Goal: Task Accomplishment & Management: Manage account settings

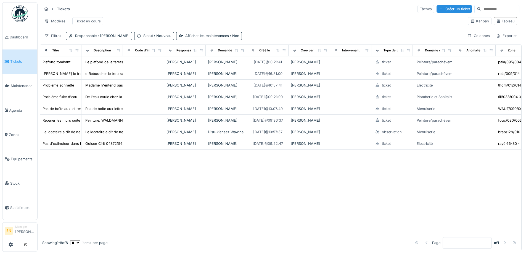
click at [260, 235] on div "Showing 1 - 8 of 8 ** ** ** *** *** *** items per page Page * of 1" at bounding box center [280, 243] width 481 height 16
click at [23, 15] on img at bounding box center [20, 14] width 17 height 17
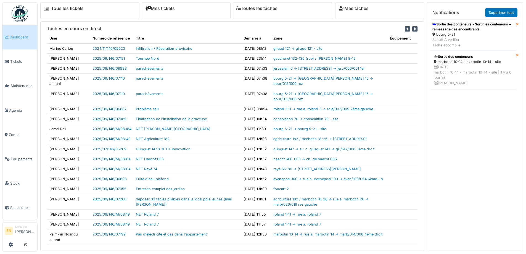
click at [468, 25] on div "Sortie des conteneurs - Sortir les conteneurs + ramassage des encombrants" at bounding box center [472, 27] width 81 height 10
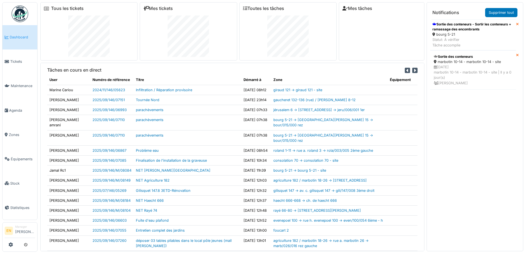
scroll to position [6, 0]
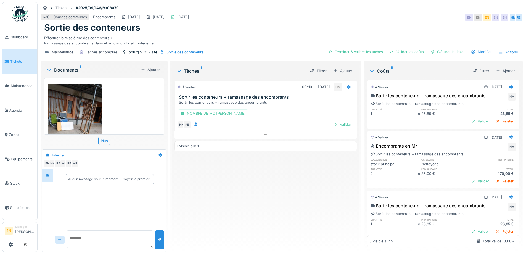
click at [306, 171] on div "À vérifier 00h10 16/09/2025 HM Sortir les conteneurs + ramassage des encombrant…" at bounding box center [265, 162] width 182 height 169
click at [307, 34] on div "Effectuer la mise à rue des conteneurs + Ramassage des encombrants dans et auto…" at bounding box center [281, 39] width 475 height 13
click at [261, 202] on div "À vérifier 00h10 16/09/2025 HM Sortir les conteneurs + ramassage des encombrant…" at bounding box center [265, 162] width 182 height 169
click at [409, 158] on h6 "localisation" at bounding box center [393, 160] width 47 height 4
click at [256, 198] on div "À vérifier 00h10 16/09/2025 HM Sortir les conteneurs + ramassage des encombrant…" at bounding box center [265, 162] width 182 height 169
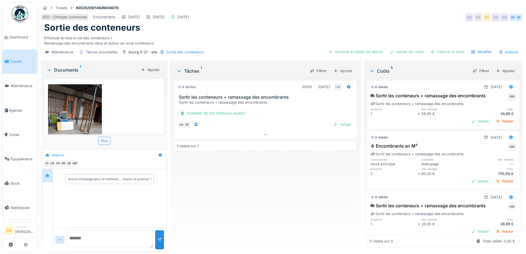
click at [257, 199] on div "À vérifier 00h10 16/09/2025 HM Sortir les conteneurs + ramassage des encombrant…" at bounding box center [265, 162] width 182 height 169
click at [217, 194] on div "À vérifier 00h10 16/09/2025 HM Sortir les conteneurs + ramassage des encombrant…" at bounding box center [265, 162] width 182 height 169
click at [231, 47] on div "Maintenance Tâches accomplies bourg 5-21 - site Sortie des conteneurs Terminer …" at bounding box center [282, 52] width 482 height 12
click at [367, 19] on div "630 - Charges communes Encombrants 16/09/2025 16/09/2025 16/09/2025 EN EN EN EN…" at bounding box center [282, 17] width 482 height 10
click at [232, 221] on div "À vérifier 00h10 16/09/2025 HM Sortir les conteneurs + ramassage des encombrant…" at bounding box center [265, 162] width 182 height 169
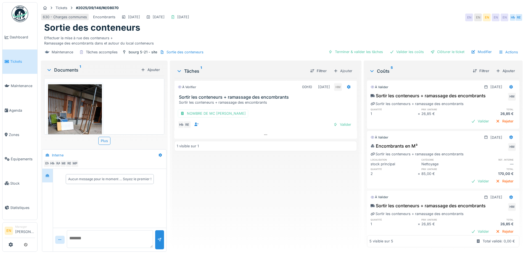
click at [284, 199] on div "À vérifier 00h10 16/09/2025 HM Sortir les conteneurs + ramassage des encombrant…" at bounding box center [265, 162] width 182 height 169
click at [370, 18] on div "630 - Charges communes Encombrants 16/09/2025 16/09/2025 16/09/2025 EN EN EN EN…" at bounding box center [282, 17] width 482 height 10
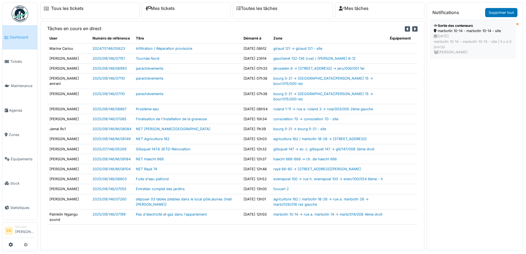
click at [457, 34] on div "19/09/2025 marbotin 10-14 - marbotin 10-14 - site | Il y a 0 jour(s) Emmanuelle…" at bounding box center [473, 43] width 79 height 21
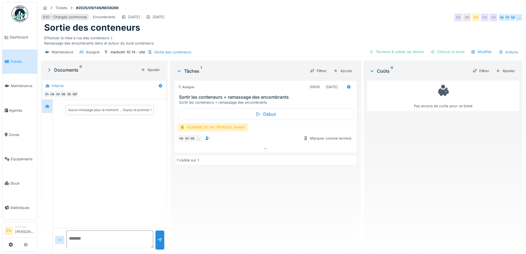
click at [316, 203] on div "Assigné 00h10 19/09/2025 Sortir les conteneurs + ramassage des encombrants Sort…" at bounding box center [265, 162] width 182 height 169
click at [317, 203] on div "Assigné 00h10 19/09/2025 Sortir les conteneurs + ramassage des encombrants Sort…" at bounding box center [265, 162] width 182 height 169
click at [322, 205] on div "Assigné 00h10 19/09/2025 Sortir les conteneurs + ramassage des encombrants Sort…" at bounding box center [265, 162] width 182 height 169
click at [324, 210] on div "Assigné 00h10 19/09/2025 Sortir les conteneurs + ramassage des encombrants Sort…" at bounding box center [265, 162] width 182 height 169
click at [325, 210] on div "Assigné 00h10 19/09/2025 Sortir les conteneurs + ramassage des encombrants Sort…" at bounding box center [265, 162] width 182 height 169
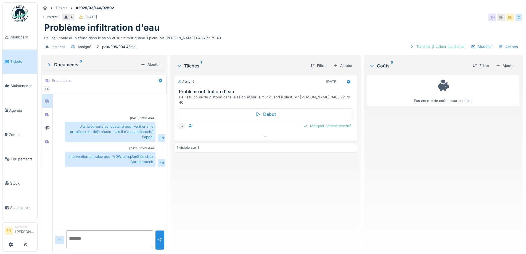
click at [275, 42] on div "Incident Assigné pala/095/004 4ème Terminer & valider les tâches Modifier Actio…" at bounding box center [282, 47] width 482 height 12
click at [243, 201] on div "Assigné [DATE] Problème infiltration d'eau De l'eau coule du plafond dans le sa…" at bounding box center [265, 160] width 182 height 174
click at [189, 233] on div "Assigné 08/09/2025 Problème infiltration d'eau De l'eau coule du plafond dans l…" at bounding box center [265, 160] width 182 height 174
click at [224, 192] on div "Assigné 08/09/2025 Problème infiltration d'eau De l'eau coule du plafond dans l…" at bounding box center [265, 160] width 182 height 174
click at [255, 37] on div "De l'eau coule du plafond dans le salon et sur le mur quand il pleut. Mr Mebark…" at bounding box center [281, 36] width 475 height 7
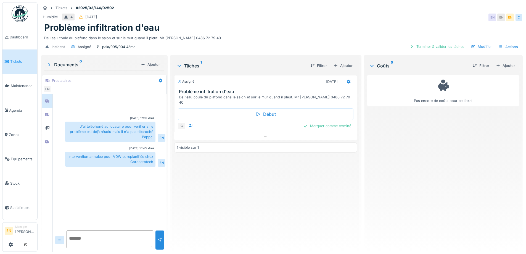
click at [295, 27] on div "Problème infiltration d'eau" at bounding box center [281, 27] width 475 height 10
click at [380, 0] on div "Tickets #2025/03/146/02502 Humidité 4 18/03/2025 EN EN EN C Problème infiltrati…" at bounding box center [282, 127] width 488 height 254
click at [236, 175] on div "Assigné 08/09/2025 Problème infiltration d'eau De l'eau coule du plafond dans l…" at bounding box center [265, 160] width 182 height 174
click at [264, 38] on div "De l'eau coule du plafond dans le salon et sur le mur quand il pleut. Mr Mebark…" at bounding box center [281, 36] width 475 height 7
click at [250, 230] on div "Assigné 08/09/2025 Problème infiltration d'eau De l'eau coule du plafond dans l…" at bounding box center [265, 160] width 182 height 174
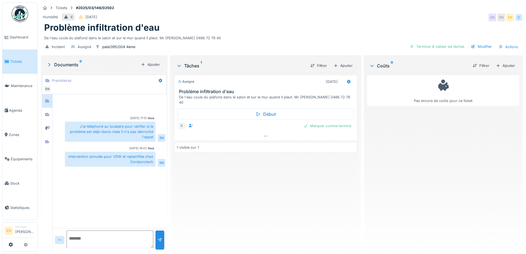
click at [262, 216] on div "Assigné 08/09/2025 Problème infiltration d'eau De l'eau coule du plafond dans l…" at bounding box center [265, 160] width 182 height 174
click at [246, 176] on div "Assigné 08/09/2025 Problème infiltration d'eau De l'eau coule du plafond dans l…" at bounding box center [265, 160] width 182 height 174
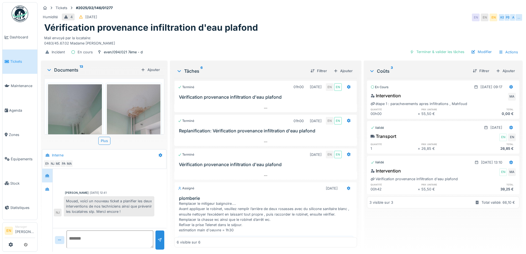
scroll to position [4, 0]
click at [349, 17] on div "Humidité 4 10/02/2025 EN EN EN KE PB A …" at bounding box center [282, 17] width 482 height 10
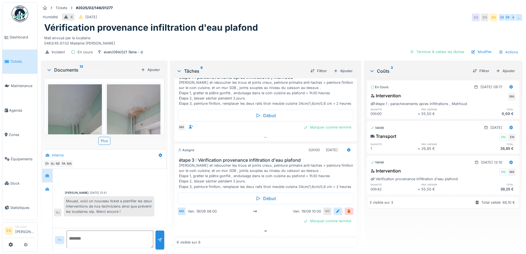
scroll to position [222, 0]
click at [383, 14] on div "Humidité 4 10/02/2025 EN EN EN KE PB A …" at bounding box center [282, 17] width 482 height 10
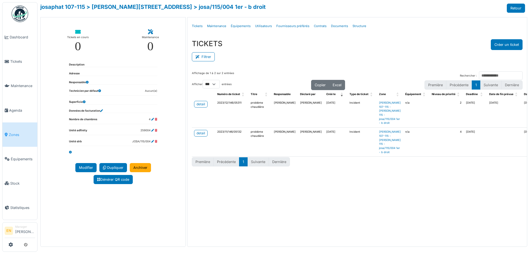
select select "***"
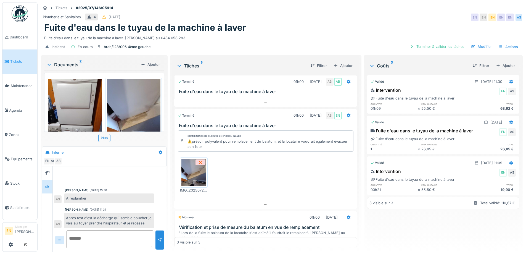
scroll to position [28, 0]
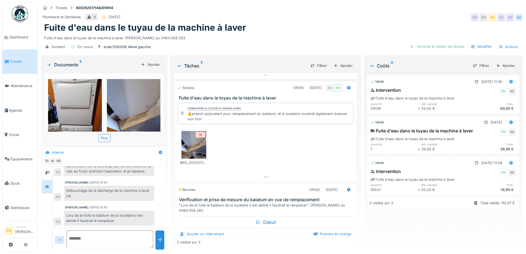
click at [254, 13] on div "Plomberie et Sanitaires 4 [DATE] EN EN EN EN EN AS" at bounding box center [282, 17] width 482 height 10
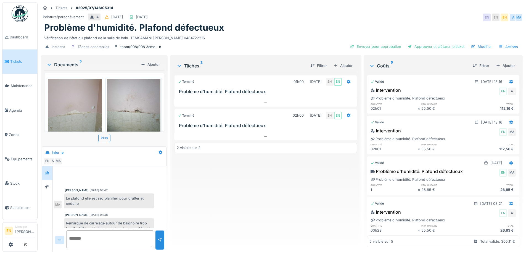
scroll to position [32, 0]
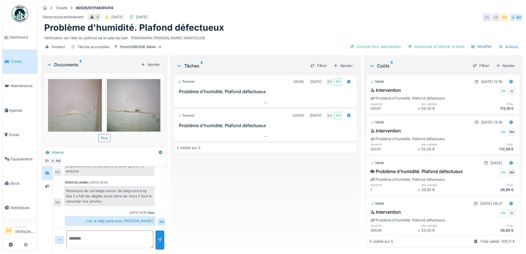
click at [204, 201] on div "Terminé 01h00 09/07/2025 EN EN Problème d'humidité. Plafond défectueux Terminé …" at bounding box center [265, 160] width 182 height 174
click at [290, 29] on div "Problème d'humidité. Plafond défectueux" at bounding box center [281, 27] width 475 height 10
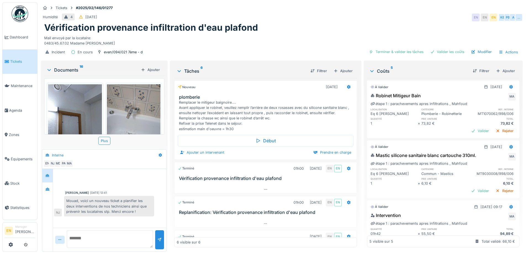
click at [339, 42] on div "Mail envoyé par la locataire: 0483/45.67.02 Madame [PERSON_NAME]" at bounding box center [281, 39] width 475 height 13
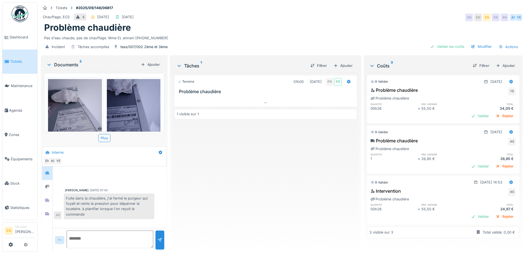
scroll to position [27, 0]
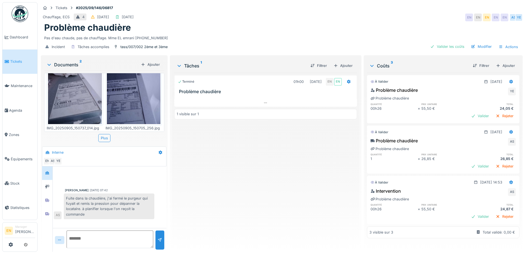
click at [221, 172] on div "Terminé 01h00 [DATE] EN EN Problème chaudière 1 visible sur 1" at bounding box center [265, 160] width 182 height 174
click at [226, 237] on div "Terminé 01h00 [DATE] EN EN Problème chaudière 1 visible sur 1" at bounding box center [265, 160] width 182 height 174
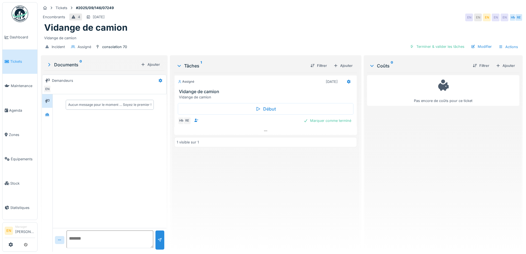
click at [292, 196] on div "Assigné 16/09/2025 Vidange de camion Vidange de camion Début HM RE Marquer comm…" at bounding box center [265, 160] width 182 height 174
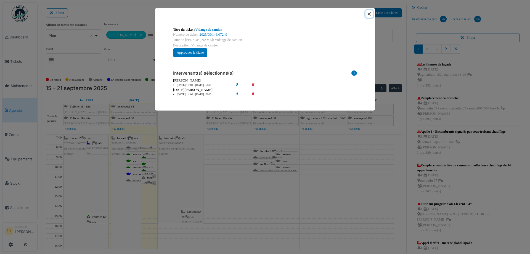
click at [369, 14] on button "Close" at bounding box center [368, 13] width 7 height 7
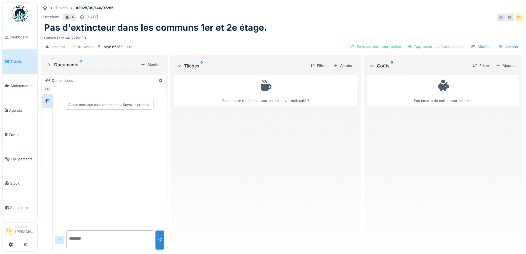
click at [307, 172] on div "Pas encore de tâches pour ce ticket. Un petit café ?" at bounding box center [265, 160] width 182 height 174
click at [395, 2] on div "Tickets #2025/09/146/07255 Electricité 4 [DATE] EN EN EN Pas d'extincteur dans …" at bounding box center [282, 28] width 484 height 52
click at [308, 26] on div "Pas d'extincteur dans les communs 1er et 2e étage." at bounding box center [281, 27] width 475 height 10
click at [356, 196] on div "Tâches 0 Filtrer Ajouter Pas encore de tâches pour ce ticket. Un petit café ?" at bounding box center [265, 152] width 187 height 193
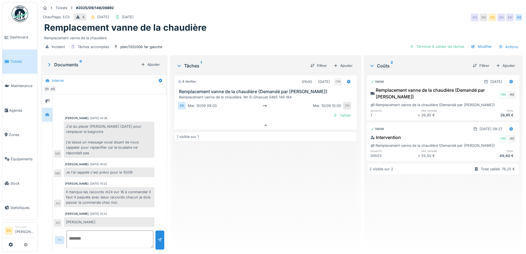
scroll to position [21, 0]
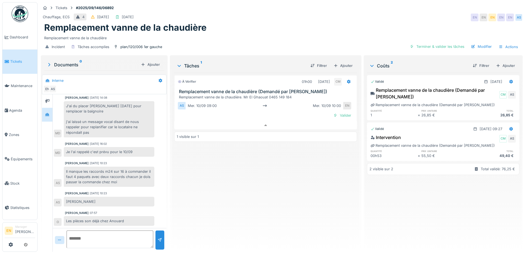
click at [302, 22] on div "Remplacement vanne de la chaudière" at bounding box center [281, 27] width 475 height 10
click at [286, 206] on div "À vérifier 01h00 [DATE] CM Remplacement vanne de la chaudière (Demandé par Anou…" at bounding box center [265, 160] width 182 height 174
click at [288, 207] on div "À vérifier 01h00 [DATE] CM Remplacement vanne de la chaudière (Demandé par Anou…" at bounding box center [265, 160] width 182 height 174
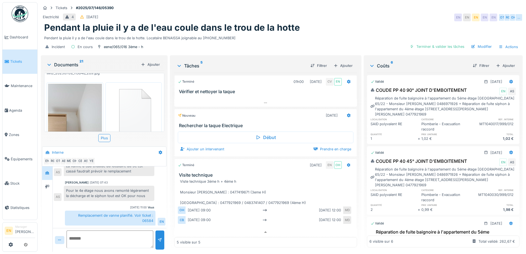
click at [330, 28] on div "Pendant la pluie il y a de l'eau coule dans le trou de la hotte" at bounding box center [281, 27] width 475 height 10
click at [364, 17] on div "Electricité 4 12/07/2025 EN EN EN EN EN OT RG OH …" at bounding box center [282, 17] width 482 height 10
click at [335, 25] on div "Pendant la pluie il y a de l'eau coule dans le trou de la hotte" at bounding box center [281, 27] width 475 height 10
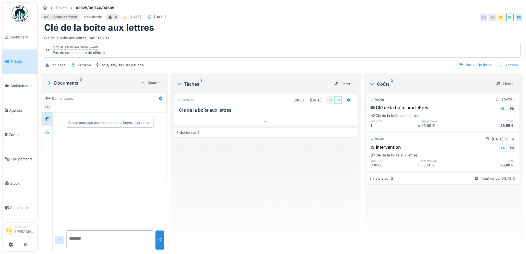
click at [326, 18] on div "600 - Charges foyer Menuiserie 4 09/06/2025 23/07/2025 EN EN EN EN PB" at bounding box center [282, 17] width 482 height 10
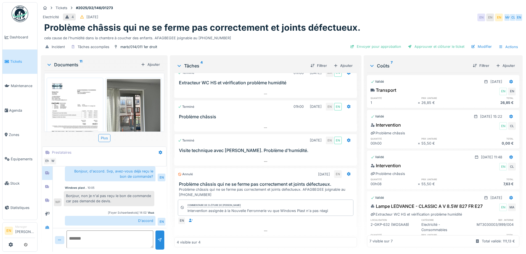
click at [363, 9] on div "Tickets #2025/02/146/01273" at bounding box center [282, 7] width 482 height 7
click at [365, 29] on div "Problème châssis qui ne se ferme pas correctement et joints défectueux." at bounding box center [281, 27] width 475 height 10
click at [345, 12] on div "Tickets #2025/02/146/01273 Electricité 4 10/02/2025 EN EN EN MA CL EN Problème …" at bounding box center [282, 28] width 484 height 52
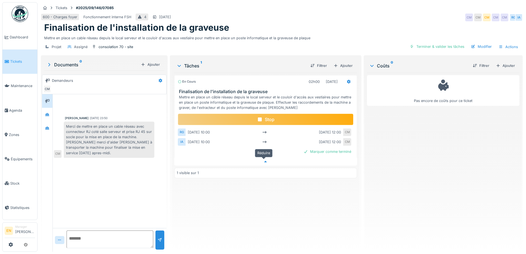
scroll to position [4, 0]
click at [263, 160] on icon at bounding box center [265, 162] width 4 height 4
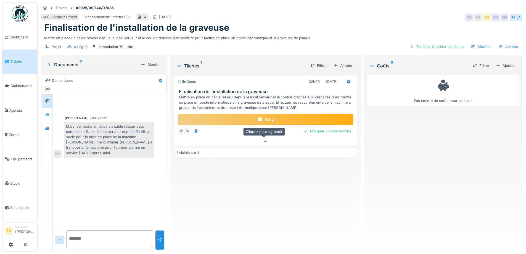
click at [260, 137] on div at bounding box center [265, 141] width 182 height 8
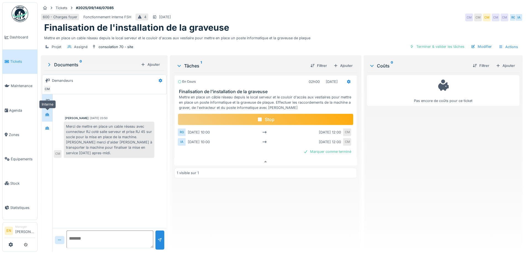
click at [47, 113] on icon at bounding box center [47, 115] width 4 height 4
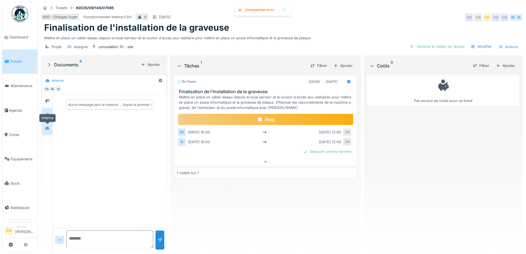
click at [46, 126] on icon at bounding box center [47, 128] width 4 height 4
click at [49, 126] on icon at bounding box center [47, 128] width 4 height 4
click at [46, 99] on icon at bounding box center [47, 101] width 4 height 4
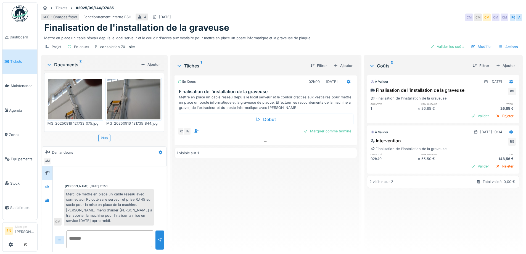
click at [88, 100] on img at bounding box center [75, 99] width 54 height 40
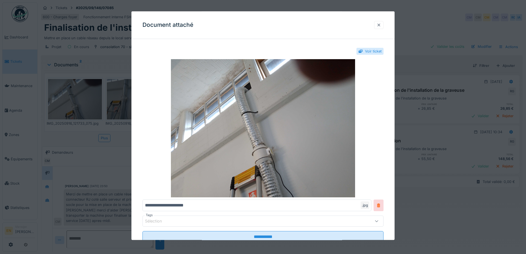
click at [380, 27] on div at bounding box center [379, 24] width 4 height 5
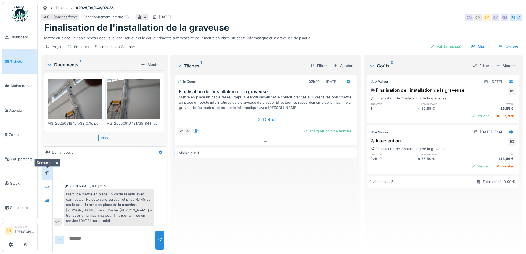
click at [47, 173] on icon at bounding box center [47, 173] width 4 height 4
click at [49, 186] on icon at bounding box center [47, 186] width 4 height 3
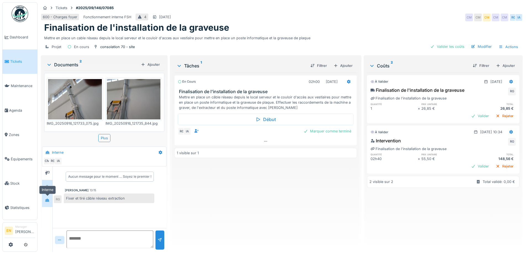
click at [48, 202] on div at bounding box center [47, 199] width 4 height 5
click at [231, 189] on div "En cours 02h00 [DATE] Finalisation de l'installation de la graveuse Mettre en p…" at bounding box center [265, 160] width 182 height 174
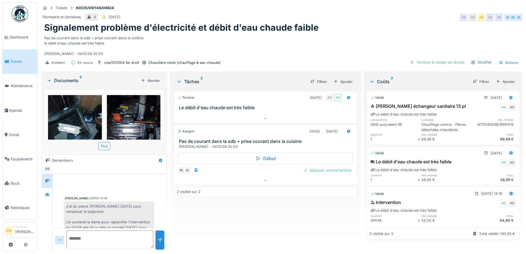
scroll to position [37, 0]
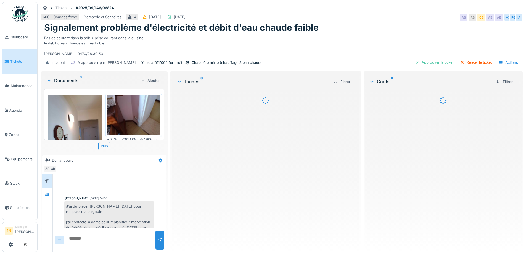
scroll to position [37, 0]
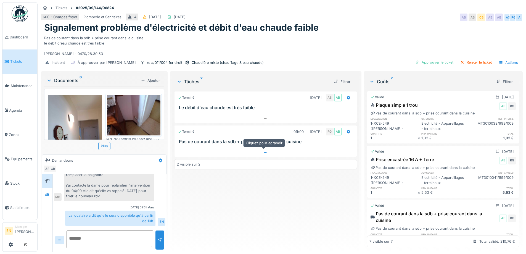
click at [264, 153] on icon at bounding box center [265, 152] width 3 height 1
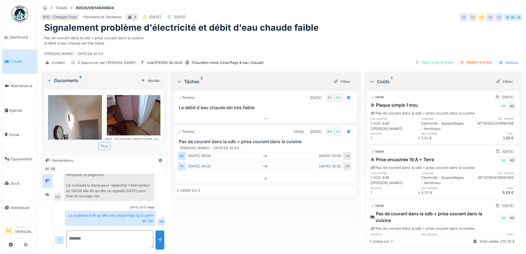
click at [271, 232] on div "Terminé [DATE] AS AB Le débit d'eau chaude est très faible Terminé 01h00 [DATE]…" at bounding box center [265, 168] width 182 height 158
click at [271, 230] on div "Terminé 04/09/2025 AS AB Le débit d'eau chaude est très faible Terminé 01h00 16…" at bounding box center [265, 168] width 182 height 158
click at [364, 34] on div "Pas de courant dans la sdb + prise courant dans la cuisine le débit d'eau chaud…" at bounding box center [281, 44] width 475 height 23
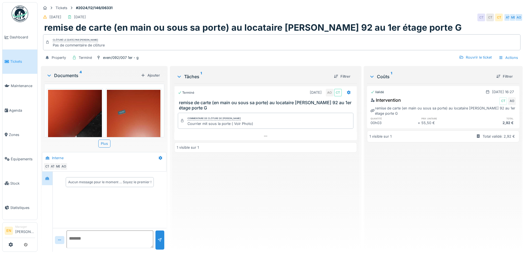
click at [346, 10] on div "Tickets #2024/12/146/06331" at bounding box center [282, 7] width 482 height 7
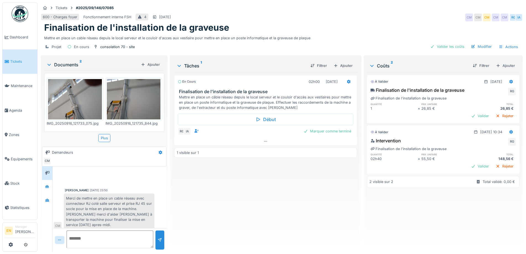
scroll to position [4, 0]
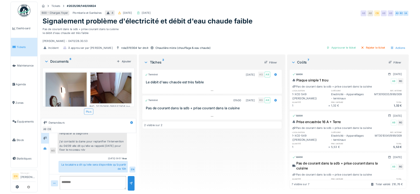
scroll to position [36, 0]
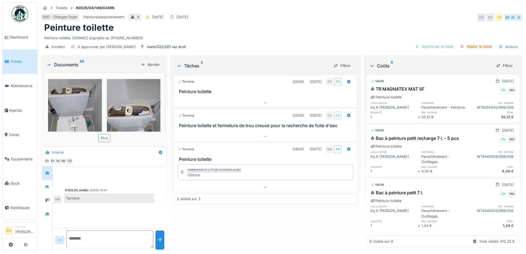
click at [310, 36] on div "Peinture toilette. DONMEZ joignable au [PHONE_NUMBER]" at bounding box center [281, 36] width 475 height 7
click at [266, 231] on div "Terminé 02h00 13/05/2025 EN EN Peinture toilette Terminé 02h00 28/08/2025 CV CV…" at bounding box center [265, 160] width 182 height 174
click at [365, 17] on div "600 - Charges foyer Peinture/parachèvement 4 28/04/2025 15/09/2025 EN EN CB MA …" at bounding box center [282, 17] width 482 height 10
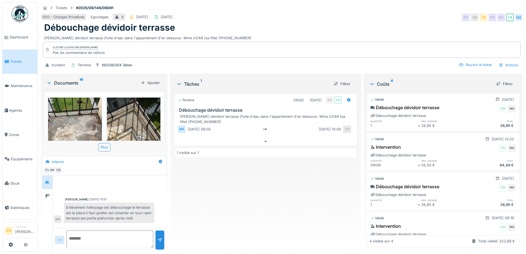
scroll to position [67, 0]
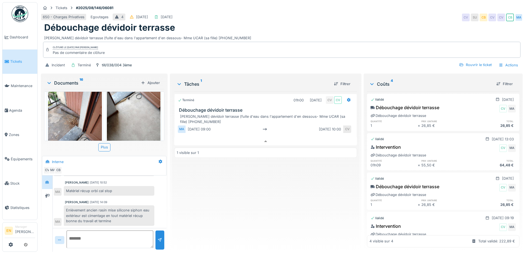
click at [242, 235] on div "Terminé 01h00 30/07/2025 CV CV Débouchage dévidoir terrasse Débouchage dévidoir…" at bounding box center [265, 169] width 182 height 156
click at [258, 232] on div "Terminé 01h00 30/07/2025 CV CV Débouchage dévidoir terrasse Débouchage dévidoir…" at bounding box center [265, 169] width 182 height 156
click at [257, 230] on div "Terminé 01h00 30/07/2025 CV CV Débouchage dévidoir terrasse Débouchage dévidoir…" at bounding box center [265, 169] width 182 height 156
click at [254, 217] on div "Terminé 01h00 30/07/2025 CV CV Débouchage dévidoir terrasse Débouchage dévidoir…" at bounding box center [265, 169] width 182 height 156
click at [219, 210] on div "Terminé 01h00 30/07/2025 CV CV Débouchage dévidoir terrasse Débouchage dévidoir…" at bounding box center [265, 169] width 182 height 156
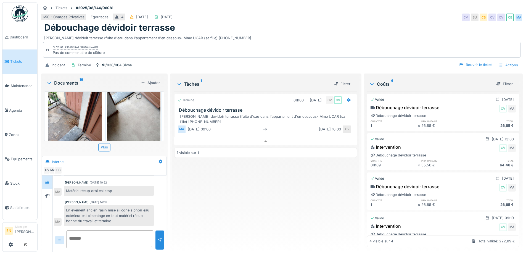
click at [218, 214] on div "Terminé 01h00 30/07/2025 CV CV Débouchage dévidoir terrasse Débouchage dévidoir…" at bounding box center [265, 169] width 182 height 156
click at [217, 213] on div "Terminé 01h00 30/07/2025 CV CV Débouchage dévidoir terrasse Débouchage dévidoir…" at bounding box center [265, 169] width 182 height 156
click at [283, 26] on div "Débouchage dévidoir terrasse" at bounding box center [281, 27] width 475 height 10
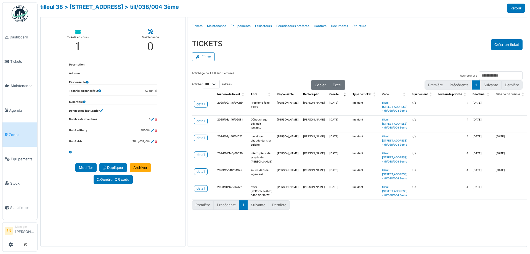
select select "***"
click at [282, 50] on div "Filtrer" at bounding box center [357, 56] width 331 height 12
click at [269, 52] on div "Filtrer" at bounding box center [357, 56] width 331 height 12
click at [96, 7] on link "> [STREET_ADDRESS]" at bounding box center [93, 7] width 59 height 7
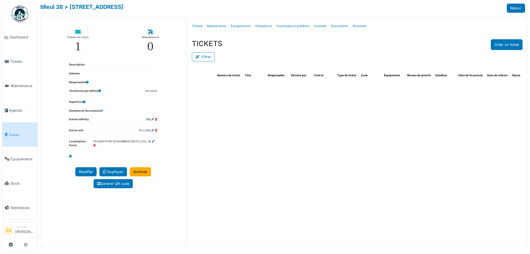
select select "***"
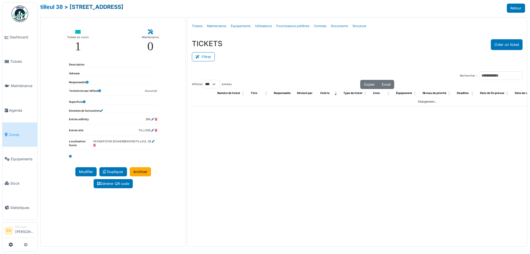
click at [104, 5] on link "> [STREET_ADDRESS]" at bounding box center [93, 7] width 59 height 7
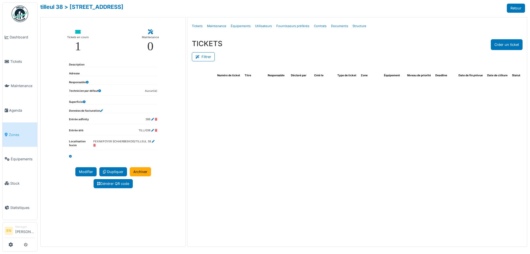
select select "***"
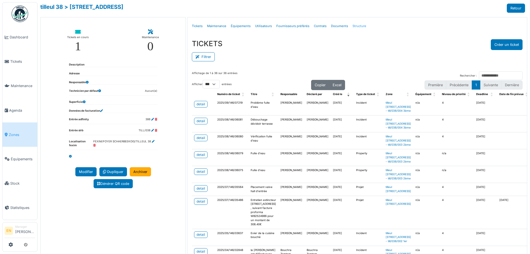
click at [359, 27] on link "Structure" at bounding box center [359, 26] width 18 height 13
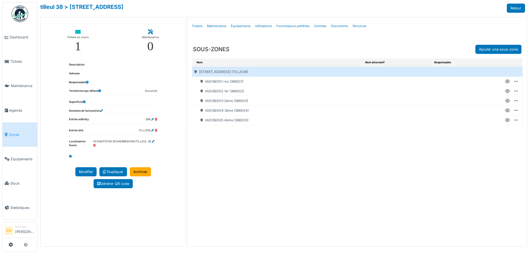
click at [507, 91] on icon at bounding box center [507, 91] width 5 height 0
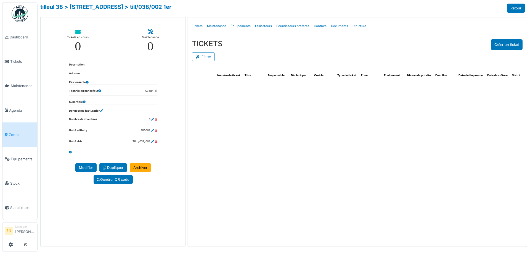
select select "***"
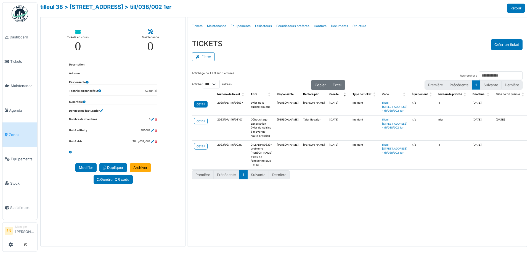
click at [202, 104] on div "detail" at bounding box center [201, 104] width 9 height 5
click at [298, 227] on div "Affichage de 1 à 3 sur 3 entrées Rechercher : Afficher ** ** *** *** entrées Co…" at bounding box center [357, 155] width 340 height 176
click at [203, 123] on div "detail" at bounding box center [201, 120] width 9 height 5
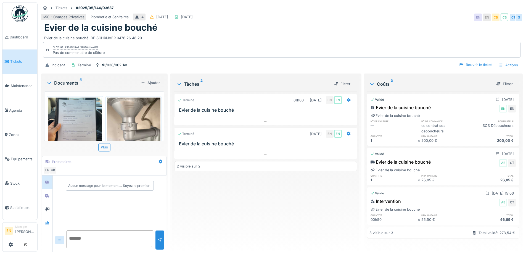
click at [258, 206] on div "Terminé 01h00 [DATE] EN EN Evier de la cuisine bouché Terminé [DATE] EN EN Evie…" at bounding box center [265, 169] width 182 height 156
click at [227, 44] on div "Clôturé le lundi 12 mai 2025 par Christian BASSETTE Pas de commentaire de clôtu…" at bounding box center [281, 50] width 477 height 16
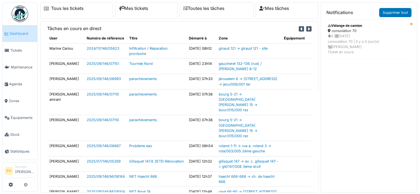
click at [18, 13] on img at bounding box center [20, 14] width 17 height 17
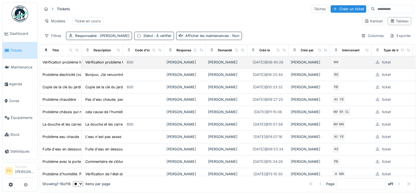
click at [61, 69] on td "Vérification problème humidité et réparation" at bounding box center [60, 62] width 41 height 12
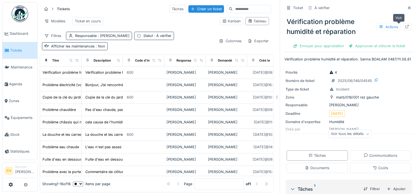
click at [405, 29] on div at bounding box center [407, 26] width 4 height 5
click at [407, 9] on icon at bounding box center [409, 8] width 4 height 4
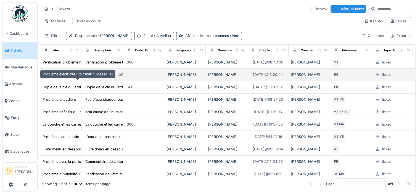
click at [59, 77] on div "Problème électricité (voir mail ci-dessous)" at bounding box center [78, 74] width 70 height 5
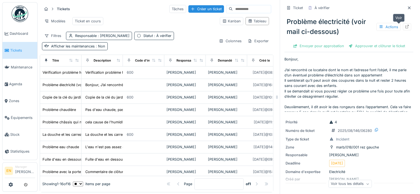
click at [405, 27] on icon at bounding box center [407, 27] width 4 height 4
click at [408, 8] on icon at bounding box center [409, 7] width 3 height 3
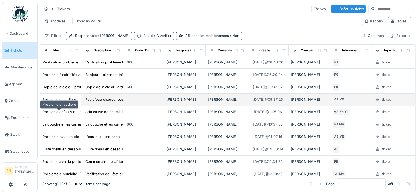
click at [61, 102] on div "Problème chaudière" at bounding box center [59, 99] width 33 height 5
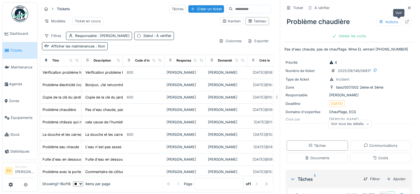
click at [405, 22] on icon at bounding box center [407, 22] width 4 height 4
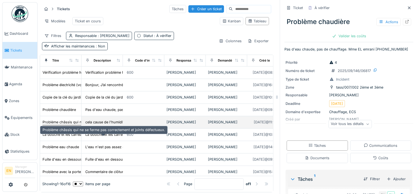
click at [63, 125] on div "Problème châssis qui ne se ferme pas correctement et joints défectueux." at bounding box center [104, 122] width 123 height 5
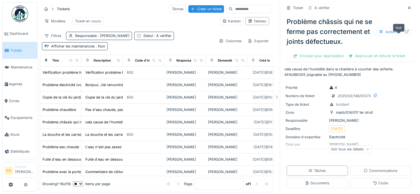
click at [405, 33] on icon at bounding box center [407, 32] width 4 height 4
click at [133, 17] on div "Modèles Ticket en cours" at bounding box center [128, 21] width 173 height 12
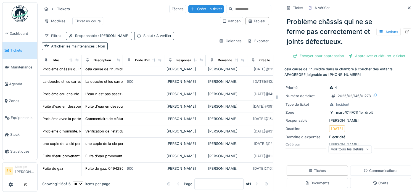
scroll to position [56, 0]
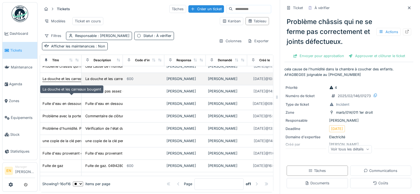
click at [60, 81] on div "La douche et les carreaux bougent" at bounding box center [72, 78] width 59 height 5
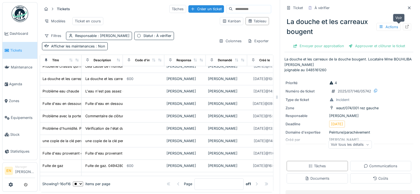
click at [403, 30] on div at bounding box center [407, 26] width 8 height 7
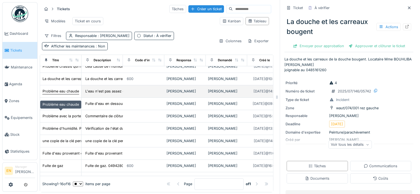
click at [65, 94] on div "Problème eau chaude" at bounding box center [61, 91] width 36 height 5
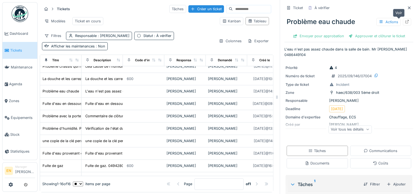
click at [405, 23] on icon at bounding box center [407, 22] width 4 height 4
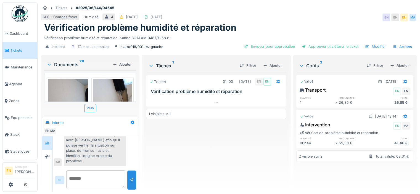
scroll to position [4, 0]
click at [109, 148] on div "Je réouvre ce ticket car le locataire s’est présenté aujourd’hui à l’accueil po…" at bounding box center [95, 129] width 62 height 73
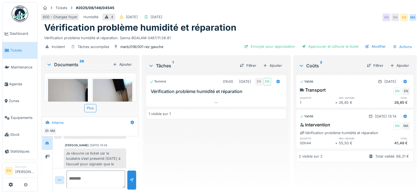
scroll to position [76, 0]
click at [214, 133] on div "Terminé 01h00 03/06/2025 EN EN Vérification problème humidité et réparation 1 v…" at bounding box center [216, 130] width 140 height 115
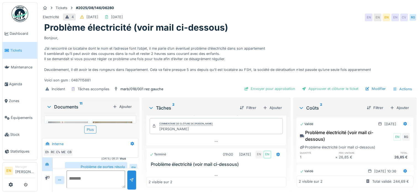
scroll to position [25, 0]
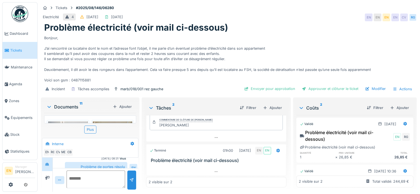
click at [113, 162] on div "Problème de portes résolu" at bounding box center [96, 167] width 62 height 10
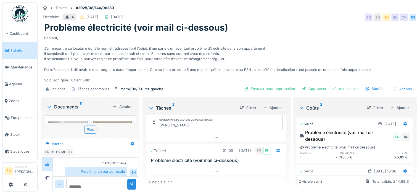
drag, startPoint x: 121, startPoint y: 181, endPoint x: 118, endPoint y: 170, distance: 11.8
click at [118, 176] on div at bounding box center [96, 183] width 86 height 15
click at [109, 170] on div "Problème de portes résolu" at bounding box center [96, 175] width 62 height 10
click at [104, 170] on div "Problème de portes résolu" at bounding box center [96, 175] width 62 height 10
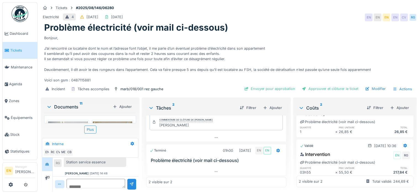
scroll to position [37, 0]
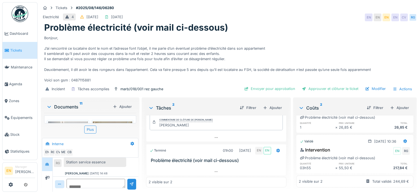
click at [274, 39] on div "Bonjour, J’ai rencontré ce locataire dont le nom et l’adresse font l’objet, il …" at bounding box center [228, 58] width 369 height 50
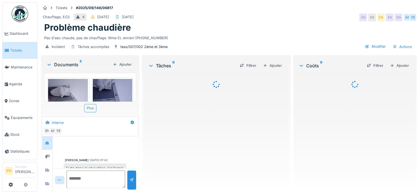
scroll to position [28, 0]
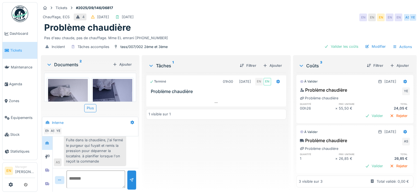
click at [110, 152] on div "Fuite dans la chaudière, j'ai fermé le purgeur qui fuyait et remis la pression …" at bounding box center [95, 150] width 62 height 31
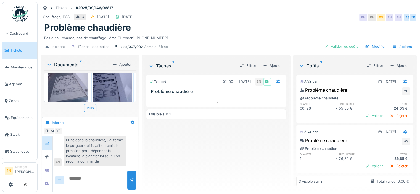
click at [123, 149] on div "Fuite dans la chaudière, j'ai fermé le purgeur qui fuyait et remis la pression …" at bounding box center [95, 150] width 62 height 31
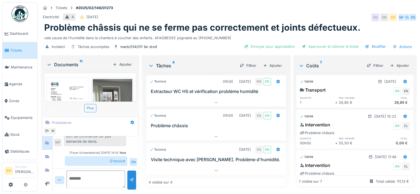
click at [217, 43] on div "Incident Tâches accomplies marb/014/011 1er droit Envoyer pour approbation Appr…" at bounding box center [229, 47] width 376 height 12
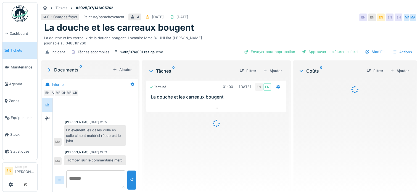
scroll to position [116, 0]
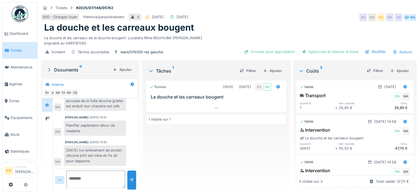
click at [218, 165] on div "Terminé 01h00 22/07/2025 EN EN La douche et les carreaux bougent 1 visible sur 1" at bounding box center [216, 133] width 140 height 110
click at [184, 159] on div "Terminé 01h00 22/07/2025 EN EN La douche et les carreaux bougent 1 visible sur 1" at bounding box center [216, 133] width 140 height 110
click at [131, 115] on div "Muhamed Abazi 22/07/2025 15:51 Planifier septembre retour de madame MA" at bounding box center [95, 125] width 83 height 20
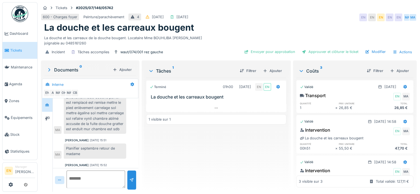
scroll to position [71, 0]
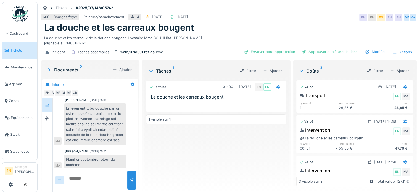
click at [131, 115] on div "Muhamed Abazi 22/07/2025 15:49 Enlèvement tobo douche parroi est remplacé est r…" at bounding box center [95, 121] width 83 height 47
click at [154, 154] on div "Terminé 01h00 22/07/2025 EN EN La douche et les carreaux bougent 1 visible sur 1" at bounding box center [216, 133] width 140 height 110
click at [176, 160] on div "Terminé 01h00 22/07/2025 EN EN La douche et les carreaux bougent 1 visible sur 1" at bounding box center [216, 133] width 140 height 110
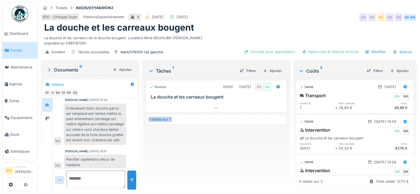
click at [176, 160] on div "Terminé 01h00 22/07/2025 EN EN La douche et les carreaux bougent 1 visible sur 1" at bounding box center [216, 133] width 140 height 110
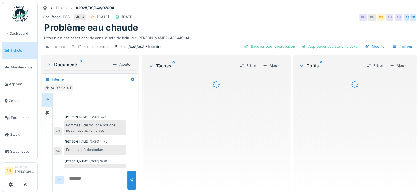
scroll to position [33, 0]
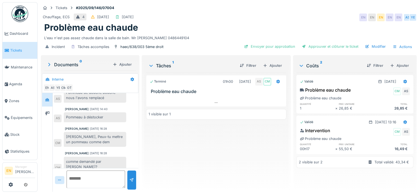
click at [201, 154] on div "Terminé 01h00 [DATE] AS CM Problème eau chaude 1 visible sur 1" at bounding box center [216, 130] width 140 height 115
click at [182, 147] on div "Terminé 01h00 [DATE] AS CM Problème eau chaude 1 visible sur 1" at bounding box center [216, 130] width 140 height 115
click at [393, 64] on div "Ajouter" at bounding box center [399, 65] width 23 height 7
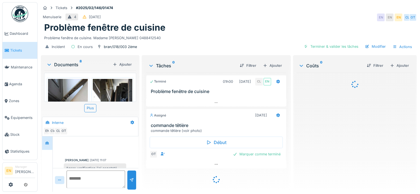
scroll to position [78, 0]
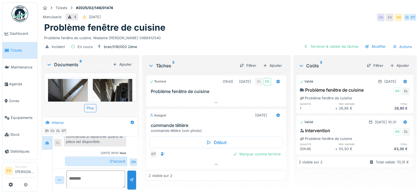
click at [127, 144] on div "Charef Lahmar 17/02/2025 18:15 Les references de la tétière cassée ont été tran…" at bounding box center [95, 128] width 83 height 36
click at [83, 148] on div "Charef Lahmar 17/02/2025 11:07 Apres verification,j'ai constaté que la tètière …" at bounding box center [96, 114] width 86 height 110
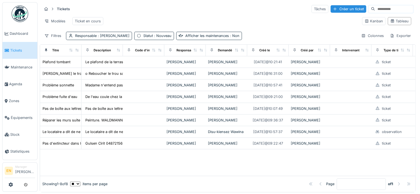
scroll to position [14, 0]
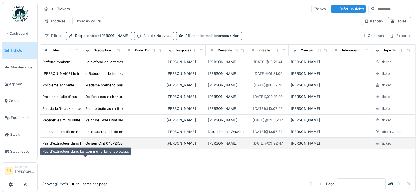
click at [60, 146] on div "Pas d'extincteur dans les communs 1er et 2e étage." at bounding box center [86, 143] width 86 height 5
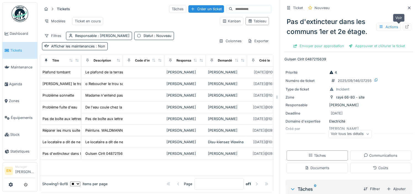
click at [405, 27] on icon at bounding box center [407, 27] width 4 height 4
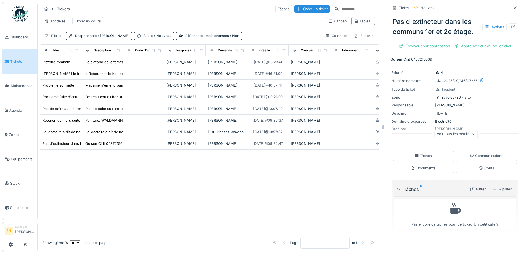
click at [23, 17] on img at bounding box center [20, 14] width 17 height 17
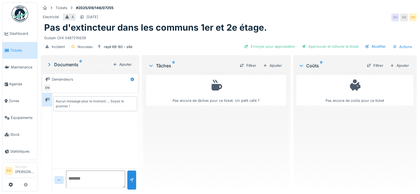
click at [213, 159] on div "Pas encore de tâches pour ce ticket. Un petit café ?" at bounding box center [216, 130] width 140 height 115
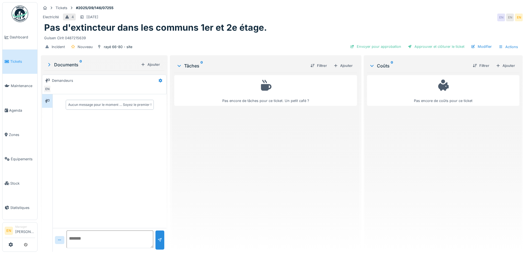
click at [401, 16] on div "Electricité 4 21/09/2025 EN EN EN" at bounding box center [282, 17] width 482 height 10
click at [270, 194] on div "Pas encore de tâches pour ce ticket. Un petit café ?" at bounding box center [265, 160] width 182 height 174
click at [272, 194] on div "Pas encore de tâches pour ce ticket. Un petit café ?" at bounding box center [265, 160] width 182 height 174
click at [338, 18] on div "Electricité 4 21/09/2025 EN EN EN" at bounding box center [282, 17] width 482 height 10
click at [324, 16] on div "Electricité 4 21/09/2025 EN EN EN" at bounding box center [282, 17] width 482 height 10
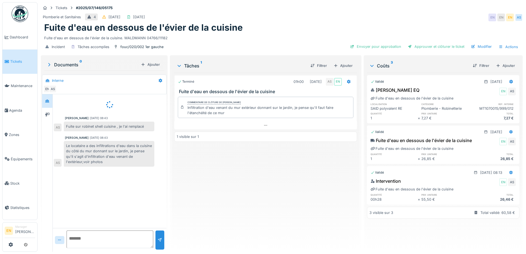
click at [229, 194] on div "Terminé 01h00 01/07/2025 AS EN Fuite d'eau en dessous de l'évier de la cuisine …" at bounding box center [265, 160] width 182 height 174
click at [234, 194] on div "Terminé 01h00 01/07/2025 AS EN Fuite d'eau en dessous de l'évier de la cuisine …" at bounding box center [265, 160] width 182 height 174
click at [266, 210] on div "Terminé 01h00 01/07/2025 AS EN Fuite d'eau en dessous de l'évier de la cuisine …" at bounding box center [265, 160] width 182 height 174
click at [265, 210] on div "Terminé 01h00 01/07/2025 AS EN Fuite d'eau en dessous de l'évier de la cuisine …" at bounding box center [265, 160] width 182 height 174
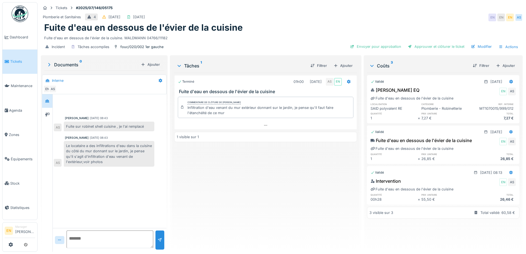
click at [414, 16] on div "Plomberie et Sanitaires 4 02/07/2025 01/07/2025 EN EN EN AS" at bounding box center [282, 17] width 482 height 10
click at [281, 178] on div "Terminé 01h00 01/07/2025 AS EN Fuite d'eau en dessous de l'évier de la cuisine …" at bounding box center [265, 160] width 182 height 174
click at [283, 179] on div "Terminé 01h00 01/07/2025 AS EN Fuite d'eau en dessous de l'évier de la cuisine …" at bounding box center [265, 160] width 182 height 174
click at [283, 178] on div "Terminé 01h00 01/07/2025 AS EN Fuite d'eau en dessous de l'évier de la cuisine …" at bounding box center [265, 160] width 182 height 174
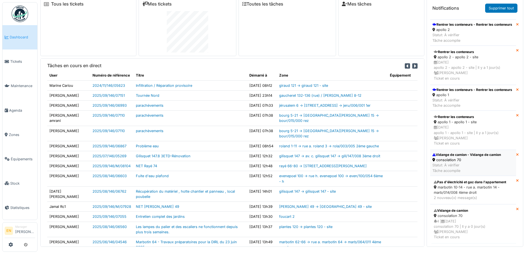
scroll to position [6, 0]
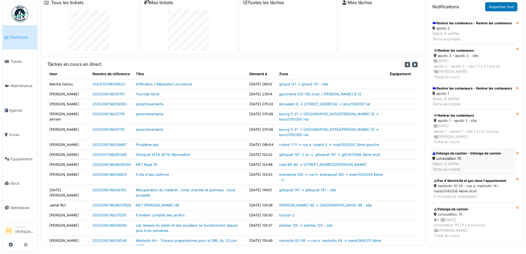
click at [460, 156] on div "consolation 70" at bounding box center [466, 158] width 68 height 5
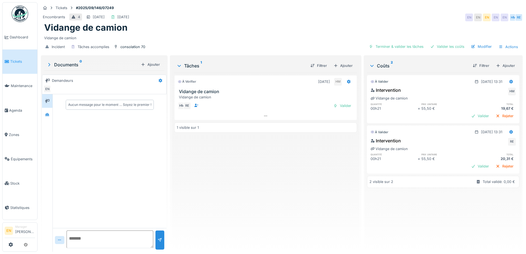
click at [280, 188] on div "À vérifier [DATE] HM Vidange de camion Vidange de camion HM RE Valider 1 visibl…" at bounding box center [265, 160] width 182 height 174
click at [311, 184] on div "À vérifier [DATE] HM Vidange de camion Vidange de camion HM RE Valider 1 visibl…" at bounding box center [265, 160] width 182 height 174
click at [480, 47] on div "Modifier" at bounding box center [481, 46] width 25 height 7
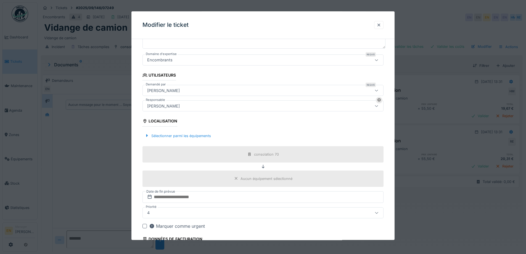
scroll to position [83, 0]
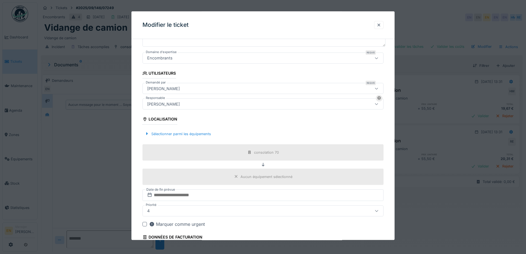
click at [201, 104] on div "[PERSON_NAME]" at bounding box center [249, 104] width 208 height 6
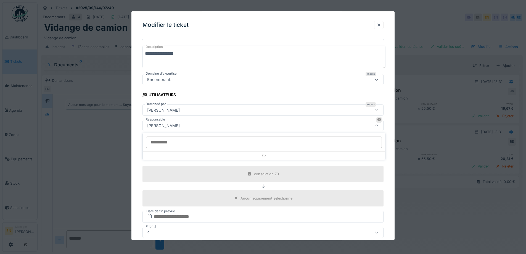
click at [208, 111] on div "[PERSON_NAME]" at bounding box center [249, 110] width 208 height 6
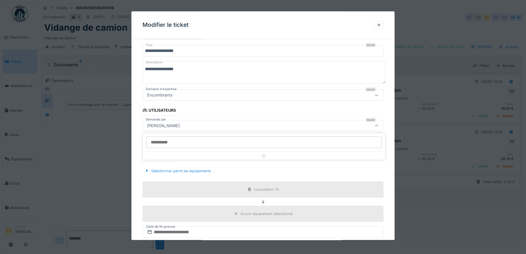
click at [205, 140] on input "Demandé par" at bounding box center [264, 142] width 236 height 12
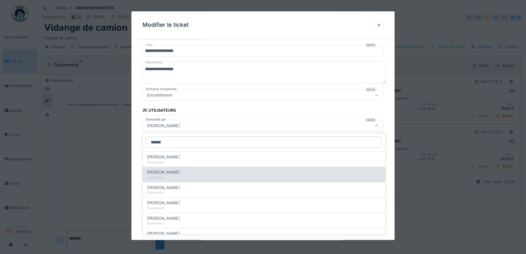
type input "******"
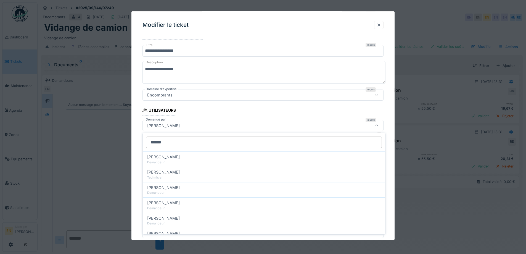
click at [184, 174] on div "[PERSON_NAME]" at bounding box center [264, 172] width 234 height 6
type input "****"
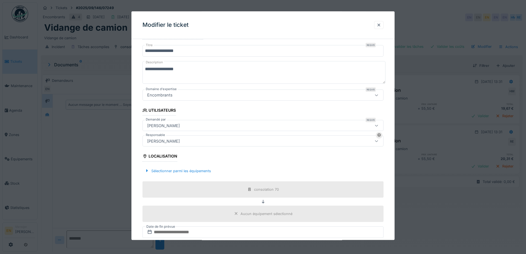
click at [387, 165] on div "**********" at bounding box center [262, 163] width 263 height 330
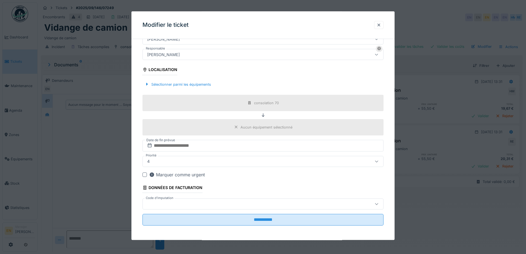
scroll to position [133, 0]
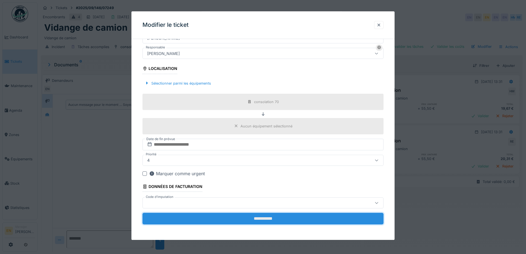
click at [265, 218] on input "**********" at bounding box center [262, 219] width 241 height 12
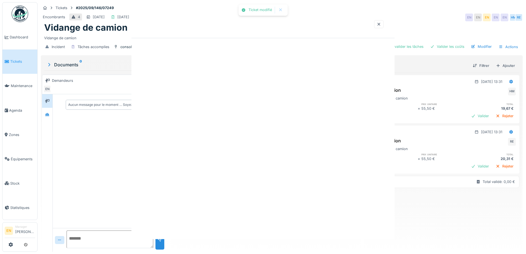
scroll to position [0, 0]
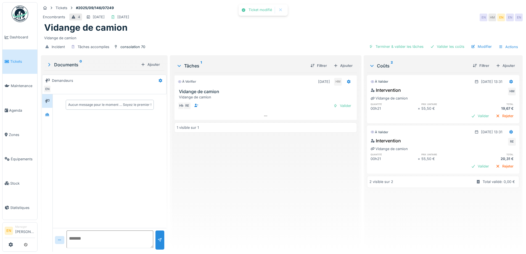
click at [277, 200] on div "À vérifier 16/09/2025 HM Vidange de camion Vidange de camion HM RE Valider 1 vi…" at bounding box center [265, 160] width 182 height 174
click at [451, 49] on div "Valider les coûts" at bounding box center [447, 46] width 39 height 7
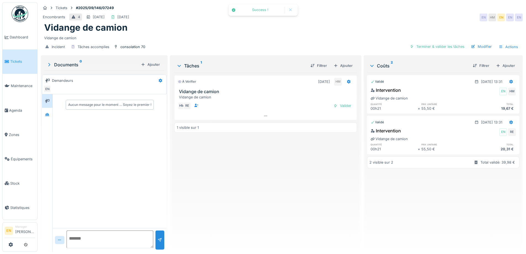
click at [301, 209] on div "À vérifier 16/09/2025 HM Vidange de camion Vidange de camion HM RE Valider 1 vi…" at bounding box center [265, 160] width 182 height 174
click at [408, 28] on div "Vidange de camion" at bounding box center [281, 27] width 475 height 10
click at [433, 46] on div "Terminer & valider les tâches" at bounding box center [436, 46] width 59 height 7
click at [427, 46] on div "Approuver et clôturer le ticket" at bounding box center [436, 46] width 61 height 7
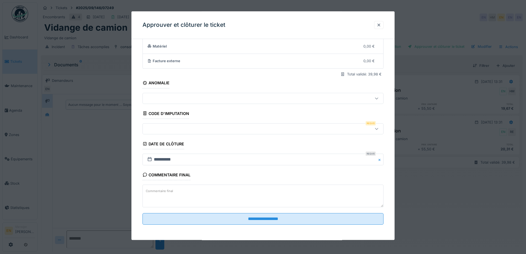
scroll to position [47, 0]
click at [379, 129] on icon at bounding box center [376, 128] width 4 height 4
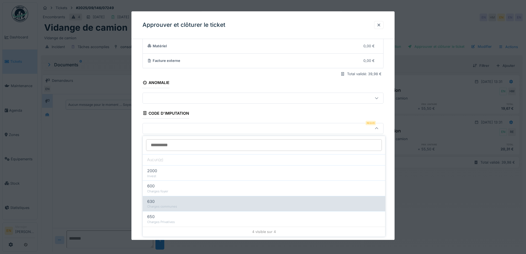
click at [170, 204] on div "Charges communes" at bounding box center [264, 206] width 234 height 5
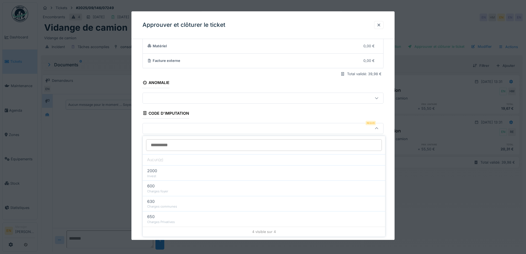
type input "***"
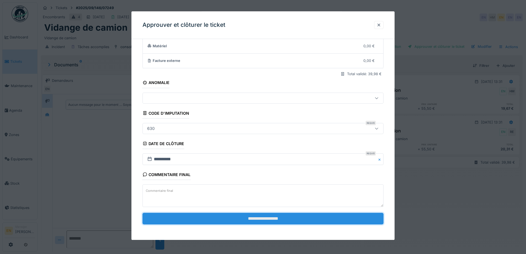
click at [268, 217] on input "**********" at bounding box center [262, 219] width 241 height 12
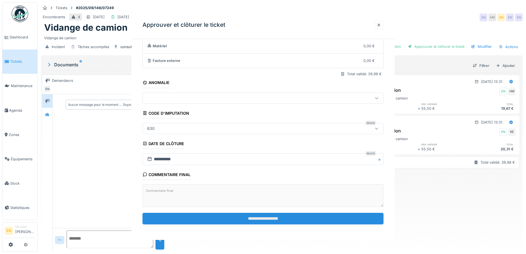
scroll to position [0, 0]
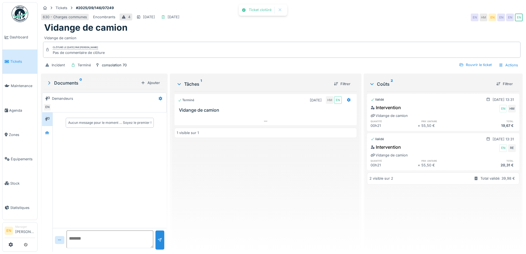
click at [281, 203] on div "Terminé 16/09/2025 HM EN Vidange de camion 1 visible sur 1" at bounding box center [265, 169] width 182 height 156
click at [329, 32] on div "Vidange de camion" at bounding box center [281, 27] width 475 height 10
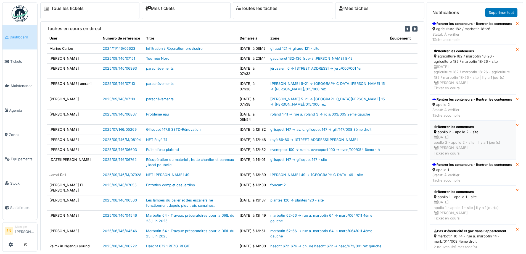
scroll to position [75, 0]
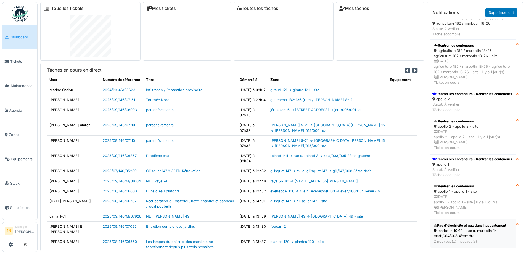
click at [451, 231] on div "marbotin 10-14 - rue a. marbotin 14 - marb/014/008 4ème droit" at bounding box center [473, 233] width 79 height 10
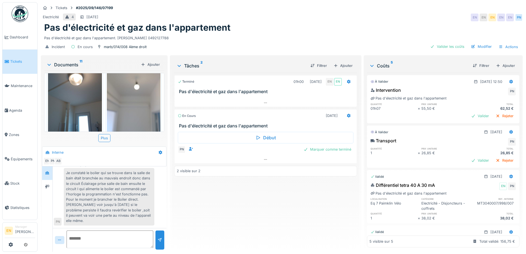
scroll to position [4, 0]
click at [200, 202] on div "Terminé 01h00 [DATE] EN EN Pas d'électricité et gaz dans l'appartement En cours…" at bounding box center [265, 160] width 182 height 174
click at [200, 214] on div "Terminé 01h00 [DATE] EN EN Pas d'électricité et gaz dans l'appartement En cours…" at bounding box center [265, 160] width 182 height 174
drag, startPoint x: 255, startPoint y: 219, endPoint x: 333, endPoint y: 219, distance: 77.8
click at [255, 219] on div "Terminé 01h00 12/09/2025 EN EN Pas d'électricité et gaz dans l'appartement En c…" at bounding box center [265, 160] width 182 height 174
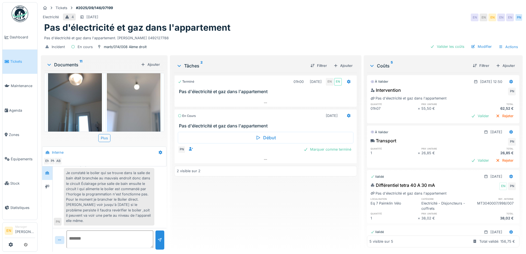
drag, startPoint x: 304, startPoint y: 201, endPoint x: 343, endPoint y: 139, distance: 72.9
click at [306, 194] on div "Terminé 01h00 12/09/2025 EN EN Pas d'électricité et gaz dans l'appartement En c…" at bounding box center [265, 160] width 182 height 174
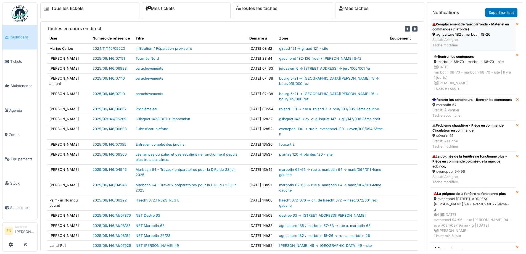
click at [457, 25] on div "Remplacement de faux plafonds - Matériel en commande ( plafonds)" at bounding box center [472, 27] width 81 height 10
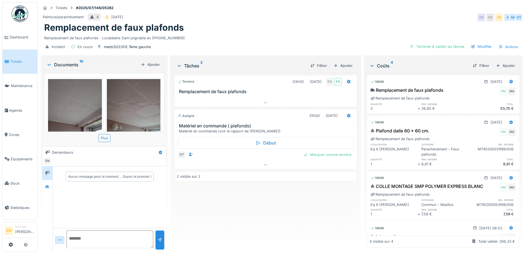
click at [275, 222] on div "Terminé 03h00 [DATE] EN EN Remplacement de faux plafonds Assigné 01h00 [DATE] M…" at bounding box center [265, 160] width 182 height 174
click at [49, 188] on icon at bounding box center [47, 187] width 4 height 4
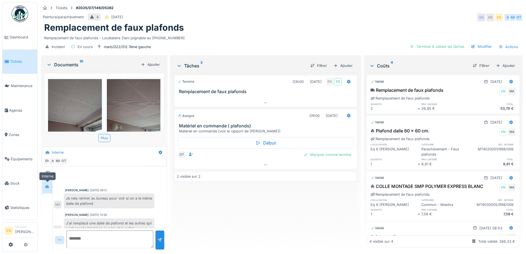
scroll to position [32, 0]
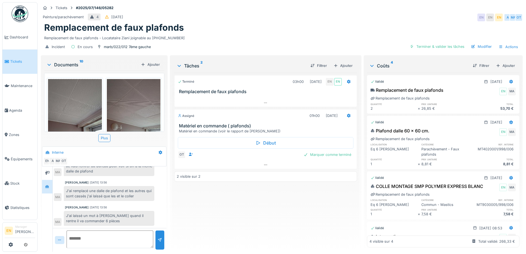
click at [229, 224] on div "Terminé 03h00 [DATE] EN EN Remplacement de faux plafonds Assigné 01h00 [DATE] M…" at bounding box center [265, 160] width 182 height 174
click at [254, 225] on div "Terminé 03h00 [DATE] EN EN Remplacement de faux plafonds Assigné 01h00 [DATE] M…" at bounding box center [265, 160] width 182 height 174
click at [268, 31] on div "Remplacement de faux plafonds" at bounding box center [281, 27] width 475 height 10
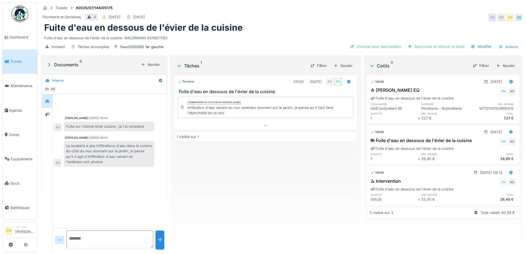
click at [217, 215] on div "Terminé 01h00 01/07/2025 AS EN Fuite d'eau en dessous de l'évier de la cuisine …" at bounding box center [265, 160] width 182 height 174
click at [217, 183] on div "Terminé 01h00 01/07/2025 AS EN Fuite d'eau en dessous de l'évier de la cuisine …" at bounding box center [265, 160] width 182 height 174
click at [221, 212] on div "Terminé 01h00 01/07/2025 AS EN Fuite d'eau en dessous de l'évier de la cuisine …" at bounding box center [265, 160] width 182 height 174
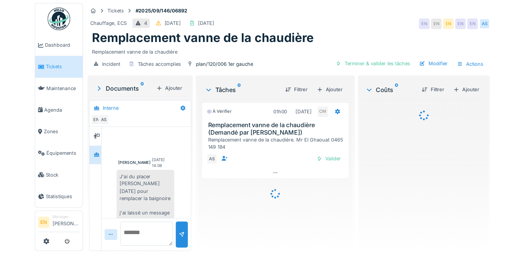
scroll to position [21, 0]
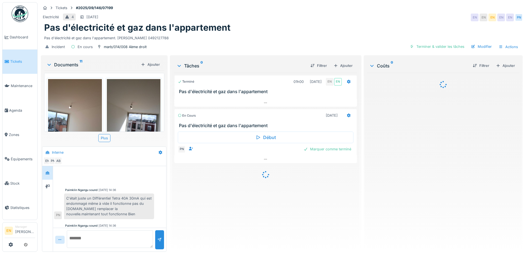
scroll to position [32, 0]
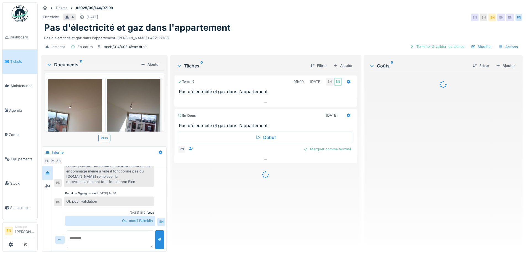
click at [190, 186] on div "Terminé 01h00 [DATE] EN EN Pas d'électricité et gaz dans l'appartement En cours…" at bounding box center [265, 160] width 182 height 174
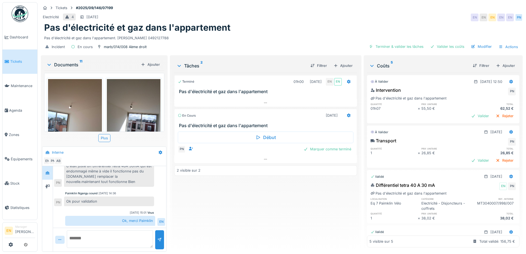
scroll to position [22, 0]
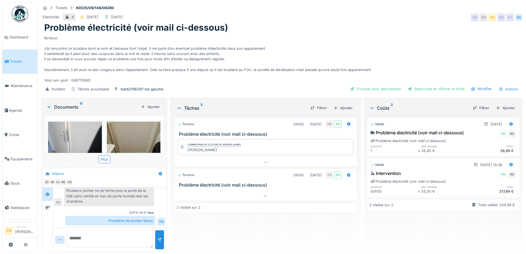
scroll to position [123, 0]
click at [198, 186] on div "Terminé 01h00 [DATE] MD EN Problème électricité (voir mail ci-dessous) Commenta…" at bounding box center [265, 181] width 182 height 132
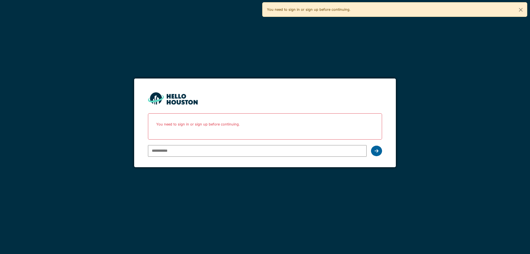
type input "**********"
click at [343, 153] on div at bounding box center [376, 150] width 11 height 10
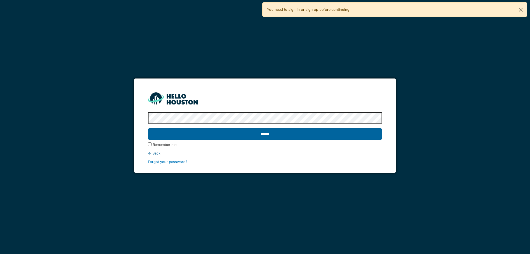
click at [268, 135] on input "******" at bounding box center [265, 134] width 234 height 12
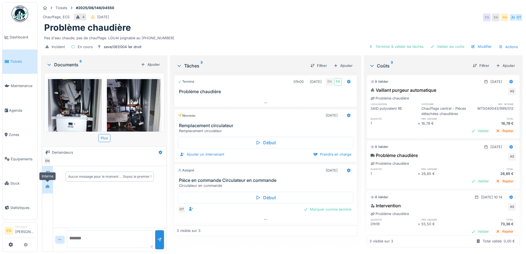
click at [44, 186] on div at bounding box center [47, 186] width 8 height 7
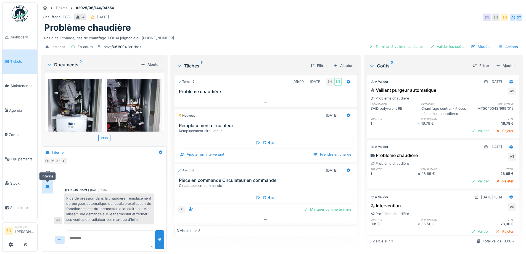
scroll to position [73, 0]
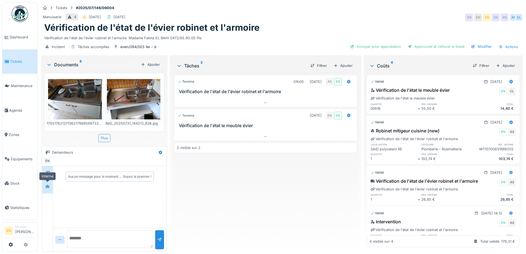
click at [49, 186] on icon at bounding box center [47, 186] width 4 height 4
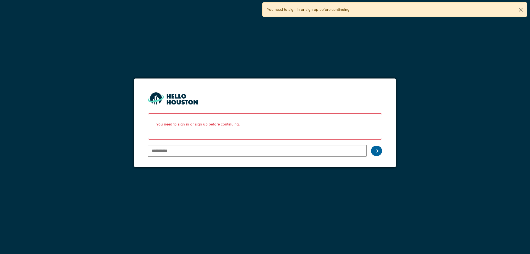
type input "**********"
click at [343, 153] on icon at bounding box center [377, 151] width 4 height 4
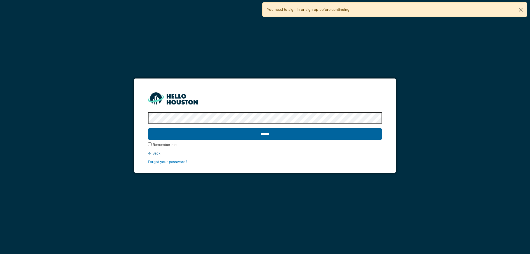
click at [268, 135] on input "******" at bounding box center [265, 134] width 234 height 12
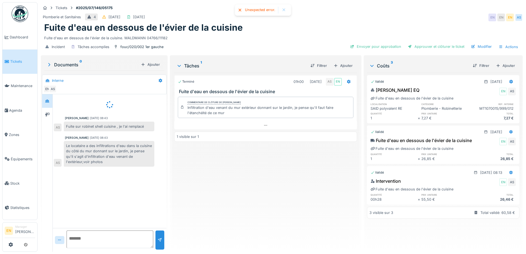
click at [276, 150] on div "Terminé 01h00 [DATE] AS EN Fuite d'eau en dessous de l'évier de la cuisine Comm…" at bounding box center [265, 160] width 182 height 174
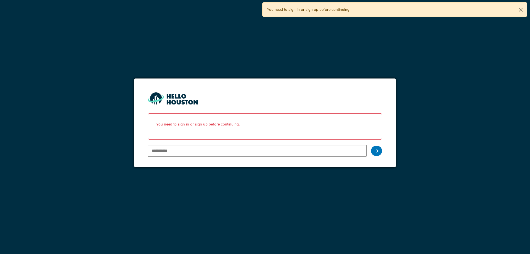
type input "**********"
click at [379, 151] on div at bounding box center [376, 150] width 11 height 10
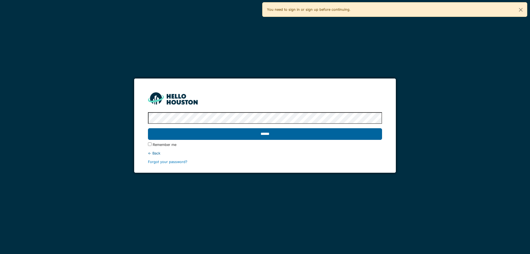
click at [254, 136] on input "******" at bounding box center [265, 134] width 234 height 12
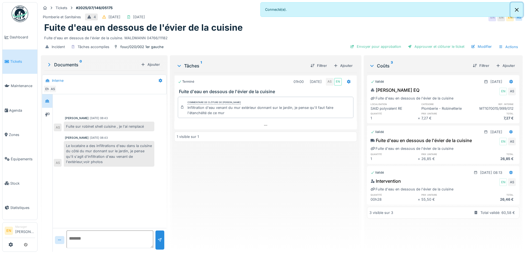
drag, startPoint x: 517, startPoint y: 9, endPoint x: 506, endPoint y: 8, distance: 10.5
click at [517, 10] on button "Close" at bounding box center [516, 9] width 12 height 15
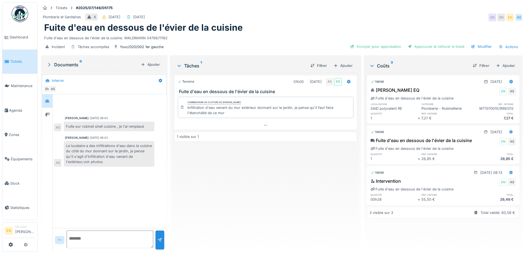
click at [327, 31] on div "Fuite d'eau en dessous de l'évier de la cuisine" at bounding box center [281, 27] width 475 height 10
click at [212, 203] on div "Terminé 01h00 01/07/2025 AS EN Fuite d'eau en dessous de l'évier de la cuisine …" at bounding box center [265, 160] width 182 height 174
click at [292, 19] on div "Plomberie et Sanitaires 4 02/07/2025 01/07/2025 EN EN EN AS" at bounding box center [282, 17] width 482 height 10
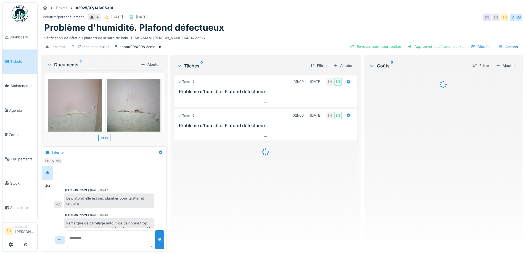
scroll to position [32, 0]
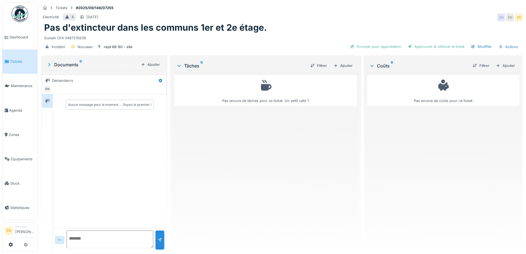
click at [225, 157] on div "Pas encore de tâches pour ce ticket. Un petit café ?" at bounding box center [265, 160] width 182 height 174
click at [339, 17] on div "Electricité 4 21/09/2025 EN EN EN" at bounding box center [282, 17] width 482 height 10
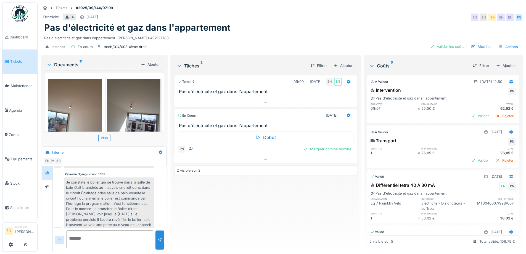
scroll to position [161, 0]
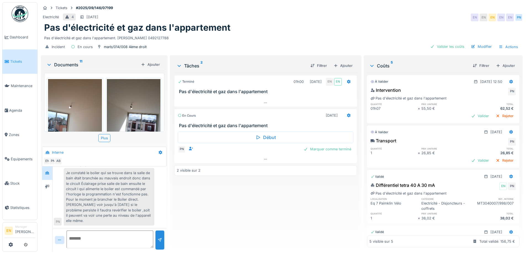
click at [229, 204] on div "Terminé 01h00 [DATE] EN EN Pas d'électricité et gaz dans l'appartement En cours…" at bounding box center [265, 160] width 182 height 174
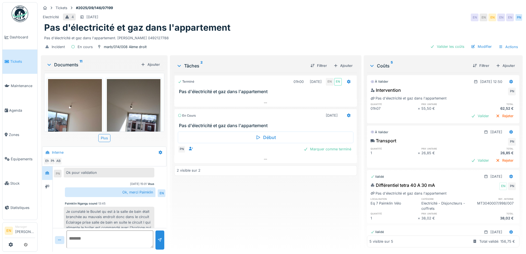
scroll to position [51, 0]
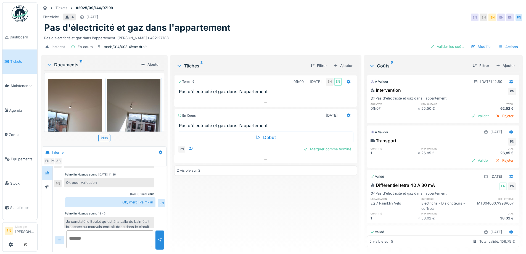
click at [241, 196] on div "Terminé 01h00 [DATE] EN EN Pas d'électricité et gaz dans l'appartement En cours…" at bounding box center [265, 160] width 182 height 174
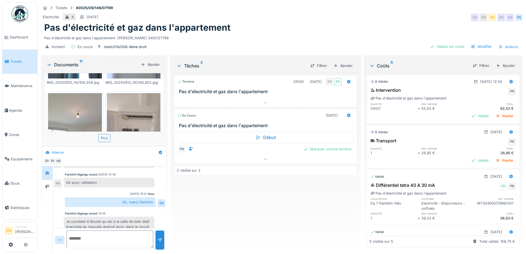
scroll to position [161, 0]
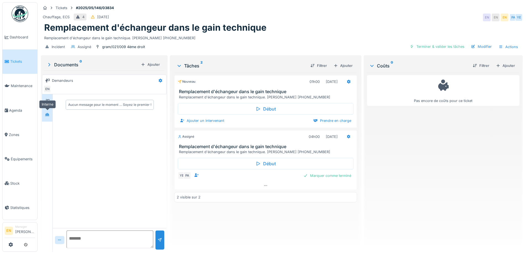
click at [49, 115] on icon at bounding box center [47, 114] width 4 height 3
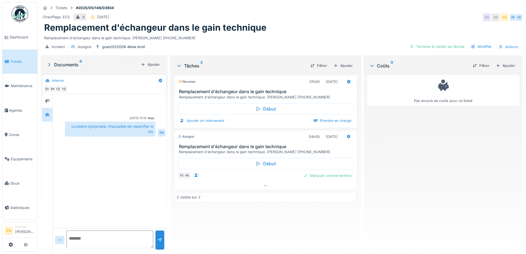
click at [116, 169] on div "Vous 26/08/2025 15:55 Locataire injoignable, impossible de replanifier le rdv EN" at bounding box center [110, 161] width 114 height 134
click at [128, 172] on div "Vous 26/08/2025 15:55 Locataire injoignable, impossible de replanifier le rdv EN" at bounding box center [110, 161] width 114 height 134
click at [127, 46] on div "gram/021/009 4ème droit" at bounding box center [123, 46] width 43 height 5
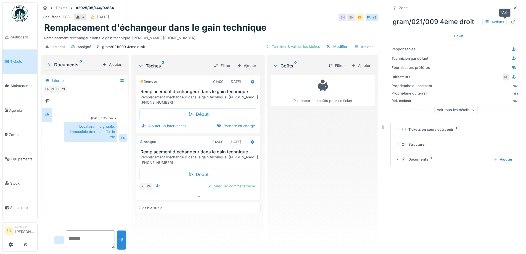
click at [511, 21] on icon at bounding box center [513, 22] width 4 height 4
click at [514, 7] on icon at bounding box center [515, 7] width 3 height 3
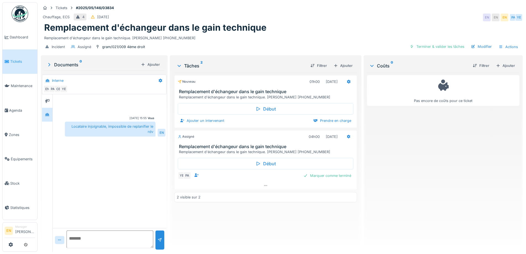
click at [365, 15] on div "Chauffage, ECS 4 [DATE] EN EN EN PA YE" at bounding box center [282, 17] width 482 height 10
click at [298, 20] on div "Chauffage, ECS 4 12/05/2025 EN EN EN PA YE" at bounding box center [282, 17] width 482 height 10
click at [316, 31] on div "Remplacement d'échangeur dans le gain technique" at bounding box center [281, 27] width 475 height 10
click at [391, 163] on div "Pas encore de coûts pour ce ticket" at bounding box center [443, 160] width 152 height 174
click at [418, 165] on div "Pas encore de coûts pour ce ticket" at bounding box center [443, 160] width 152 height 174
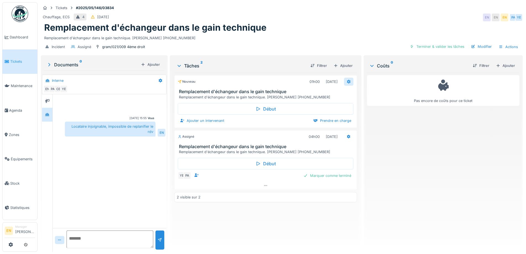
click at [348, 83] on icon at bounding box center [348, 82] width 4 height 4
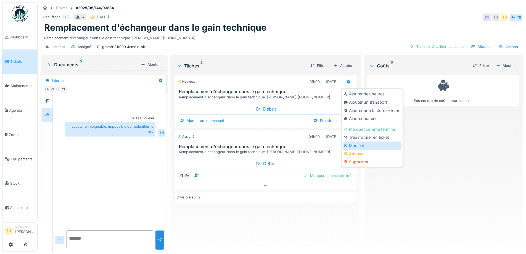
click at [357, 146] on div "Modifier" at bounding box center [372, 145] width 59 height 8
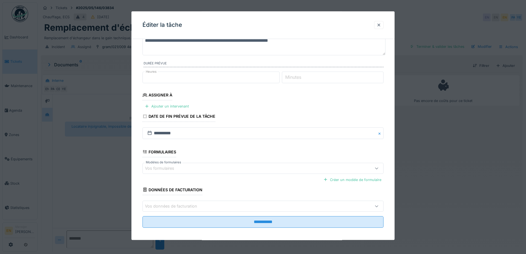
scroll to position [45, 0]
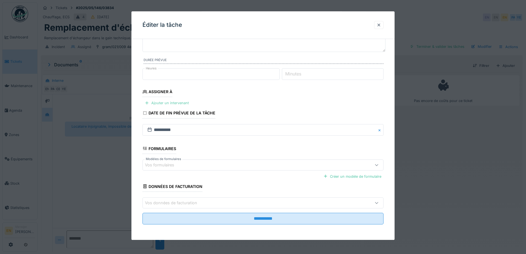
click at [169, 102] on div "Ajouter un intervenant" at bounding box center [166, 102] width 49 height 7
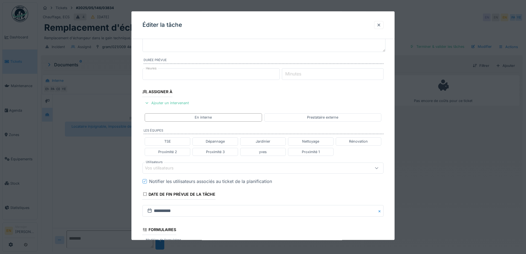
click at [186, 165] on div "Vos utilisateurs" at bounding box center [249, 168] width 208 height 6
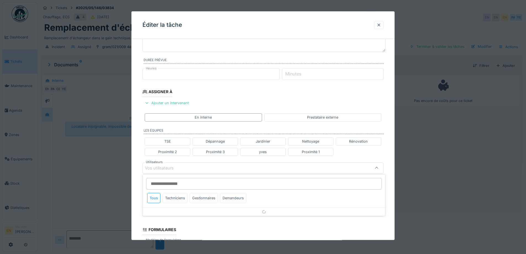
scroll to position [87, 0]
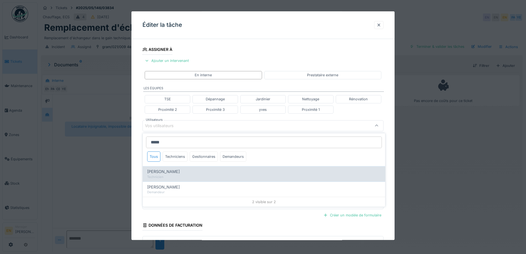
type input "*****"
click at [180, 173] on span "Peter Acheampong" at bounding box center [163, 171] width 33 height 6
type input "****"
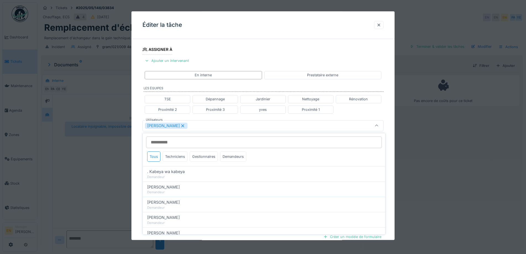
click at [391, 165] on div "**********" at bounding box center [262, 128] width 263 height 344
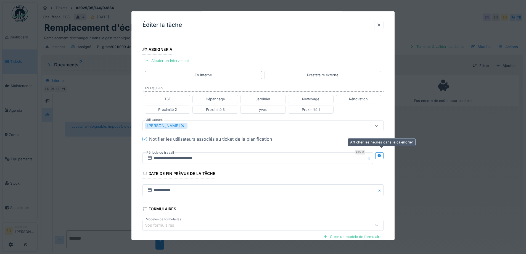
click at [380, 156] on icon at bounding box center [379, 156] width 4 height 4
click at [174, 157] on input "**********" at bounding box center [197, 158] width 111 height 12
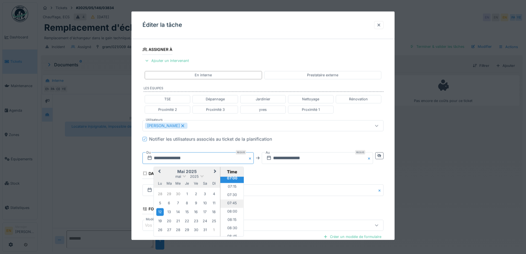
scroll to position [261, 0]
click at [230, 181] on li "08:00" at bounding box center [231, 184] width 23 height 8
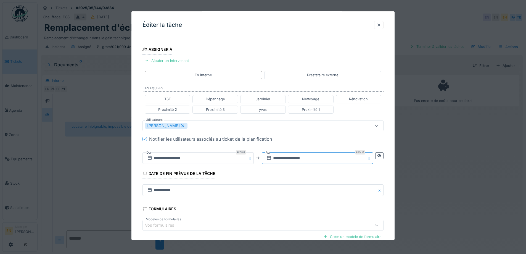
click at [294, 158] on input "**********" at bounding box center [317, 158] width 111 height 12
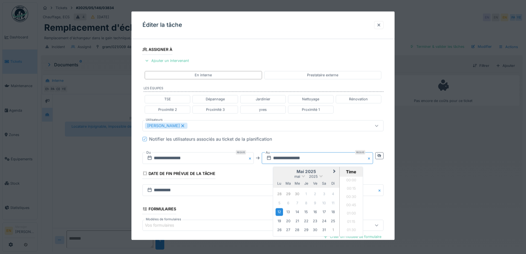
scroll to position [735, 0]
click at [188, 157] on input "**********" at bounding box center [197, 158] width 111 height 12
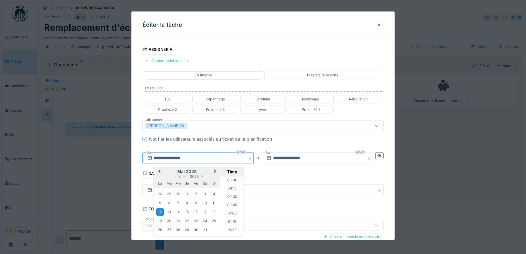
scroll to position [239, 0]
click at [215, 171] on span "Next Month" at bounding box center [215, 171] width 0 height 7
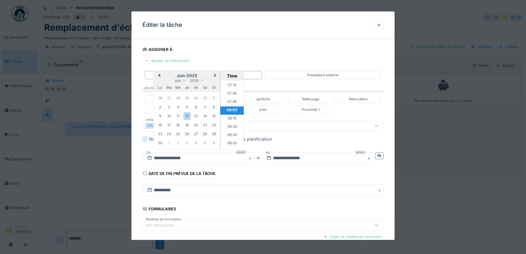
click at [215, 75] on span "Next Month" at bounding box center [215, 75] width 0 height 7
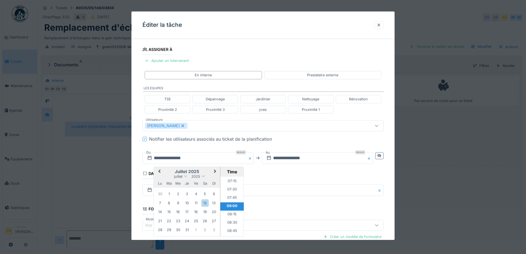
click at [215, 170] on span "Next Month" at bounding box center [215, 171] width 0 height 7
click at [215, 172] on span "Next Month" at bounding box center [215, 171] width 0 height 7
click at [171, 221] on div "23" at bounding box center [168, 221] width 7 height 7
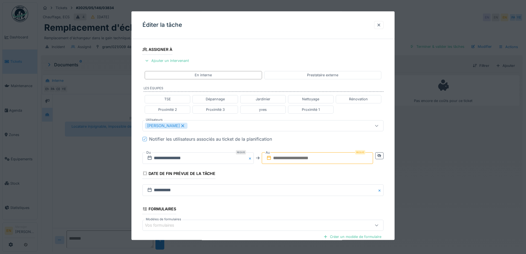
click at [303, 157] on input "text" at bounding box center [317, 158] width 111 height 12
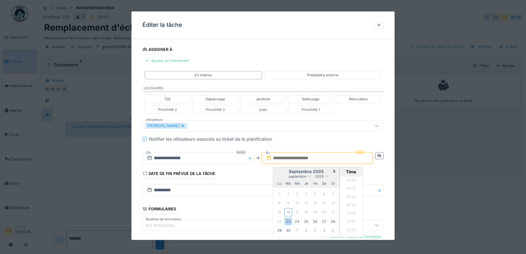
scroll to position [512, 0]
click at [287, 221] on div "23" at bounding box center [287, 221] width 7 height 7
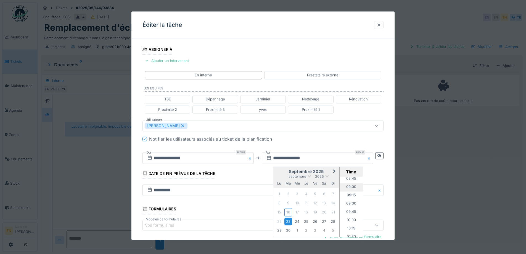
click at [351, 186] on li "09:00" at bounding box center [351, 187] width 23 height 8
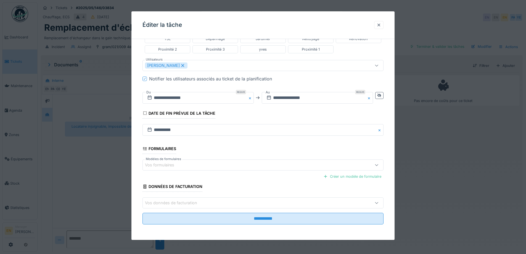
scroll to position [4, 0]
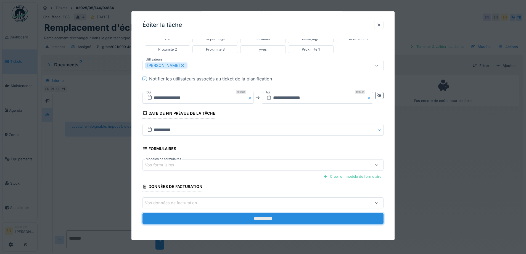
click at [269, 218] on input "**********" at bounding box center [262, 219] width 241 height 12
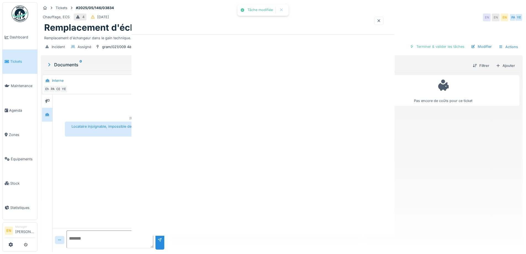
scroll to position [0, 0]
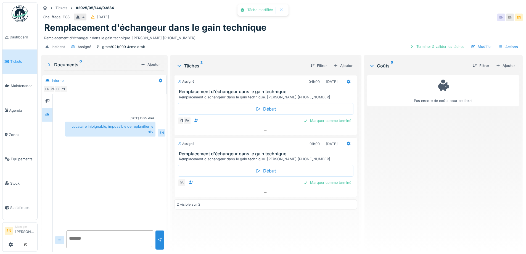
click at [269, 218] on div "Assigné 04h00 14/05/2025 Remplacement d'échangeur dans le gain technique Rempla…" at bounding box center [265, 160] width 182 height 174
click at [386, 170] on div "Pas encore de coûts pour ce ticket" at bounding box center [443, 160] width 152 height 174
click at [393, 170] on div "Pas encore de coûts pour ce ticket" at bounding box center [443, 160] width 152 height 174
click at [399, 162] on div "Pas encore de coûts pour ce ticket" at bounding box center [443, 160] width 152 height 174
click at [120, 44] on div "gram/021/009 4ème droit" at bounding box center [123, 46] width 43 height 5
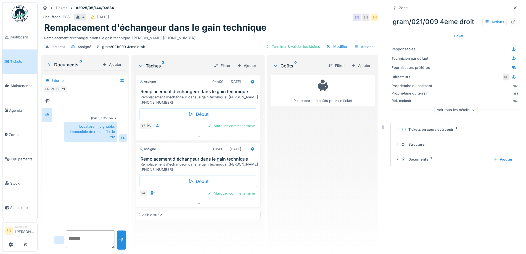
click at [342, 150] on div "Pas encore de coûts pour ce ticket" at bounding box center [323, 160] width 104 height 174
click at [511, 4] on div at bounding box center [515, 7] width 8 height 7
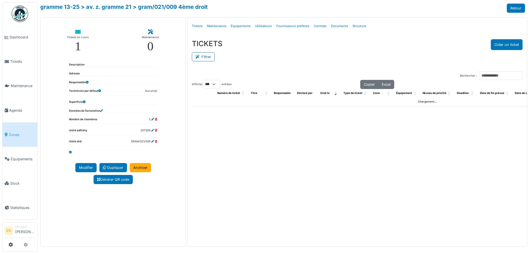
select select "***"
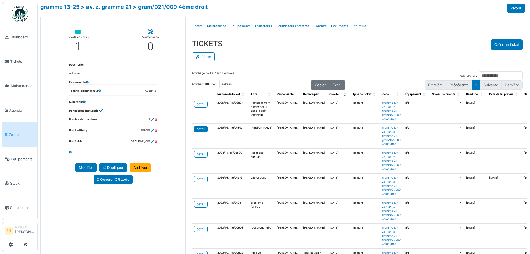
click at [197, 128] on div "detail" at bounding box center [201, 128] width 9 height 5
click at [119, 8] on link "> av. z. gramme 21" at bounding box center [106, 7] width 51 height 7
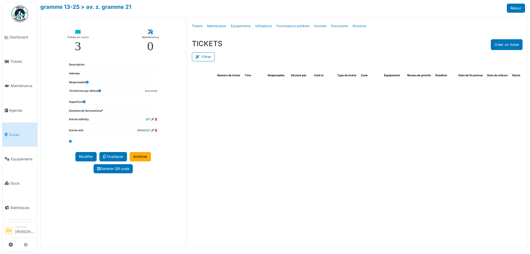
select select "***"
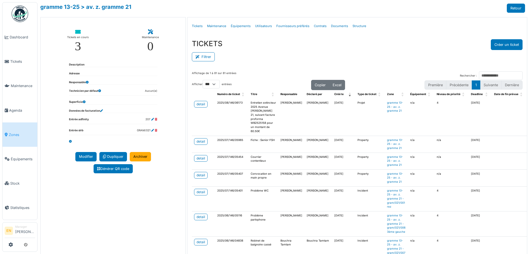
click at [265, 67] on div "TICKETS Créer un ticket Filtrer Responsable **** Tous Remove item Tous Ahmed Be…" at bounding box center [357, 51] width 340 height 32
click at [200, 105] on div "detail" at bounding box center [201, 104] width 9 height 5
click at [272, 53] on div "Filtrer" at bounding box center [357, 56] width 331 height 12
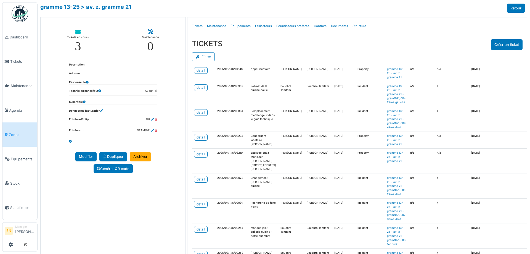
scroll to position [221, 0]
click at [202, 115] on div "detail" at bounding box center [201, 112] width 9 height 5
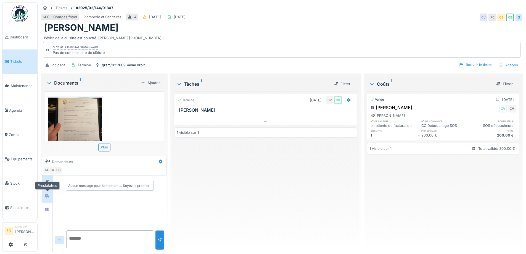
click at [47, 194] on icon at bounding box center [47, 195] width 4 height 3
click at [48, 210] on icon at bounding box center [47, 209] width 4 height 3
click at [49, 197] on icon at bounding box center [47, 196] width 4 height 4
click at [49, 184] on div at bounding box center [47, 181] width 4 height 5
click at [255, 194] on div "Terminé 07/02/2025 CV CV Evier bouché 1 visible sur 1" at bounding box center [265, 169] width 182 height 156
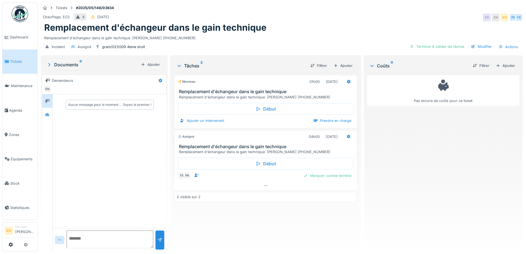
click at [231, 207] on div "Nouveau 01h00 [DATE] Remplacement d'échangeur dans le gain technique Remplaceme…" at bounding box center [265, 160] width 182 height 174
click at [377, 13] on div "Chauffage, ECS 4 [DATE] EN EN EN PA YE" at bounding box center [282, 17] width 482 height 10
click at [359, 22] on div "Remplacement d'échangeur dans le gain technique" at bounding box center [281, 27] width 475 height 10
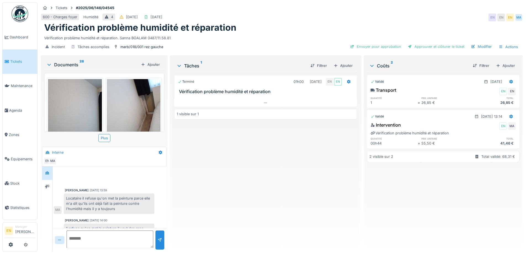
scroll to position [70, 0]
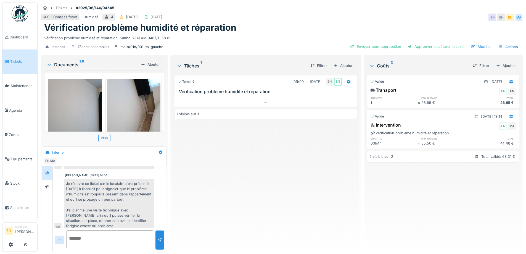
click at [200, 160] on div "Terminé 01h00 [DATE] EN EN Vérification problème humidité et réparation 1 visib…" at bounding box center [265, 160] width 182 height 174
click at [227, 185] on div "Terminé 01h00 [DATE] EN EN Vérification problème humidité et réparation 1 visib…" at bounding box center [265, 160] width 182 height 174
click at [355, 21] on div "600 - Charges foyer Humidité 4 [DATE] [DATE] EN EN EN MA" at bounding box center [282, 17] width 482 height 10
click at [268, 30] on div "Vérification problème humidité et réparation" at bounding box center [281, 27] width 475 height 10
click at [262, 179] on div "Terminé 01h00 [DATE] EN EN Vérification problème humidité et réparation 1 visib…" at bounding box center [265, 160] width 182 height 174
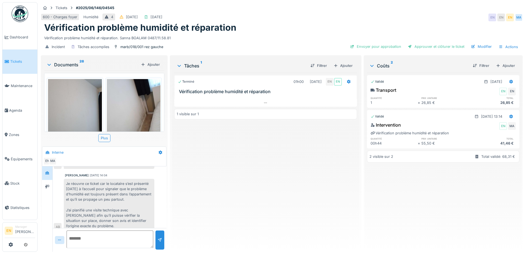
drag, startPoint x: 208, startPoint y: 185, endPoint x: 374, endPoint y: 6, distance: 243.8
click at [210, 185] on div "Terminé 01h00 [DATE] EN EN Vérification problème humidité et réparation 1 visib…" at bounding box center [265, 160] width 182 height 174
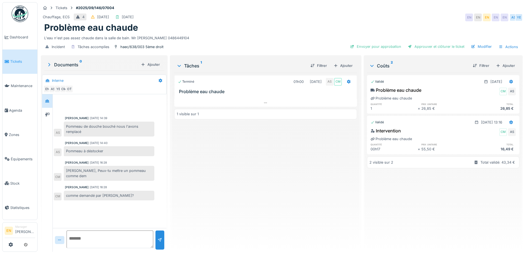
click at [126, 203] on div "[PERSON_NAME] [DATE] 14:39 Pommeau de douche bouché nous l'avons remplacé AS [P…" at bounding box center [110, 161] width 114 height 134
click at [328, 12] on div "Tickets #2025/09/146/07004 Chauffage, ECS 4 [DATE] [DATE] EN EN EN EN EN AS YE …" at bounding box center [282, 28] width 484 height 52
click at [263, 200] on div "Terminé 01h00 [DATE] AS CM Problème eau chaude 1 visible sur 1" at bounding box center [265, 160] width 182 height 174
click at [208, 186] on div "Terminé 01h00 [DATE] AS CM Problème eau chaude 1 visible sur 1" at bounding box center [265, 160] width 182 height 174
click at [212, 194] on div "Terminé 01h00 [DATE] AS CM Problème eau chaude 1 visible sur 1" at bounding box center [265, 160] width 182 height 174
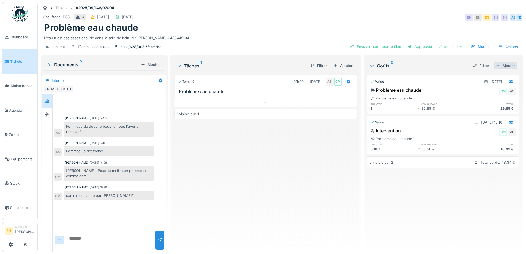
click at [500, 66] on div "Ajouter" at bounding box center [505, 65] width 23 height 7
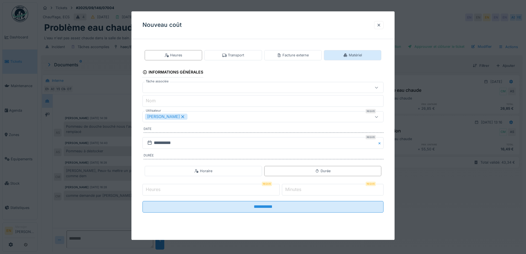
click at [358, 55] on div "Matériel" at bounding box center [352, 54] width 19 height 5
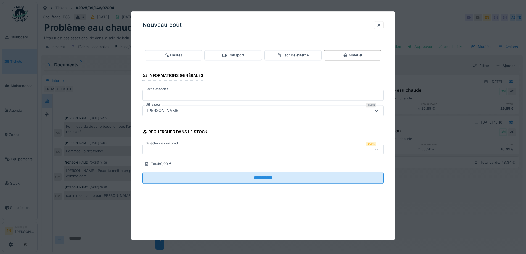
click at [230, 115] on div "[PERSON_NAME]" at bounding box center [262, 110] width 241 height 11
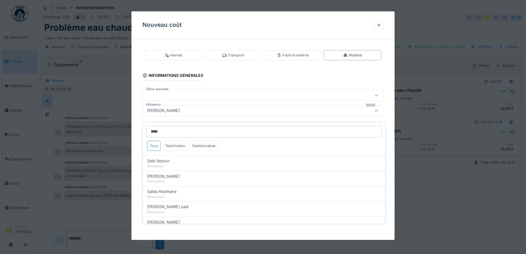
click at [173, 128] on input "****" at bounding box center [264, 132] width 236 height 12
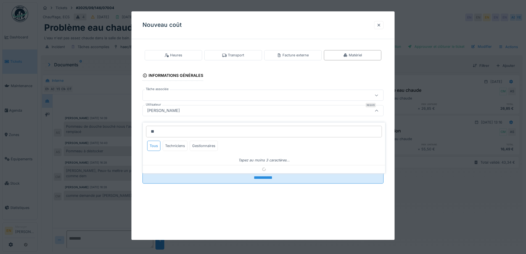
type input "*"
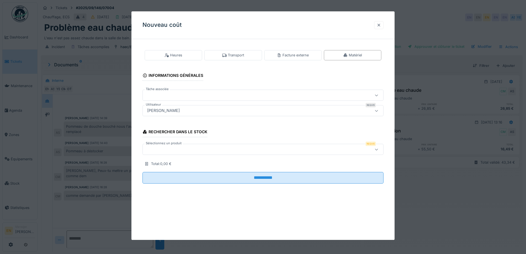
click at [381, 27] on div at bounding box center [379, 24] width 4 height 5
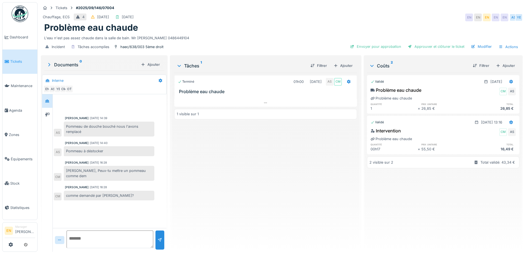
click at [280, 182] on div "Terminé 01h00 [DATE] AS CM Problème eau chaude 1 visible sur 1" at bounding box center [265, 160] width 182 height 174
click at [507, 62] on div "Ajouter" at bounding box center [505, 65] width 23 height 7
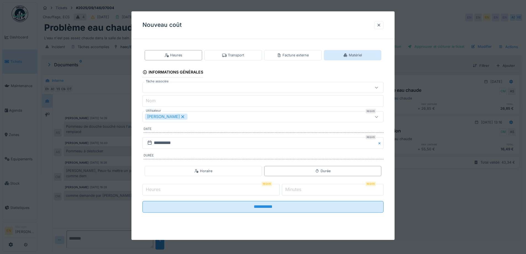
click at [354, 54] on div "Matériel" at bounding box center [352, 54] width 19 height 5
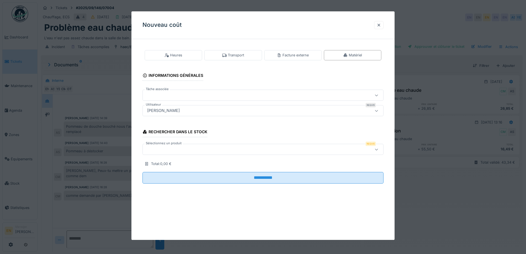
click at [213, 104] on fieldset "**********" at bounding box center [262, 115] width 241 height 144
click at [214, 110] on div "[PERSON_NAME]" at bounding box center [249, 111] width 208 height 6
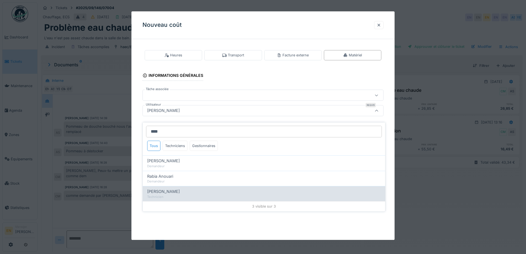
type input "****"
click at [171, 194] on div "Technicien" at bounding box center [264, 196] width 234 height 5
type input "*****"
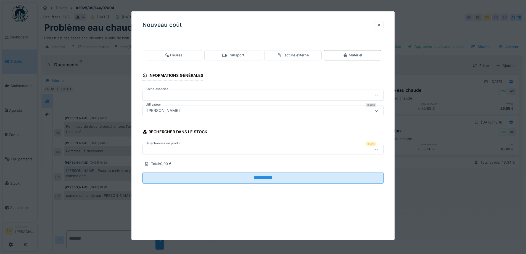
click at [223, 147] on div at bounding box center [249, 149] width 208 height 6
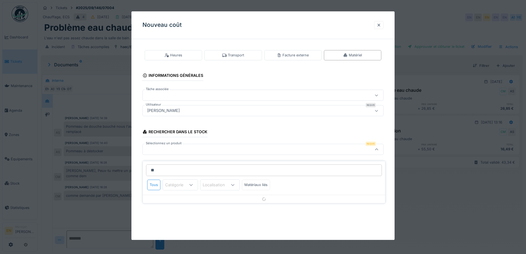
type input "*"
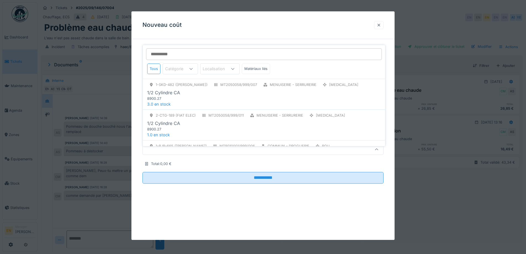
click at [383, 26] on div at bounding box center [378, 25] width 9 height 8
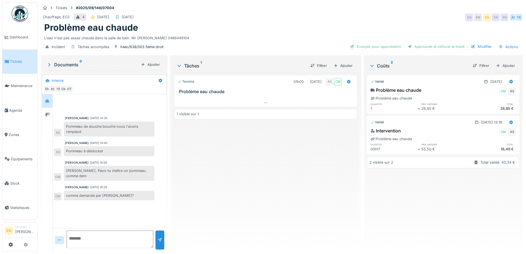
drag, startPoint x: 258, startPoint y: 174, endPoint x: 247, endPoint y: 151, distance: 24.9
click at [258, 174] on div "Terminé 01h00 [DATE] AS CM Problème eau chaude 1 visible sur 1" at bounding box center [265, 160] width 182 height 174
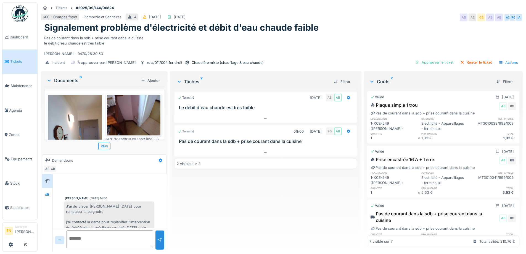
scroll to position [37, 0]
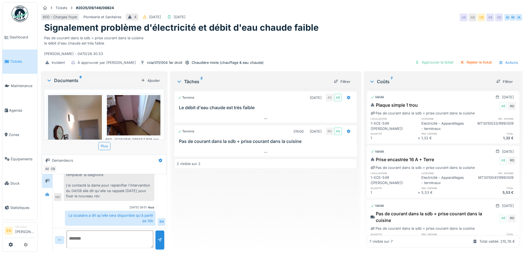
click at [251, 215] on div "Terminé [DATE] AS AB Le débit d'eau chaude est très faible Terminé 01h00 [DATE]…" at bounding box center [265, 168] width 182 height 158
click at [250, 213] on div "Terminé [DATE] AS AB Le débit d'eau chaude est très faible Terminé 01h00 [DATE]…" at bounding box center [265, 168] width 182 height 158
click at [263, 153] on icon at bounding box center [265, 152] width 4 height 4
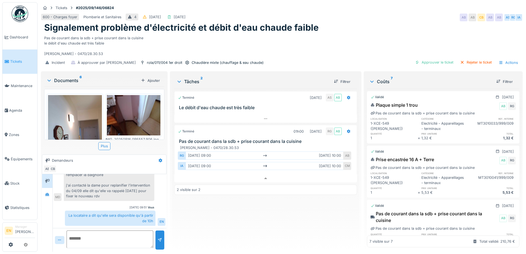
click at [249, 212] on div "Terminé [DATE] AS AB Le débit d'eau chaude est très faible Terminé 01h00 [DATE]…" at bounding box center [265, 168] width 182 height 158
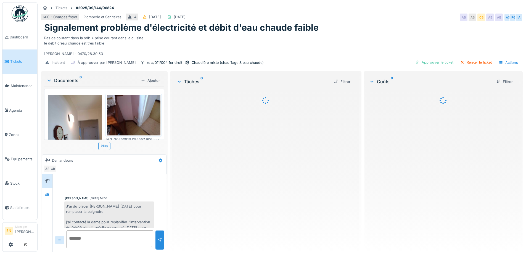
scroll to position [37, 0]
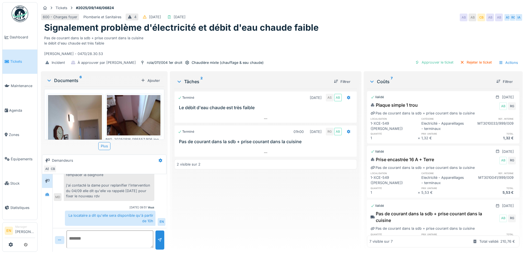
click at [275, 208] on div "Terminé [DATE] AS AB Le débit d'eau chaude est très faible Terminé 01h00 [DATE]…" at bounding box center [265, 168] width 182 height 158
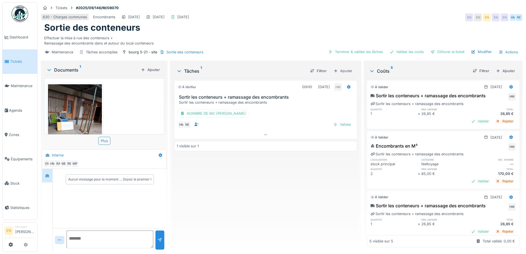
click at [267, 187] on div "À vérifier 00h10 16/09/2025 HM Sortir les conteneurs + ramassage des encombrant…" at bounding box center [265, 162] width 182 height 169
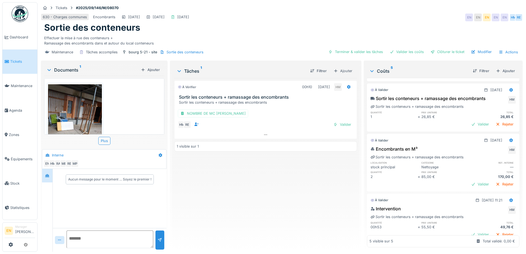
scroll to position [124, 0]
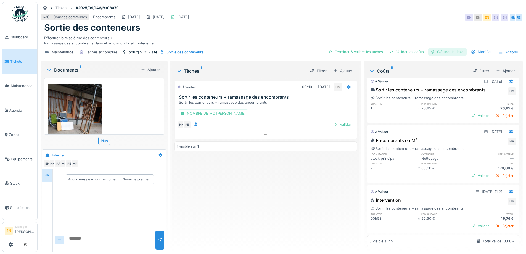
click at [443, 54] on div "Clôturer le ticket" at bounding box center [447, 51] width 38 height 7
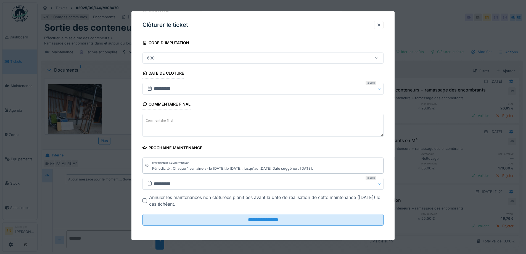
scroll to position [37, 0]
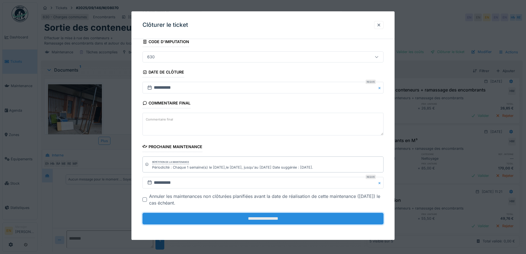
click at [268, 220] on input "**********" at bounding box center [262, 219] width 241 height 12
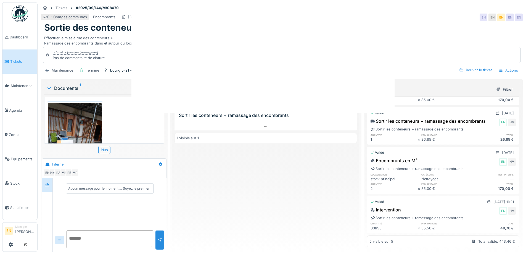
scroll to position [88, 0]
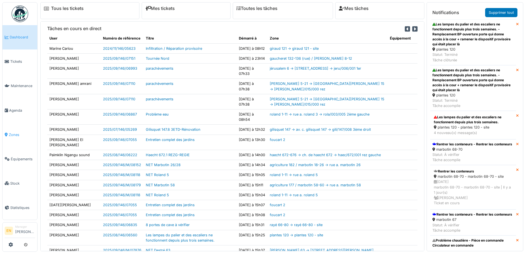
click at [17, 132] on span "Zones" at bounding box center [22, 134] width 26 height 5
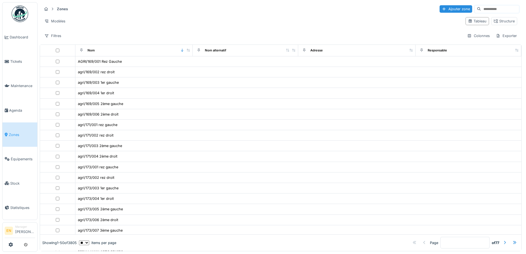
click at [483, 9] on input at bounding box center [500, 9] width 38 height 8
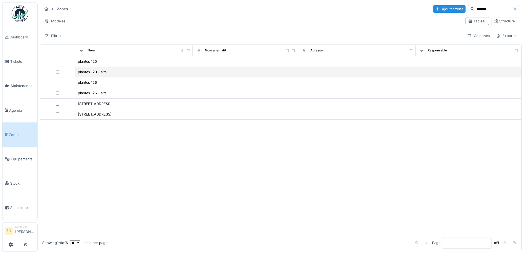
type input "*******"
click at [110, 74] on div "plantes 120 - site" at bounding box center [134, 72] width 113 height 6
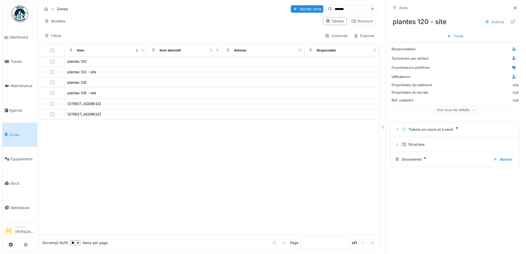
drag, startPoint x: 506, startPoint y: 22, endPoint x: 510, endPoint y: 32, distance: 10.6
click at [510, 32] on div "plantes 120 - site Actions Ticket" at bounding box center [454, 26] width 129 height 28
click at [511, 24] on div at bounding box center [513, 21] width 4 height 5
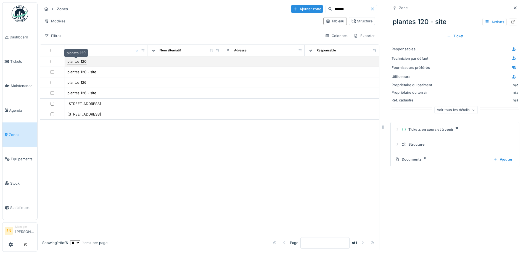
click at [78, 60] on div "plantes 120" at bounding box center [76, 61] width 19 height 5
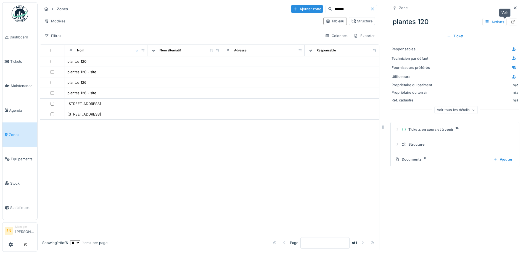
click at [511, 19] on div at bounding box center [513, 21] width 4 height 5
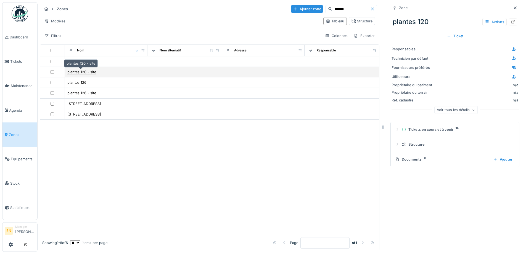
click at [92, 72] on div "plantes 120 - site" at bounding box center [81, 71] width 29 height 5
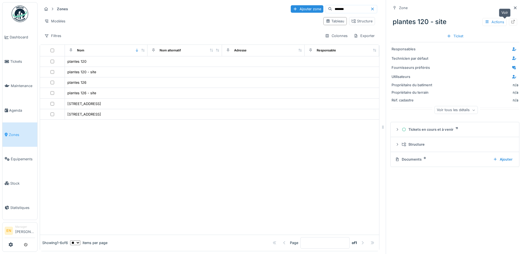
click at [509, 21] on div at bounding box center [513, 21] width 8 height 7
click at [511, 22] on icon at bounding box center [513, 22] width 4 height 4
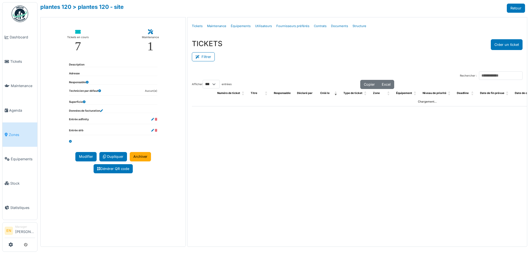
select select "***"
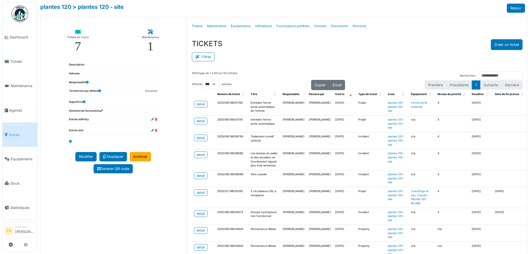
click at [278, 68] on div "Affichage de 1 à 63 sur 63 entrées Rechercher : Afficher ** ** *** *** entrées …" at bounding box center [357, 190] width 340 height 246
click at [278, 60] on div "Filtrer" at bounding box center [357, 56] width 331 height 12
click at [276, 62] on div "Filtrer" at bounding box center [357, 56] width 331 height 12
click at [198, 101] on link "detail" at bounding box center [201, 104] width 14 height 7
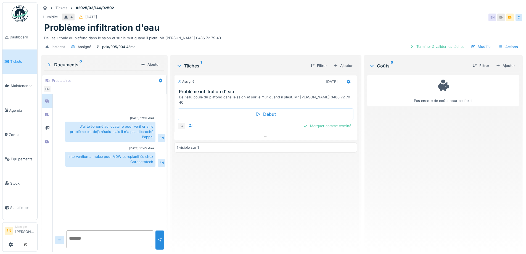
click at [290, 195] on div "Assigné [DATE] Problème infiltration d'eau De l'eau coule du plafond dans le sa…" at bounding box center [265, 160] width 182 height 174
drag, startPoint x: 288, startPoint y: 187, endPoint x: 381, endPoint y: 0, distance: 208.8
click at [288, 187] on div "Assigné [DATE] Problème infiltration d'eau De l'eau coule du plafond dans le sa…" at bounding box center [265, 160] width 182 height 174
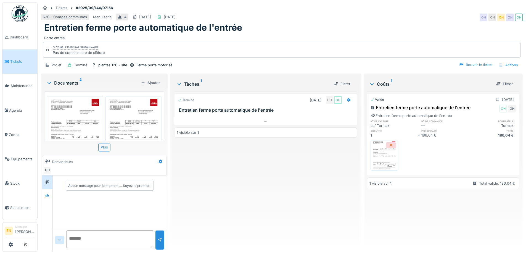
click at [76, 119] on img at bounding box center [75, 135] width 54 height 76
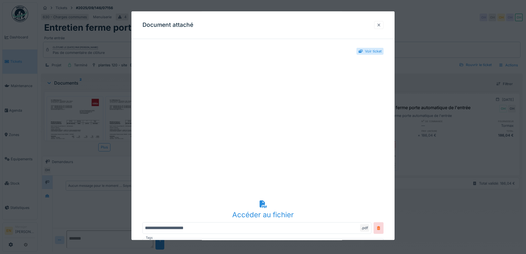
click at [381, 25] on div at bounding box center [379, 24] width 4 height 5
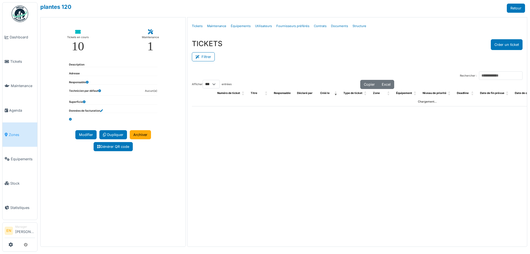
select select "***"
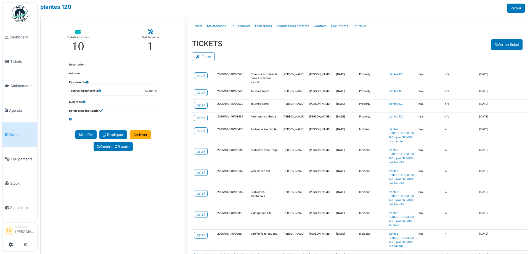
scroll to position [580, 0]
click at [325, 50] on div "Filtrer" at bounding box center [357, 56] width 331 height 12
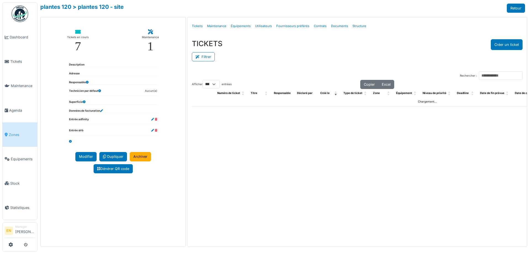
select select "***"
click at [499, 48] on button "Créer un ticket" at bounding box center [507, 44] width 32 height 11
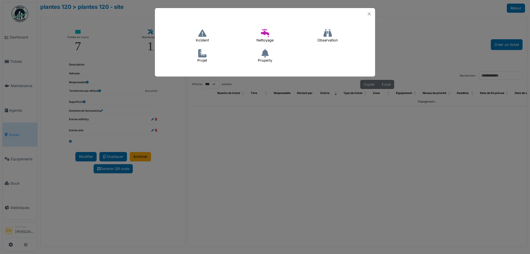
click at [203, 38] on h4 "Incident" at bounding box center [202, 36] width 20 height 18
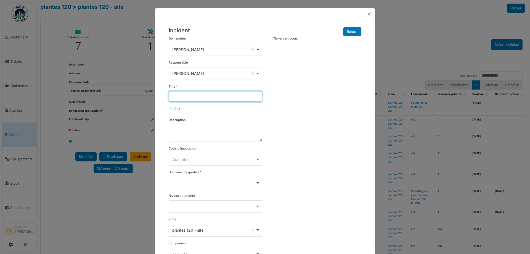
click at [193, 95] on input "Titre *" at bounding box center [216, 96] width 94 height 10
click at [200, 97] on input "Titre *" at bounding box center [216, 96] width 94 height 10
click at [181, 96] on input "Titre *" at bounding box center [216, 96] width 94 height 10
drag, startPoint x: 368, startPoint y: 14, endPoint x: 337, endPoint y: 68, distance: 62.6
click at [362, 30] on div "**********" at bounding box center [265, 157] width 221 height 298
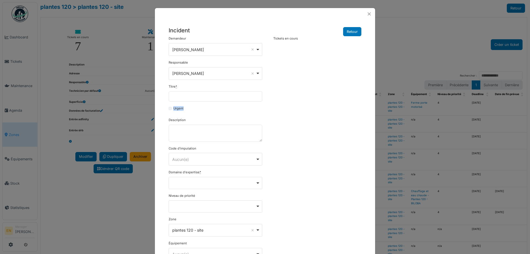
click at [300, 104] on div "**********" at bounding box center [265, 165] width 198 height 259
click at [350, 30] on button "Retour" at bounding box center [352, 31] width 18 height 9
click at [352, 32] on button "Retour" at bounding box center [352, 31] width 18 height 9
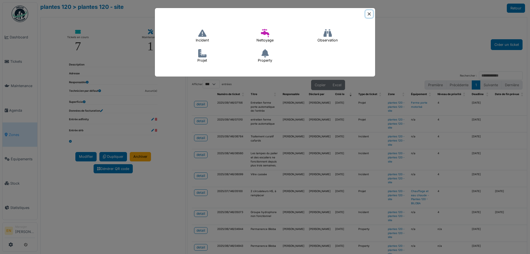
click at [372, 14] on button "Close" at bounding box center [368, 13] width 7 height 7
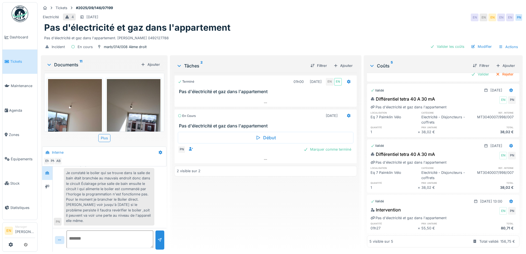
scroll to position [94, 0]
click at [509, 144] on icon at bounding box center [511, 146] width 4 height 4
click at [483, 162] on div "Supprimer" at bounding box center [484, 166] width 27 height 8
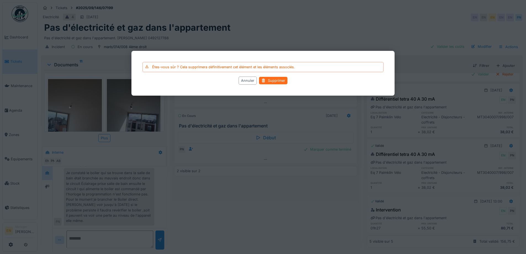
click at [279, 77] on div "Êtes-vous sûr ? Cela supprimera définitivement cet élément et les éléments asso…" at bounding box center [262, 73] width 263 height 45
click at [280, 82] on div "Supprimer" at bounding box center [273, 80] width 28 height 7
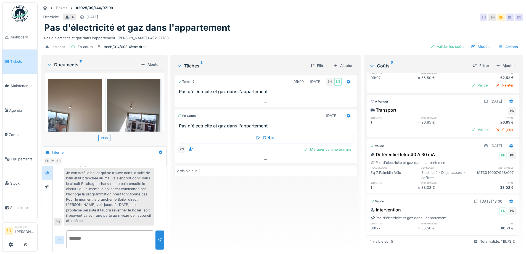
drag, startPoint x: 253, startPoint y: 29, endPoint x: 251, endPoint y: 32, distance: 3.5
click at [252, 33] on div "Pas d'électricité et gaz dans l'appartement. [PERSON_NAME] 0492127788" at bounding box center [281, 36] width 475 height 7
drag, startPoint x: 240, startPoint y: 237, endPoint x: 233, endPoint y: 229, distance: 10.4
click at [240, 235] on div "Terminé 01h00 [DATE] EN EN Pas d'électricité et gaz dans l'appartement En cours…" at bounding box center [265, 160] width 182 height 174
click at [284, 33] on div "Pas d'électricité et gaz dans l'appartement. [PERSON_NAME] 0492127788" at bounding box center [281, 36] width 475 height 7
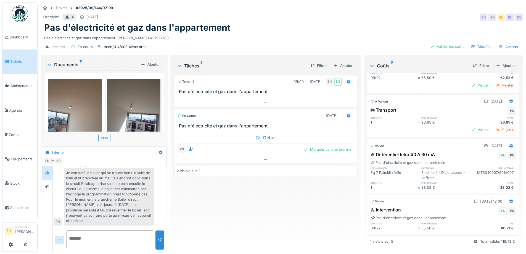
scroll to position [0, 0]
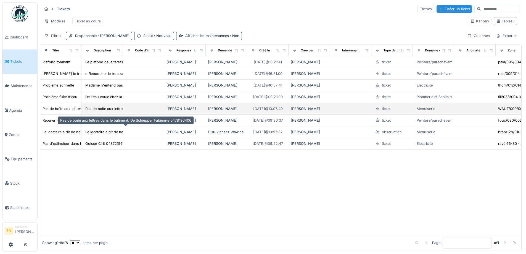
click at [103, 111] on div "Pas de boîte aux lettres dans le bâtiment. De S..." at bounding box center [125, 108] width 81 height 5
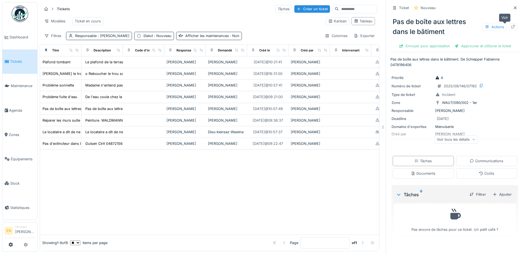
click at [511, 27] on icon at bounding box center [513, 27] width 4 height 4
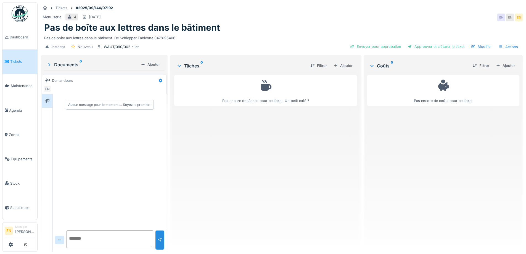
click at [286, 24] on div "Pas de boîte aux lettres dans le bâtiment" at bounding box center [281, 27] width 475 height 10
click at [291, 218] on div "Pas encore de tâches pour ce ticket. Un petit café ?" at bounding box center [265, 160] width 182 height 174
click at [282, 145] on div "Pas encore de tâches pour ce ticket. Un petit café ?" at bounding box center [265, 160] width 182 height 174
click at [249, 20] on div "Menuiserie 4 17/09/2025 EN EN EN" at bounding box center [282, 17] width 482 height 10
click at [289, 186] on div "Pas encore de tâches pour ce ticket. Un petit café ?" at bounding box center [265, 160] width 182 height 174
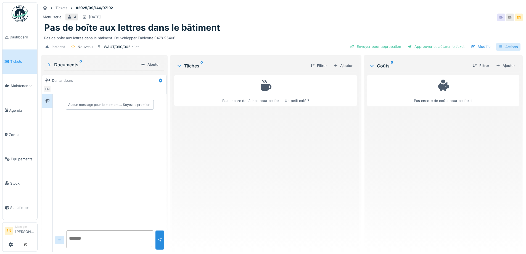
click at [502, 48] on div "Actions" at bounding box center [508, 47] width 24 height 8
click at [431, 139] on div "Pas encore de coûts pour ce ticket" at bounding box center [443, 160] width 152 height 174
click at [512, 45] on div "Actions" at bounding box center [508, 47] width 24 height 8
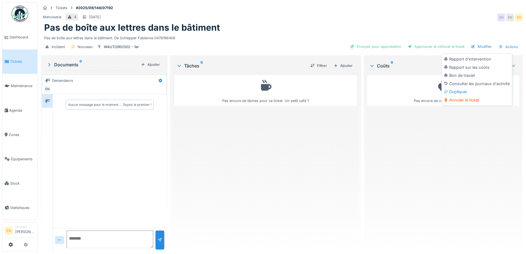
click at [470, 104] on div "Annuler le ticket" at bounding box center [477, 100] width 68 height 8
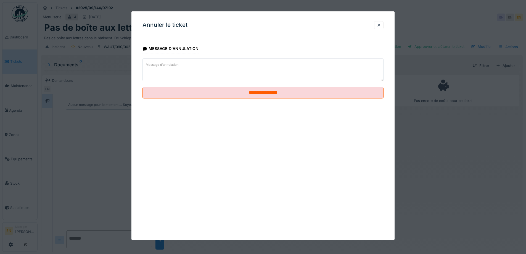
click at [188, 72] on textarea "Message d'annulation" at bounding box center [262, 69] width 241 height 23
paste textarea "******"
click at [146, 66] on textarea "******" at bounding box center [262, 69] width 241 height 23
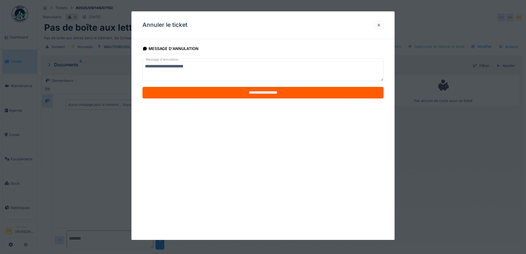
type textarea "**********"
click at [280, 93] on input "**********" at bounding box center [262, 93] width 241 height 12
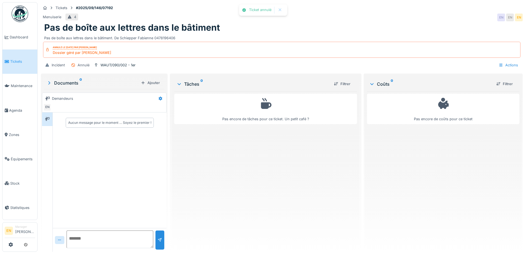
click at [242, 165] on div "Pas encore de tâches pour ce ticket. Un petit café ?" at bounding box center [265, 169] width 182 height 156
click at [351, 18] on div "Menuiserie 4 EN EN EN" at bounding box center [282, 17] width 482 height 10
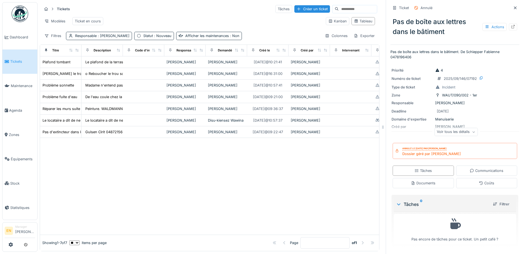
click at [137, 218] on div at bounding box center [209, 186] width 339 height 97
click at [198, 15] on div "Modèles Ticket en cours" at bounding box center [181, 21] width 279 height 12
click at [513, 8] on icon at bounding box center [515, 8] width 4 height 4
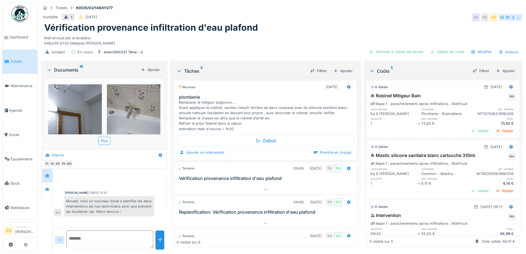
click at [279, 36] on div "Mail envoyé par la locataire: 0483/45.67.02 Madame [PERSON_NAME]" at bounding box center [281, 39] width 475 height 13
click at [296, 23] on div "Vérification provenance infiltration d'eau plafond" at bounding box center [281, 27] width 475 height 10
click at [282, 28] on div "Vérification provenance infiltration d'eau plafond" at bounding box center [281, 27] width 475 height 10
click at [346, 12] on div "Humidité 4 [DATE] EN EN EN KE [GEOGRAPHIC_DATA] A …" at bounding box center [282, 17] width 482 height 10
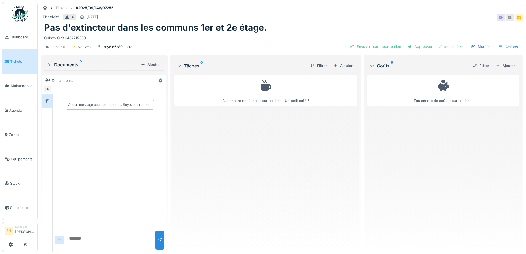
click at [245, 184] on div "Pas encore de tâches pour ce ticket. Un petit café ?" at bounding box center [265, 160] width 182 height 174
click at [325, 21] on div "Electricité 4 21/09/2025 EN EN EN" at bounding box center [282, 17] width 482 height 10
click at [341, 65] on div "Ajouter" at bounding box center [342, 65] width 23 height 7
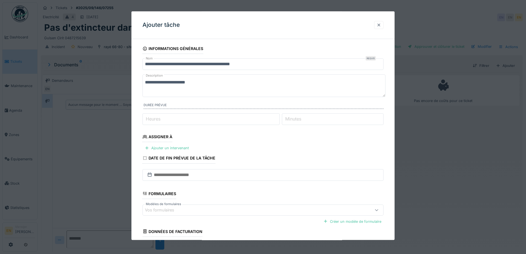
click at [380, 25] on div at bounding box center [379, 24] width 4 height 5
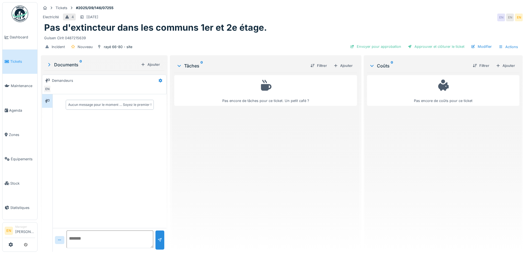
click at [271, 174] on div "Pas encore de tâches pour ce ticket. Un petit café ?" at bounding box center [265, 160] width 182 height 174
click at [324, 21] on div "Electricité 4 21/09/2025 EN EN EN" at bounding box center [282, 17] width 482 height 10
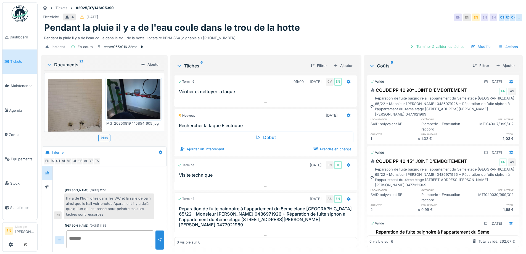
scroll to position [147, 0]
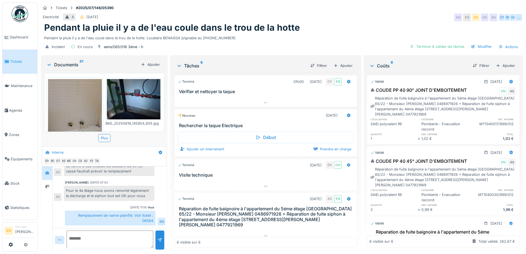
click at [351, 27] on div "Pendant la pluie il y a de l'eau coule dans le trou de la hotte" at bounding box center [281, 27] width 475 height 10
click at [313, 34] on div "Pendant la pluie il y a de l'eau coule dans le trou de la hotte. Locataire BENA…" at bounding box center [281, 36] width 475 height 7
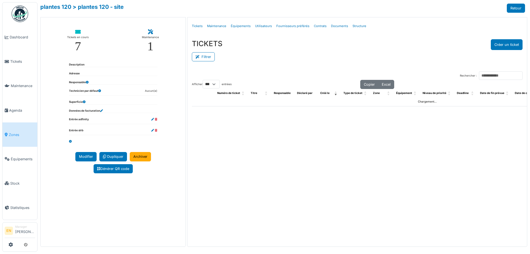
select select "***"
click at [509, 47] on button "Créer un ticket" at bounding box center [507, 44] width 32 height 11
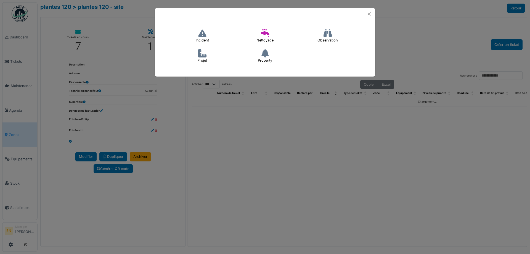
click at [201, 36] on icon at bounding box center [202, 33] width 8 height 8
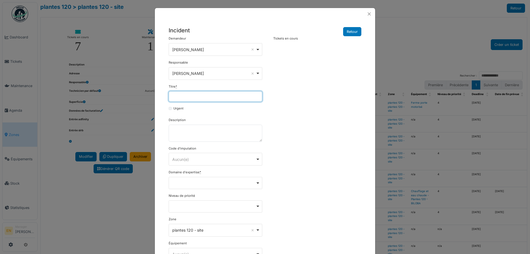
click at [194, 97] on input "Titre *" at bounding box center [216, 96] width 94 height 10
click at [252, 98] on input "**********" at bounding box center [216, 96] width 94 height 10
type input "**********"
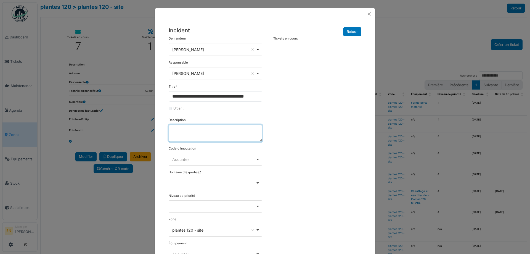
click at [198, 130] on textarea "Description" at bounding box center [216, 132] width 94 height 17
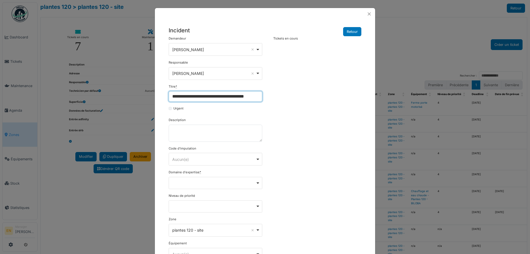
scroll to position [0, 7]
drag, startPoint x: 168, startPoint y: 97, endPoint x: 271, endPoint y: 96, distance: 103.2
click at [271, 96] on div "**********" at bounding box center [265, 165] width 198 height 259
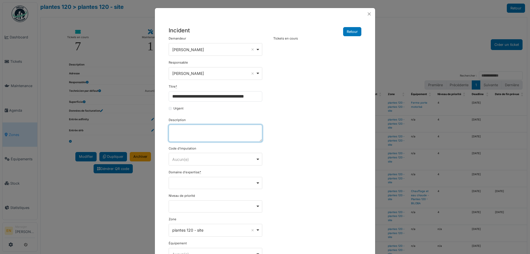
click at [228, 139] on textarea "Description" at bounding box center [216, 132] width 94 height 17
paste textarea "**********"
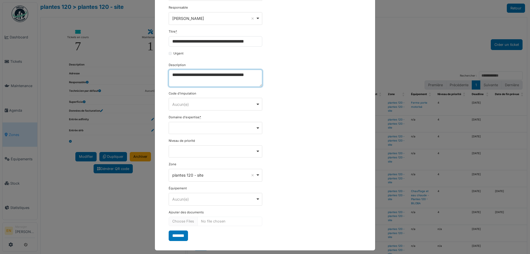
scroll to position [55, 0]
click at [256, 128] on div "Remove item" at bounding box center [216, 127] width 94 height 12
type textarea "**********"
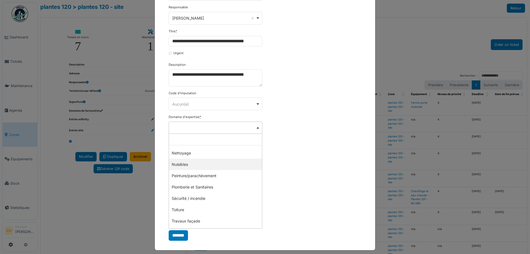
scroll to position [160, 0]
click at [255, 127] on div "Remove item" at bounding box center [215, 127] width 89 height 2
select select "***"
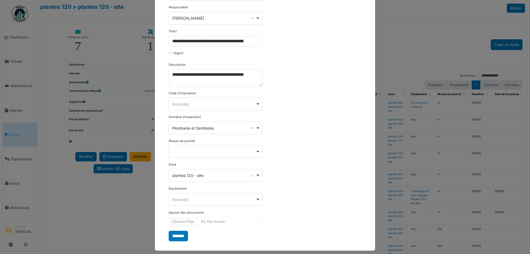
click at [287, 165] on div "**********" at bounding box center [265, 111] width 198 height 260
click at [175, 235] on input "*******" at bounding box center [178, 235] width 19 height 10
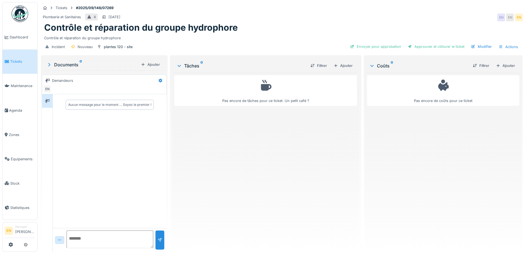
click at [232, 188] on div "Pas encore de tâches pour ce ticket. Un petit café ?" at bounding box center [265, 160] width 182 height 174
click at [235, 194] on div "Pas encore de tâches pour ce ticket. Un petit café ?" at bounding box center [265, 160] width 182 height 174
click at [345, 67] on div "Ajouter" at bounding box center [342, 65] width 23 height 7
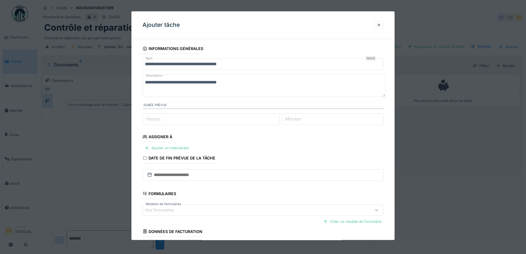
scroll to position [45, 0]
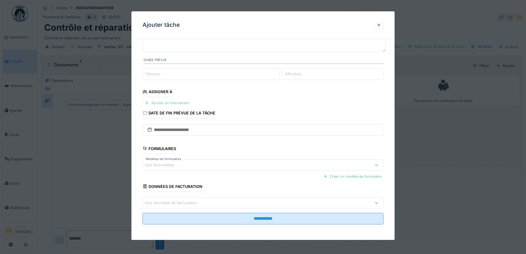
click at [180, 103] on div "Ajouter un intervenant" at bounding box center [166, 102] width 49 height 7
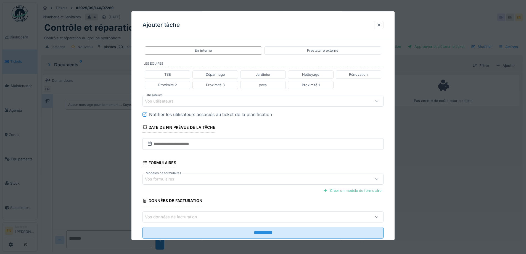
scroll to position [126, 0]
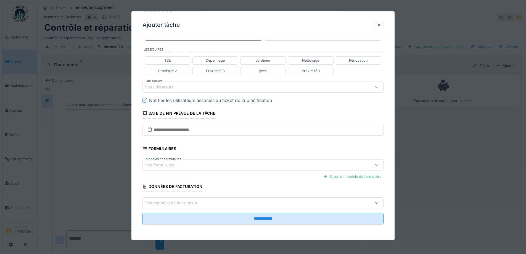
click at [206, 89] on div "Vos utilisateurs" at bounding box center [249, 87] width 208 height 6
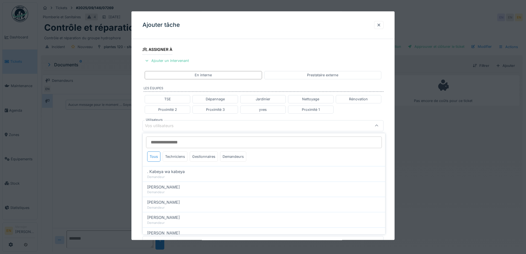
click at [183, 144] on input "Utilisateurs" at bounding box center [264, 142] width 236 height 12
click at [212, 140] on input "Utilisateurs" at bounding box center [264, 142] width 236 height 12
click at [194, 143] on input "Utilisateurs" at bounding box center [264, 142] width 236 height 12
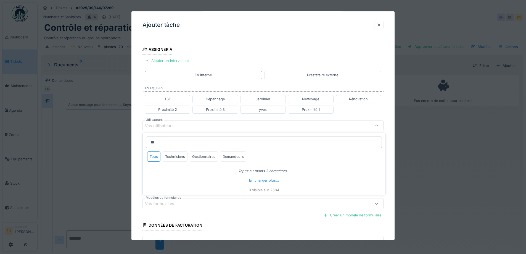
type input "***"
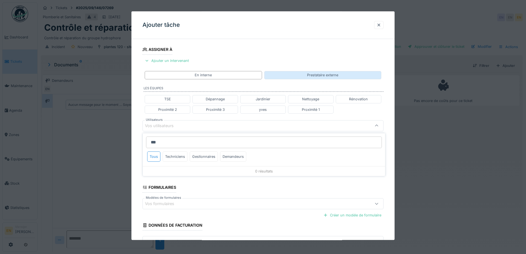
click at [327, 75] on div "Prestataire externe" at bounding box center [322, 75] width 31 height 5
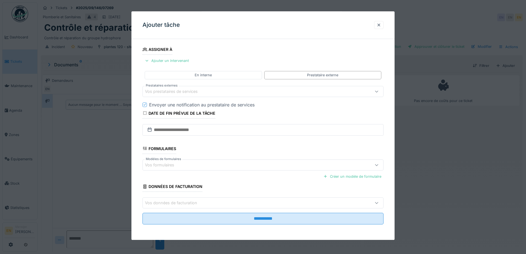
click at [218, 87] on div "Vos prestataires de services" at bounding box center [262, 91] width 241 height 11
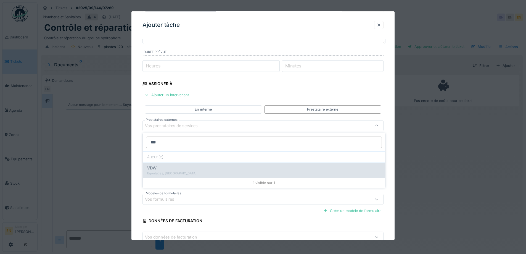
type input "***"
click at [179, 174] on div "Egoutages, [GEOGRAPHIC_DATA]" at bounding box center [264, 173] width 234 height 5
type input "***"
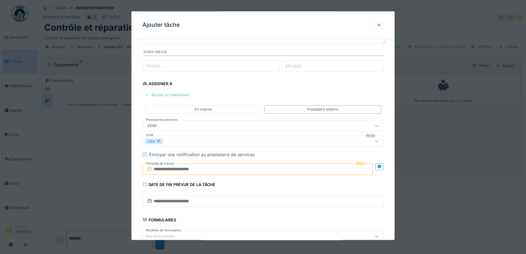
click at [206, 172] on input "text" at bounding box center [257, 169] width 230 height 12
click at [241, 137] on div "16" at bounding box center [240, 136] width 7 height 8
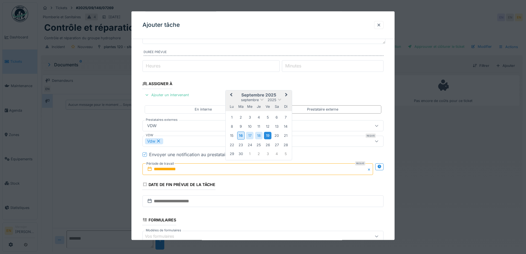
click at [269, 134] on div "19" at bounding box center [267, 135] width 7 height 7
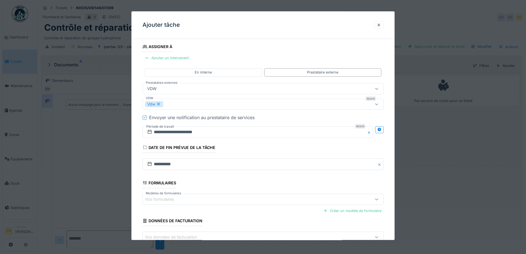
scroll to position [124, 0]
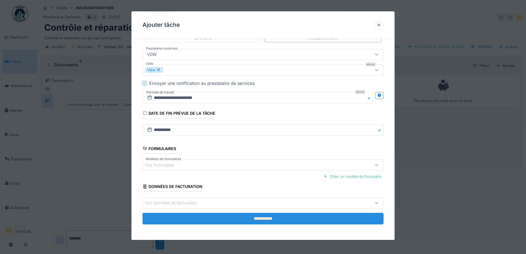
click at [263, 220] on input "**********" at bounding box center [262, 219] width 241 height 12
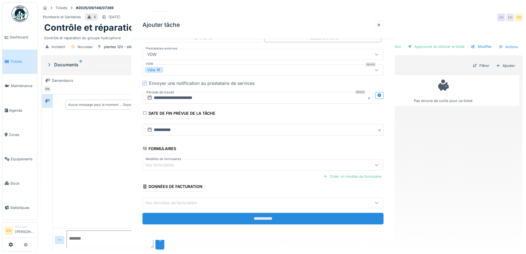
scroll to position [0, 0]
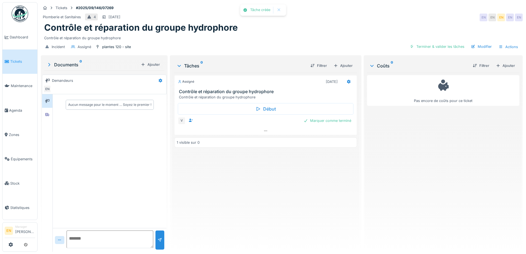
click at [264, 218] on div "Assigné [DATE] Contrôle et réparation du groupe hydrophore Contrôle et réparati…" at bounding box center [265, 160] width 182 height 174
click at [249, 186] on div "Assigné [DATE] Contrôle et réparation du groupe hydrophore Contrôle et réparati…" at bounding box center [265, 160] width 182 height 174
click at [439, 190] on div "Pas encore de coûts pour ce ticket" at bounding box center [443, 160] width 152 height 174
click at [443, 207] on div "Pas encore de coûts pour ce ticket" at bounding box center [443, 160] width 152 height 174
click at [465, 190] on div "Pas encore de coûts pour ce ticket" at bounding box center [443, 160] width 152 height 174
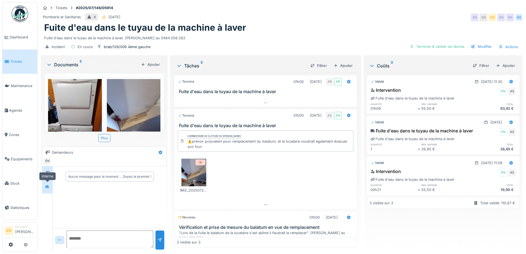
click at [48, 187] on icon at bounding box center [47, 186] width 4 height 3
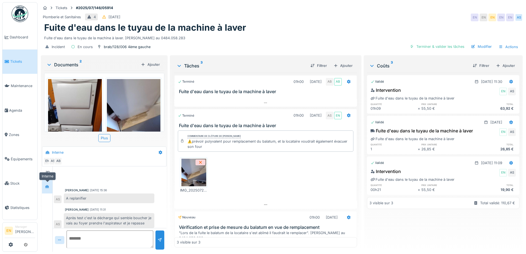
scroll to position [52, 0]
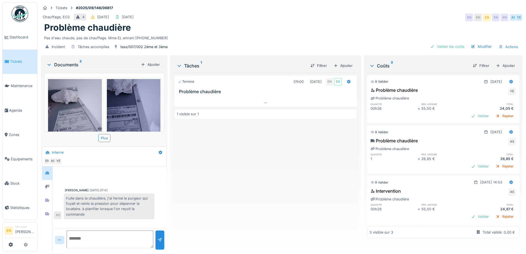
click at [268, 188] on div "Terminé 01h00 [DATE] EN EN Problème chaudière 1 visible sur 1" at bounding box center [265, 160] width 182 height 174
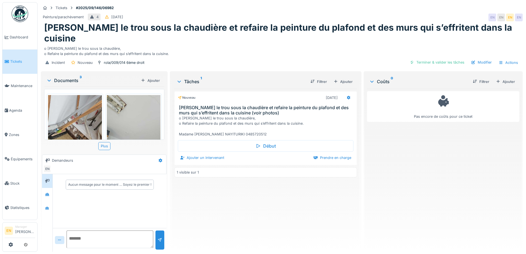
click at [184, 213] on div "Nouveau [DATE] Reboucher le trou sous la chaudière et refaire la peinture du pl…" at bounding box center [265, 168] width 182 height 158
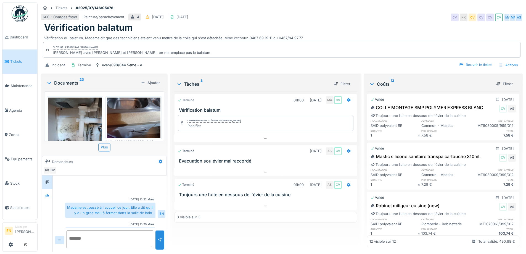
scroll to position [17, 0]
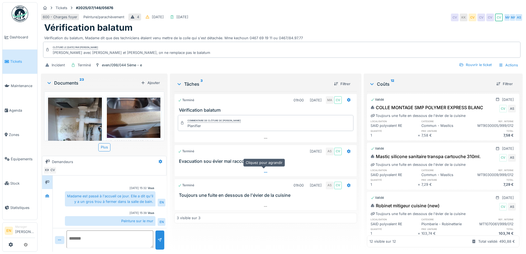
scroll to position [4, 0]
click at [118, 62] on div "even/098/044 5ème - e" at bounding box center [122, 64] width 40 height 5
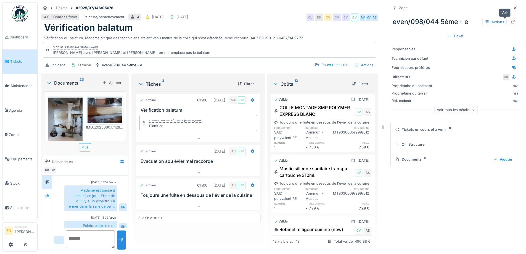
click at [511, 20] on icon at bounding box center [513, 22] width 4 height 4
click at [513, 6] on icon at bounding box center [515, 8] width 4 height 4
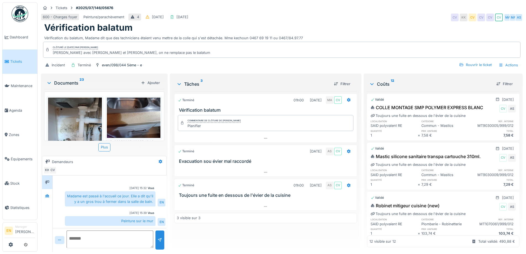
click at [206, 48] on div "Clôturé le [DATE] par [PERSON_NAME] Vu avec [PERSON_NAME] et [PERSON_NAME], on …" at bounding box center [281, 50] width 477 height 16
click at [252, 239] on div "Terminé 01h00 [DATE] MA CV Vérification balatum Commentaire de clôture de Mahfo…" at bounding box center [265, 169] width 182 height 156
click at [48, 197] on icon at bounding box center [47, 196] width 4 height 4
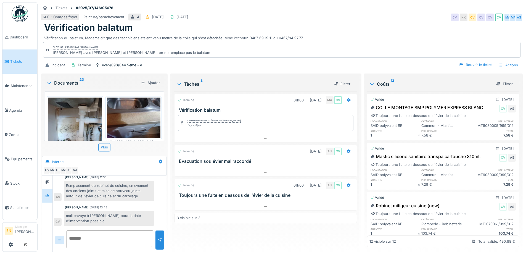
click at [209, 245] on div "Terminé 01h00 22/07/2025 MA CV Vérification balatum Commentaire de clôture de M…" at bounding box center [265, 169] width 182 height 156
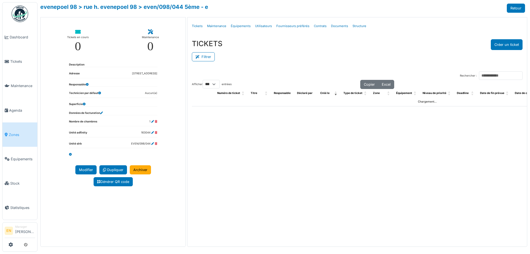
select select "***"
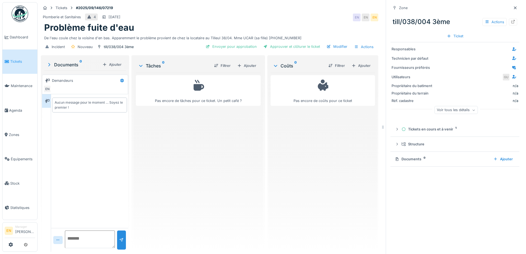
drag, startPoint x: 205, startPoint y: 160, endPoint x: 405, endPoint y: 77, distance: 216.8
click at [205, 161] on div "Pas encore de tâches pour ce ticket. Un petit café ?" at bounding box center [198, 160] width 125 height 174
click at [513, 7] on icon at bounding box center [515, 8] width 4 height 4
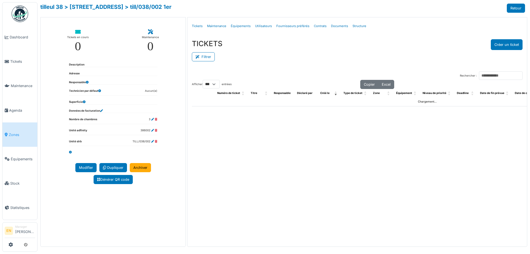
select select "***"
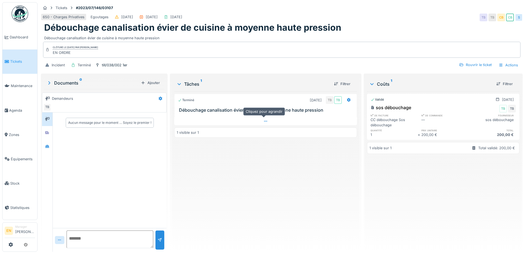
click at [266, 120] on icon at bounding box center [265, 121] width 4 height 4
click at [267, 177] on div "Terminé [DATE] TB TB Débouchage canalisation évier de cuisine à moyenne haute p…" at bounding box center [265, 169] width 182 height 156
click at [374, 27] on div "Débouchage canalisation évier de cuisine à moyenne haute pression" at bounding box center [281, 27] width 475 height 10
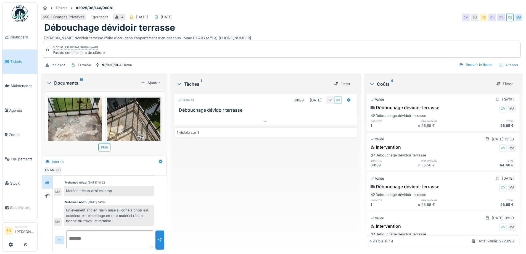
scroll to position [67, 0]
click at [250, 173] on div "Terminé 01h00 [DATE] CV CV Débouchage dévidoir terrasse 1 visible sur 1" at bounding box center [265, 169] width 182 height 156
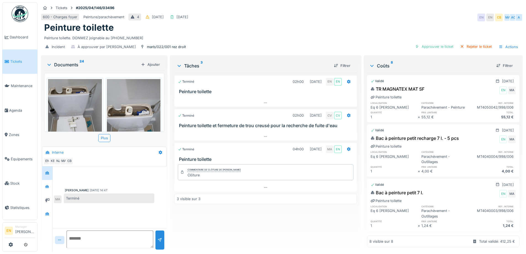
click at [275, 227] on div "Terminé 02h00 13/05/2025 EN EN Peinture toilette Terminé 02h00 28/08/2025 CV CV…" at bounding box center [265, 160] width 182 height 174
click at [262, 216] on div "Terminé 02h00 13/05/2025 EN EN Peinture toilette Terminé 02h00 28/08/2025 CV CV…" at bounding box center [265, 160] width 182 height 174
click at [262, 215] on div "Terminé 02h00 13/05/2025 EN EN Peinture toilette Terminé 02h00 28/08/2025 CV CV…" at bounding box center [265, 160] width 182 height 174
click at [256, 221] on div "Terminé 02h00 13/05/2025 EN EN Peinture toilette Terminé 02h00 28/08/2025 CV CV…" at bounding box center [265, 160] width 182 height 174
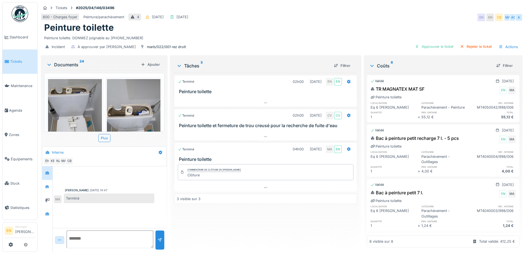
click at [228, 219] on div "Terminé 02h00 13/05/2025 EN EN Peinture toilette Terminé 02h00 28/08/2025 CV CV…" at bounding box center [265, 160] width 182 height 174
click at [230, 216] on div "Terminé 02h00 13/05/2025 EN EN Peinture toilette Terminé 02h00 28/08/2025 CV CV…" at bounding box center [265, 160] width 182 height 174
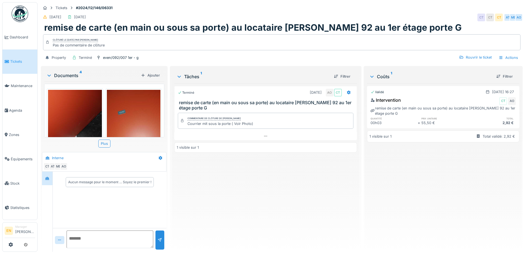
drag, startPoint x: 224, startPoint y: 190, endPoint x: 224, endPoint y: 194, distance: 4.7
click at [224, 194] on div "Terminé [DATE] AO CT remise de carte (en main ou sous sa porte) au locataire [P…" at bounding box center [265, 165] width 182 height 164
click at [197, 186] on div "Terminé [DATE] AO CT remise de carte (en main ou sous sa porte) au locataire [P…" at bounding box center [265, 165] width 182 height 164
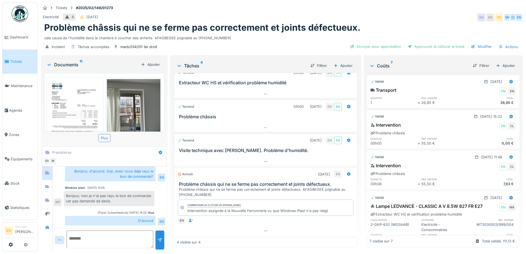
click at [70, 110] on img at bounding box center [75, 117] width 54 height 76
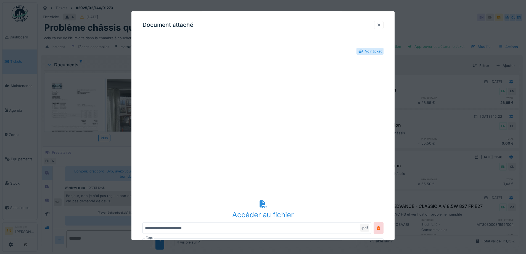
click at [383, 25] on div at bounding box center [378, 25] width 9 height 8
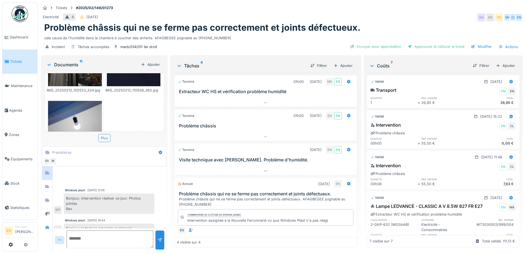
click at [112, 170] on div at bounding box center [110, 176] width 112 height 14
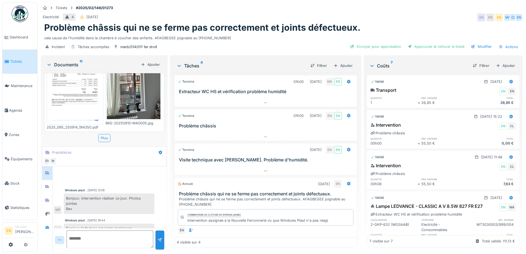
scroll to position [3, 0]
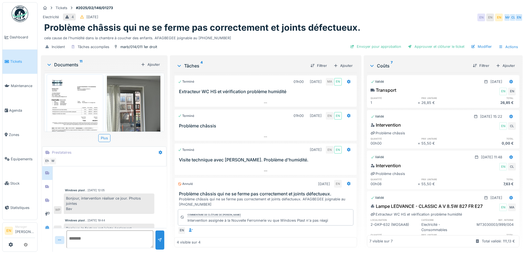
click at [131, 177] on div at bounding box center [110, 176] width 112 height 14
click at [90, 96] on img at bounding box center [75, 114] width 54 height 76
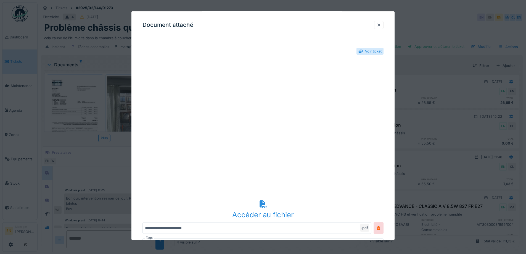
click at [265, 208] on div "Accéder au fichier" at bounding box center [262, 209] width 241 height 21
click at [381, 28] on div at bounding box center [379, 24] width 4 height 5
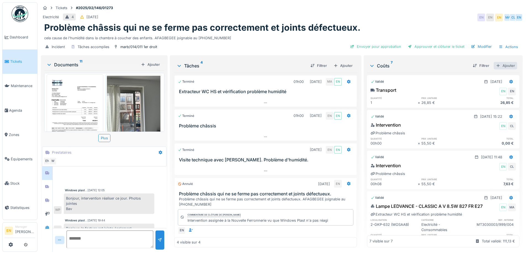
click at [505, 62] on div "Ajouter" at bounding box center [505, 65] width 23 height 7
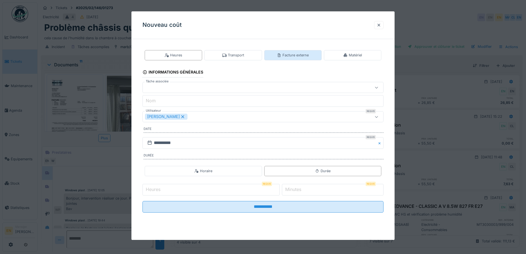
click at [302, 54] on div "Facture externe" at bounding box center [293, 54] width 32 height 5
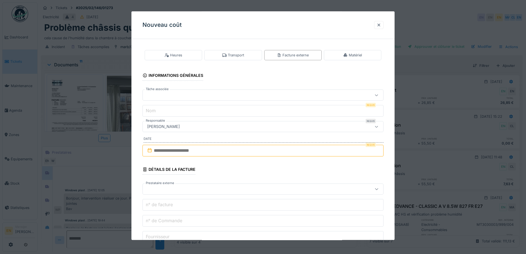
click at [235, 95] on div at bounding box center [249, 95] width 208 height 6
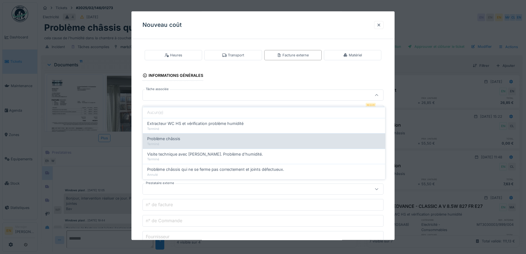
click at [216, 136] on div "Problème châssis" at bounding box center [264, 139] width 234 height 6
type input "******"
type input "**********"
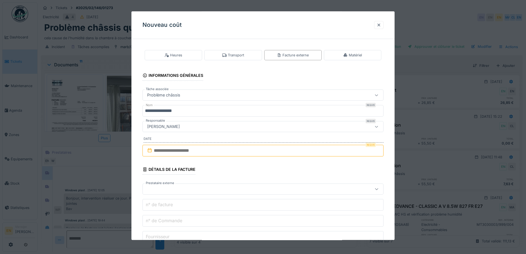
click at [198, 152] on input "text" at bounding box center [262, 151] width 241 height 12
click at [292, 196] on div "14" at bounding box center [290, 195] width 7 height 7
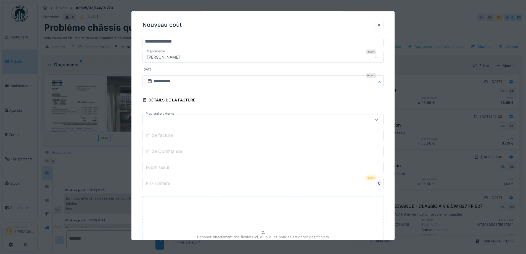
scroll to position [83, 0]
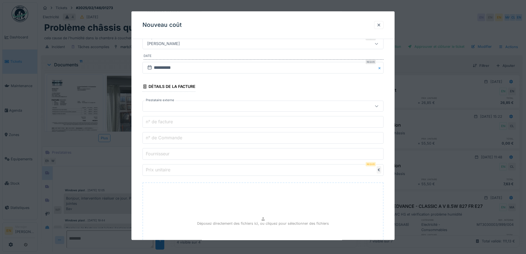
click at [200, 105] on div at bounding box center [249, 106] width 208 height 6
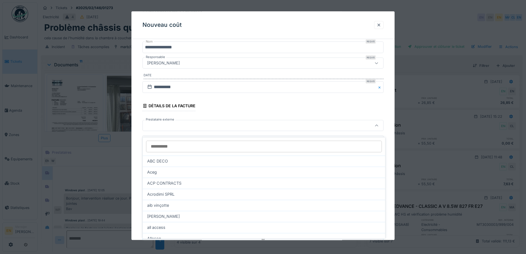
click at [203, 145] on input "Prestataire externe" at bounding box center [264, 147] width 236 height 12
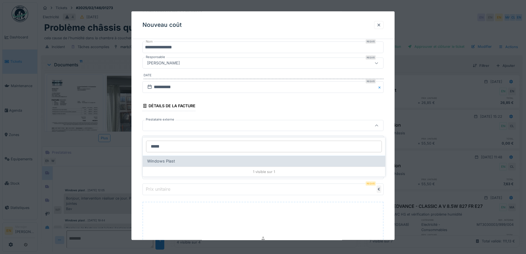
type input "*****"
click at [179, 158] on div "Windows Plast" at bounding box center [264, 161] width 234 height 6
type input "****"
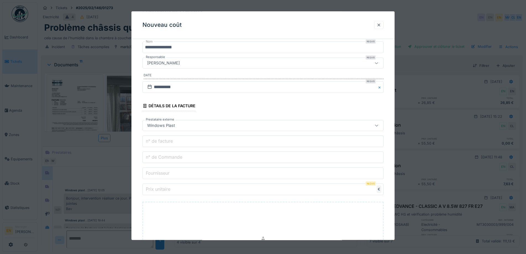
click at [178, 140] on input "n° de facture" at bounding box center [262, 142] width 241 height 12
paste input "**********"
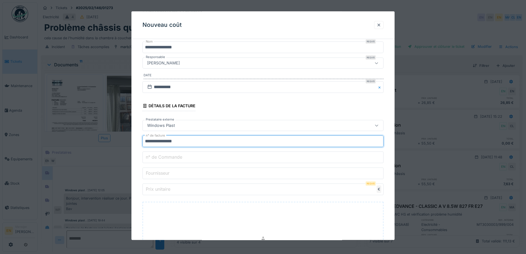
type input "**********"
click at [194, 174] on input "Fournisseur" at bounding box center [262, 174] width 241 height 12
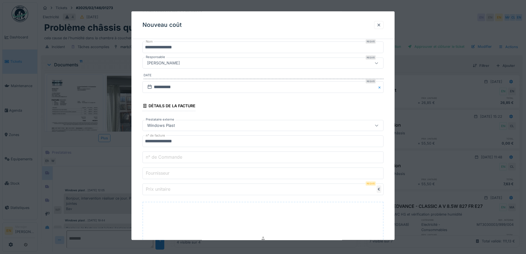
type input "**********"
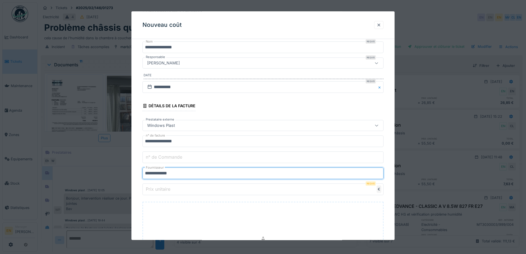
click at [185, 193] on input "Prix unitaire" at bounding box center [262, 190] width 241 height 12
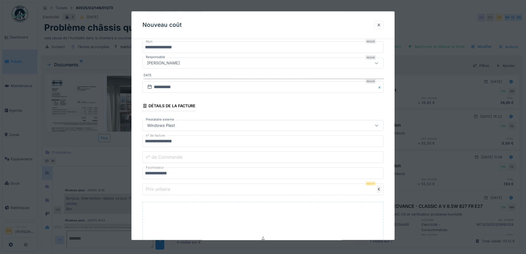
paste input "******"
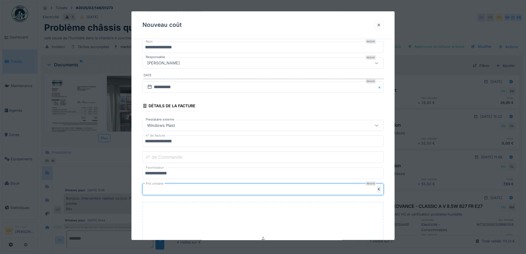
type input "******"
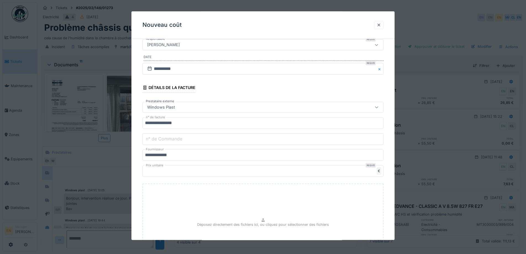
scroll to position [144, 0]
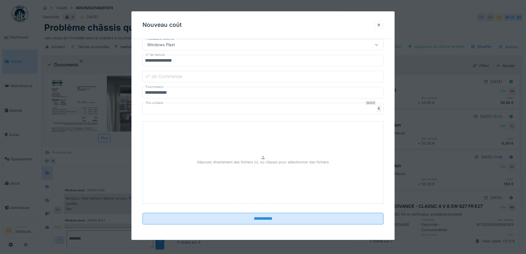
click at [268, 158] on div "Déposez directement des fichiers ici, ou cliquez pour sélectionner des fichiers" at bounding box center [262, 162] width 241 height 83
type input "**********"
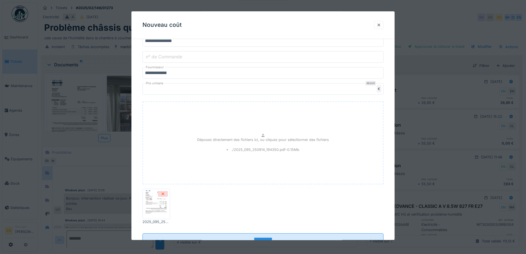
scroll to position [184, 0]
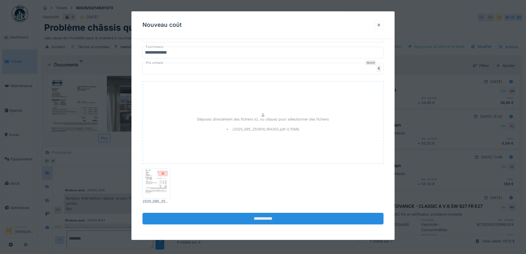
click at [266, 221] on input "**********" at bounding box center [262, 219] width 241 height 12
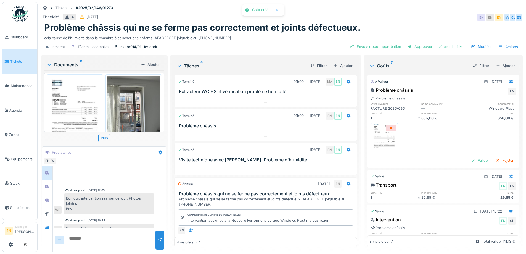
scroll to position [77, 0]
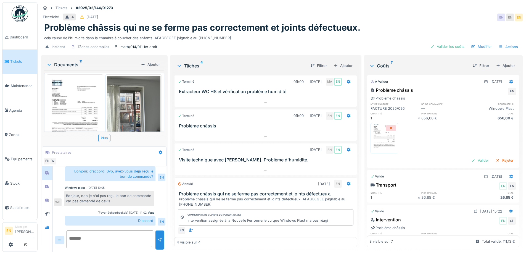
click at [378, 22] on div "Problème châssis qui ne se ferme pas correctement et joints défectueux." at bounding box center [281, 27] width 475 height 10
click at [446, 43] on div "Valider les coûts" at bounding box center [447, 46] width 39 height 7
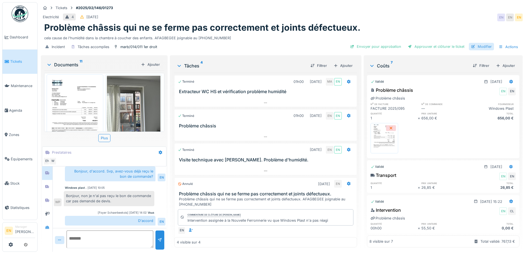
click at [484, 43] on div "Modifier" at bounding box center [481, 46] width 25 height 7
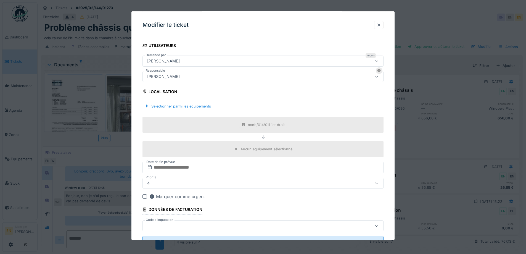
click at [182, 76] on div "[PERSON_NAME]" at bounding box center [163, 76] width 37 height 6
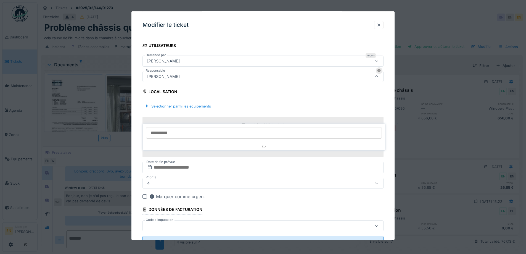
scroll to position [61, 0]
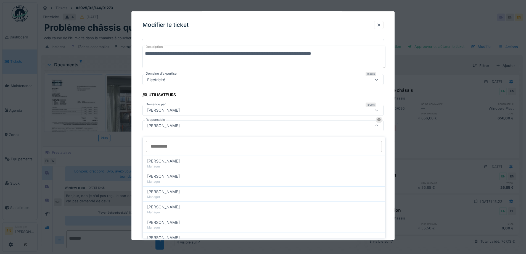
click at [209, 142] on input "Responsable" at bounding box center [264, 147] width 236 height 12
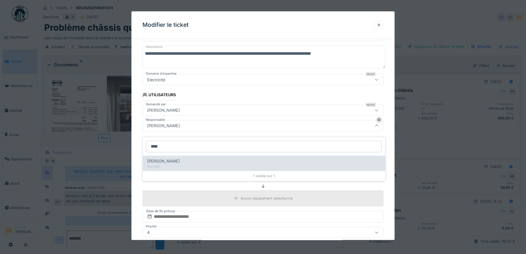
type input "****"
click at [173, 158] on span "[PERSON_NAME]" at bounding box center [163, 161] width 33 height 6
type input "****"
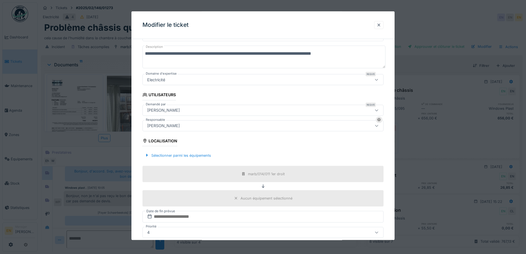
click at [339, 150] on div "Sélectionner parmi les équipements" at bounding box center [262, 155] width 241 height 16
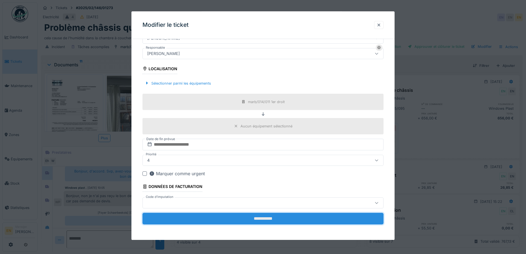
click at [264, 215] on input "**********" at bounding box center [262, 219] width 241 height 12
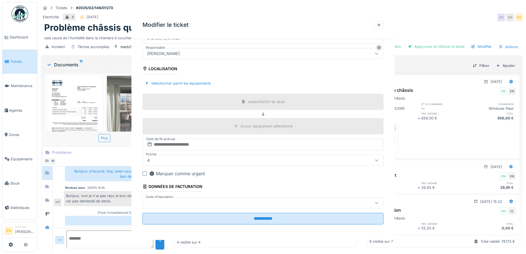
scroll to position [0, 0]
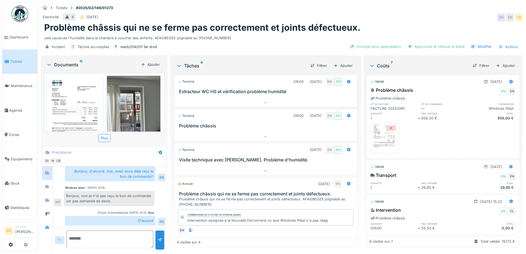
click at [402, 23] on div "Problème châssis qui ne se ferme pas correctement et joints défectueux." at bounding box center [281, 27] width 475 height 10
click at [370, 46] on div "Envoyer pour approbation Approuver et clôturer le ticket Modifier Actions" at bounding box center [434, 47] width 173 height 8
click at [372, 43] on div "Envoyer pour approbation" at bounding box center [375, 46] width 55 height 7
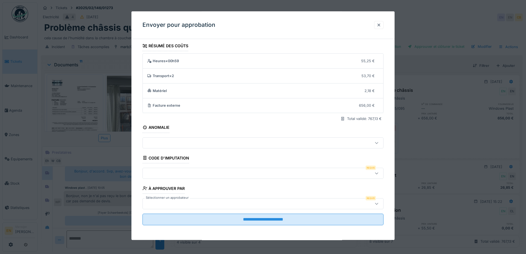
scroll to position [4, 0]
click at [377, 175] on div at bounding box center [376, 172] width 13 height 10
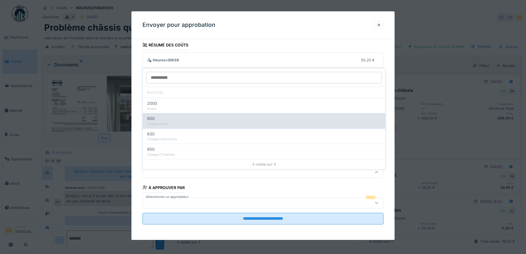
click at [167, 121] on div "Charges foyer" at bounding box center [264, 123] width 234 height 5
type input "***"
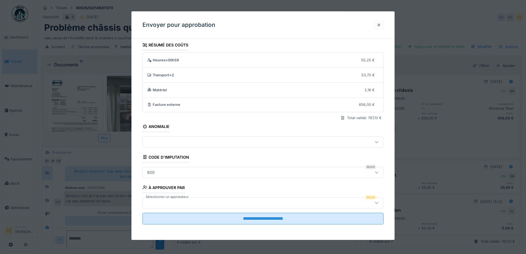
click at [338, 201] on div at bounding box center [249, 203] width 208 height 6
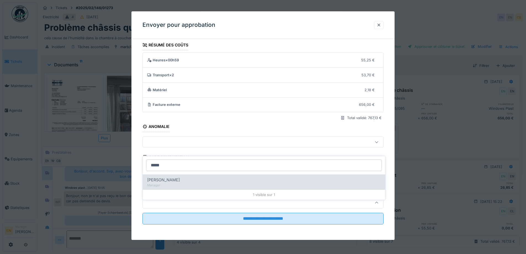
type input "*****"
click at [211, 178] on div "[PERSON_NAME]" at bounding box center [264, 180] width 234 height 6
type input "****"
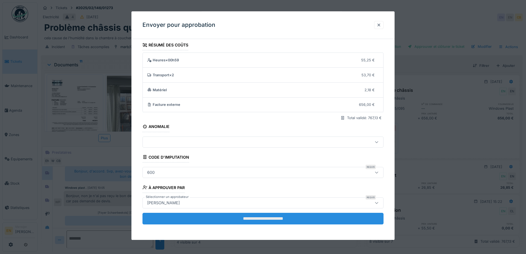
click at [276, 221] on input "**********" at bounding box center [262, 219] width 241 height 12
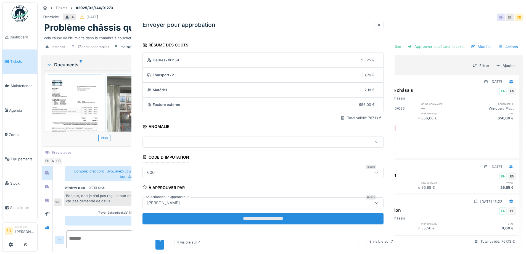
scroll to position [0, 0]
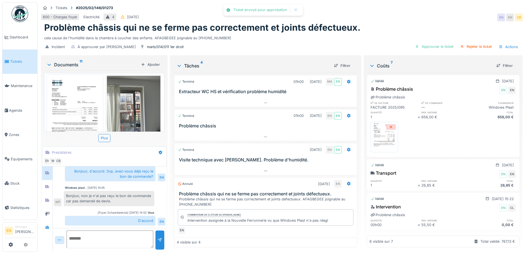
click at [391, 26] on div "Problème châssis qui ne se ferme pas correctement et joints défectueux." at bounding box center [281, 27] width 475 height 10
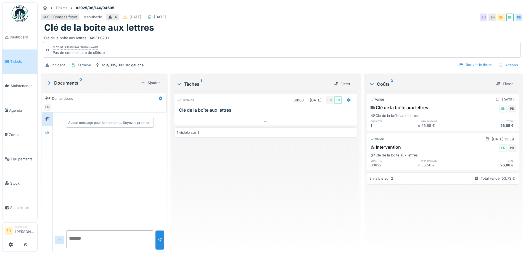
click at [349, 15] on div "600 - Charges foyer Menuiserie 4 [DATE] [DATE] EN EN EN EN PB" at bounding box center [282, 17] width 482 height 10
click at [306, 180] on div "Terminé 01h00 [DATE] EN EN Clé de la boîte aux lettres 1 visible sur 1" at bounding box center [265, 169] width 182 height 156
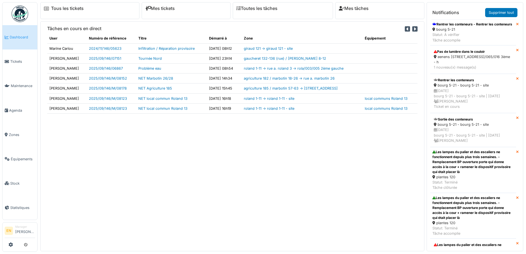
click at [362, 199] on div "Tâches en cours en direct User Numéro de référence Titre Démarré à Zone Équipem…" at bounding box center [232, 135] width 384 height 229
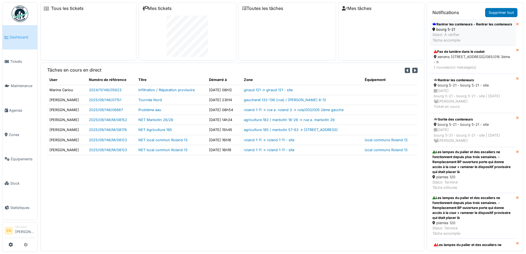
click at [462, 27] on div "Rentrer les conteneurs - Rentrer les conteneurs" at bounding box center [472, 24] width 80 height 5
click at [266, 216] on div "Tâches en cours en direct User Numéro de référence Titre Démarré à Zone Équipem…" at bounding box center [232, 157] width 384 height 188
click at [202, 210] on div "Tâches en cours en direct User Numéro de référence Titre Démarré à Zone Équipem…" at bounding box center [232, 157] width 384 height 188
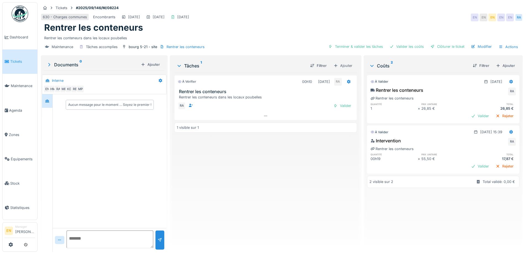
click at [212, 214] on div "À vérifier 00h10 16/09/2025 RA Rentrer les conteneurs Rentrer les conteneurs da…" at bounding box center [265, 160] width 182 height 174
click at [215, 223] on div "À vérifier 00h10 16/09/2025 RA Rentrer les conteneurs Rentrer les conteneurs da…" at bounding box center [265, 160] width 182 height 174
click at [312, 194] on div "À vérifier 00h10 16/09/2025 RA Rentrer les conteneurs Rentrer les conteneurs da…" at bounding box center [265, 160] width 182 height 174
click at [449, 48] on div "Clôturer le ticket" at bounding box center [447, 46] width 38 height 7
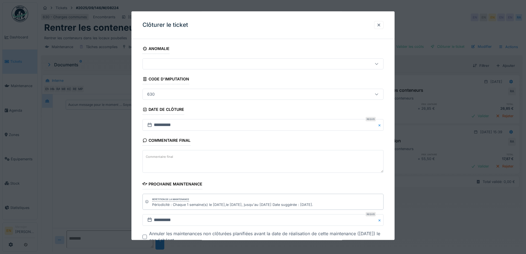
scroll to position [37, 0]
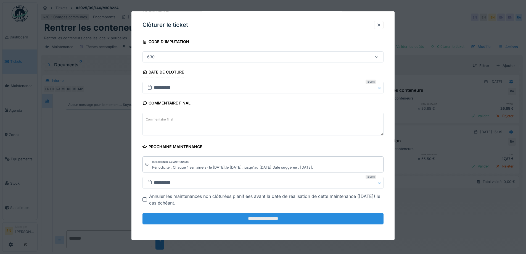
click at [270, 221] on input "**********" at bounding box center [262, 219] width 241 height 12
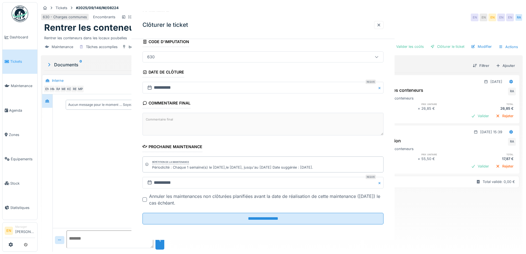
scroll to position [0, 0]
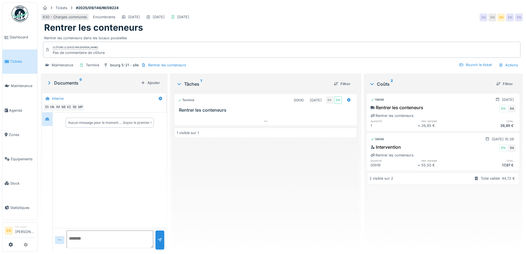
click at [375, 23] on div "Rentrer les conteneurs" at bounding box center [281, 27] width 475 height 10
click at [15, 15] on img at bounding box center [20, 14] width 17 height 17
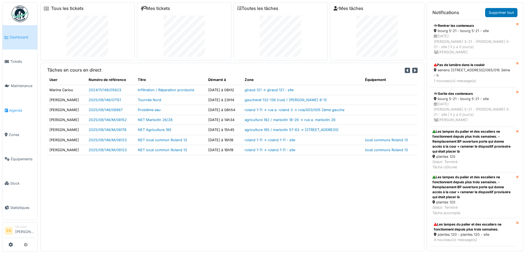
click at [15, 110] on span "Agenda" at bounding box center [22, 110] width 26 height 5
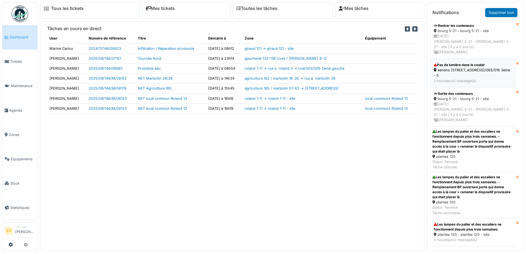
click at [446, 68] on div "eenens 65 - rue général eenens 65 - eene/065/016 3ème - h" at bounding box center [473, 72] width 79 height 10
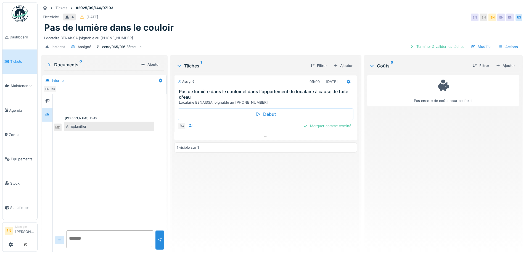
click at [343, 194] on div "Assigné 01h00 [DATE] Pas de lumière dans le couloir et dans l'appartement du lo…" at bounding box center [265, 160] width 182 height 174
click at [233, 203] on div "Assigné 01h00 [DATE] Pas de lumière dans le couloir et dans l'appartement du lo…" at bounding box center [265, 160] width 182 height 174
click at [312, 18] on div "Electricité 4 14/09/2025 EN EN EN EN EN RG" at bounding box center [282, 17] width 482 height 10
click at [263, 135] on icon at bounding box center [265, 136] width 4 height 4
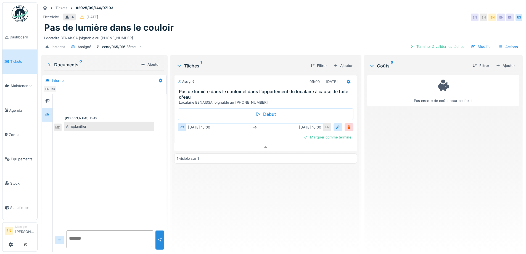
click at [336, 182] on div "Assigné 01h00 16/09/2025 Pas de lumière dans le couloir et dans l'appartement d…" at bounding box center [265, 160] width 182 height 174
click at [395, 162] on div "Pas encore de coûts pour ce ticket" at bounding box center [443, 160] width 152 height 174
click at [254, 22] on div "Pas de lumière dans le couloir" at bounding box center [281, 27] width 475 height 10
click at [375, 15] on div "Electricité 4 14/09/2025 EN EN EN EN EN RG" at bounding box center [282, 17] width 482 height 10
click at [118, 231] on textarea at bounding box center [110, 239] width 87 height 18
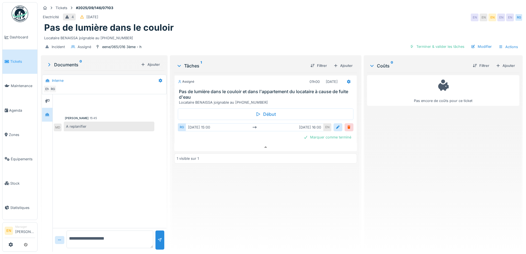
type textarea "**********"
click at [342, 25] on div "Pas de lumière dans le couloir" at bounding box center [281, 27] width 475 height 10
click at [302, 15] on div "Electricité 4 14/09/2025 EN EN EN EN EN RG" at bounding box center [282, 17] width 482 height 10
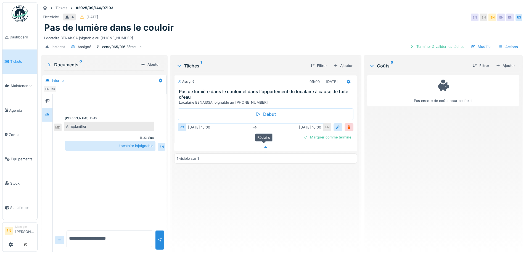
click at [264, 146] on icon at bounding box center [265, 147] width 3 height 2
click at [292, 41] on div "Incident Assigné eene/065/016 3ème - h Terminer & valider les tâches Modifier A…" at bounding box center [282, 47] width 482 height 12
click at [257, 210] on div "Assigné 01h00 16/09/2025 Pas de lumière dans le couloir et dans l'appartement d…" at bounding box center [265, 160] width 182 height 174
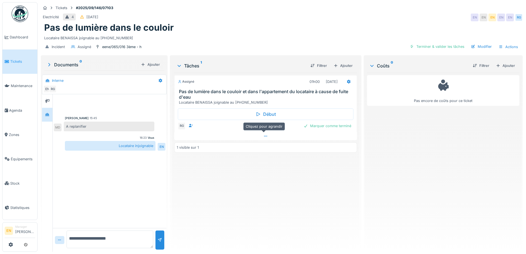
click at [263, 134] on icon at bounding box center [265, 136] width 4 height 4
click at [309, 210] on div "Assigné 01h00 16/09/2025 Pas de lumière dans le couloir et dans l'appartement d…" at bounding box center [265, 160] width 182 height 174
click at [313, 209] on div "Assigné 01h00 16/09/2025 Pas de lumière dans le couloir et dans l'appartement d…" at bounding box center [265, 160] width 182 height 174
drag, startPoint x: 340, startPoint y: 15, endPoint x: 412, endPoint y: 1, distance: 72.9
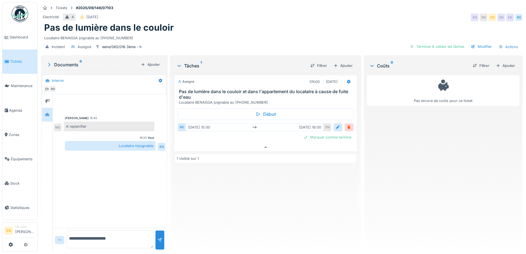
click at [342, 15] on div "Electricité 4 14/09/2025 EN EN EN EN EN RG" at bounding box center [282, 17] width 482 height 10
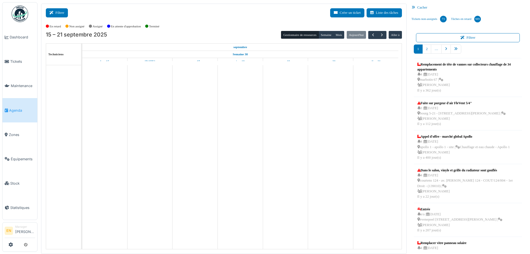
click at [59, 14] on button "Filtrer" at bounding box center [57, 12] width 22 height 9
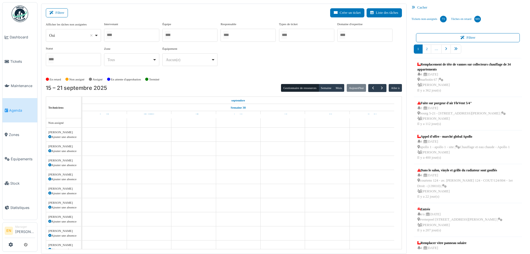
click at [97, 37] on div "Oui Remove item" at bounding box center [73, 35] width 51 height 8
select select "**"
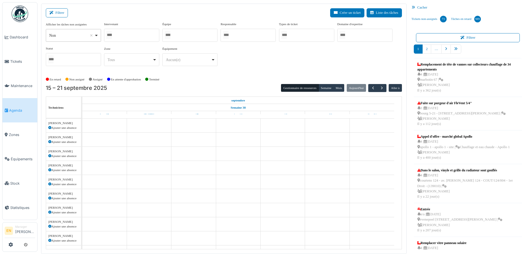
click at [140, 33] on div at bounding box center [131, 35] width 55 height 13
type input "******"
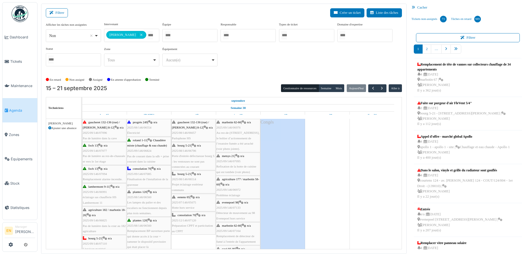
click at [290, 65] on div "**********" at bounding box center [224, 46] width 356 height 49
click at [320, 89] on button "Semaine" at bounding box center [326, 88] width 15 height 8
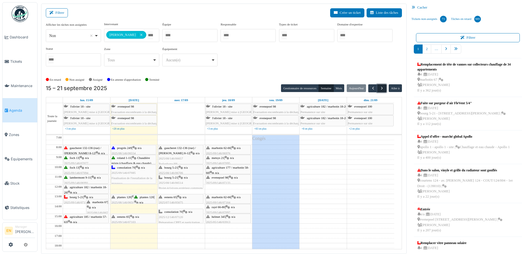
click at [380, 89] on span "button" at bounding box center [382, 88] width 5 height 5
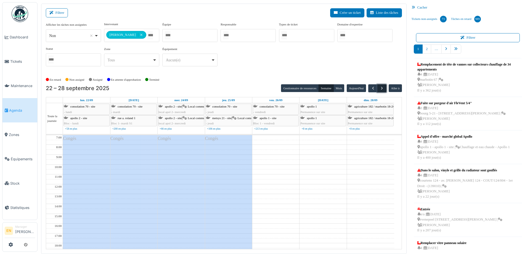
click at [381, 88] on span "button" at bounding box center [382, 88] width 5 height 5
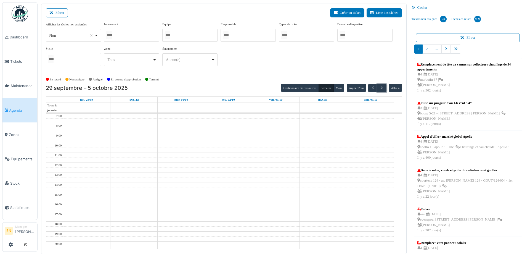
click at [125, 36] on div at bounding box center [131, 35] width 55 height 13
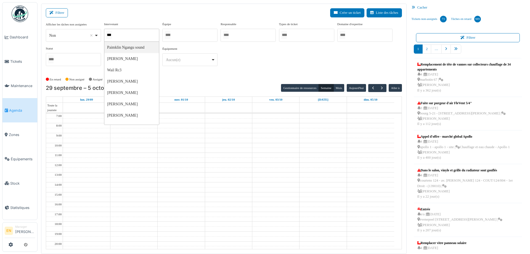
type input "****"
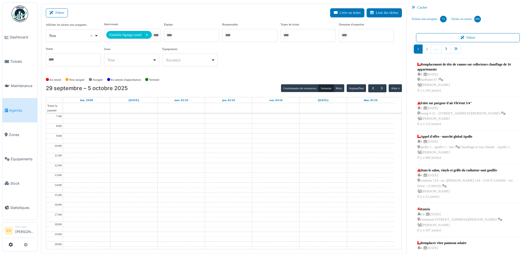
click at [244, 69] on div "**********" at bounding box center [224, 46] width 356 height 49
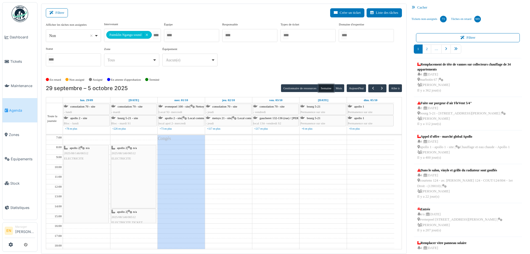
click at [325, 89] on button "Semaine" at bounding box center [326, 88] width 15 height 8
click at [377, 89] on button "button" at bounding box center [381, 88] width 9 height 8
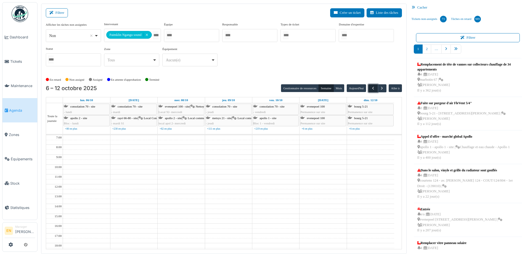
click at [371, 88] on span "button" at bounding box center [373, 88] width 5 height 5
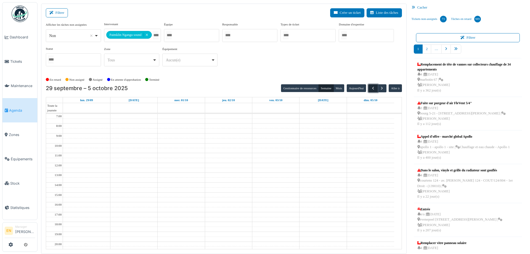
click at [371, 88] on span "button" at bounding box center [373, 88] width 5 height 5
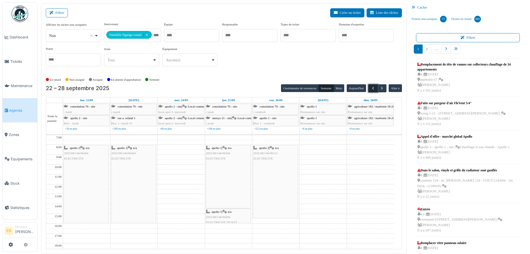
click at [371, 89] on span "button" at bounding box center [373, 88] width 5 height 5
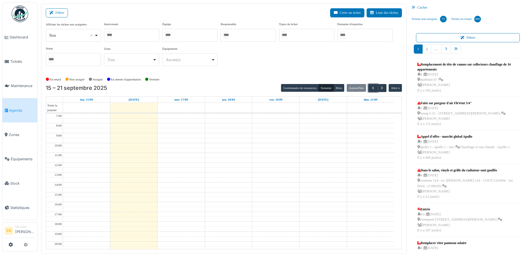
click at [134, 37] on div at bounding box center [131, 35] width 55 height 13
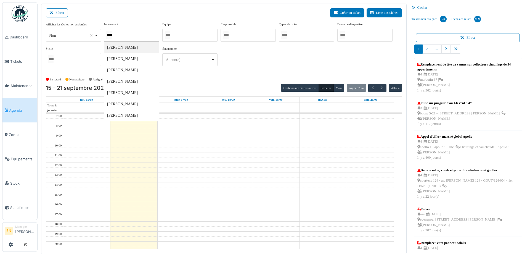
type input "*****"
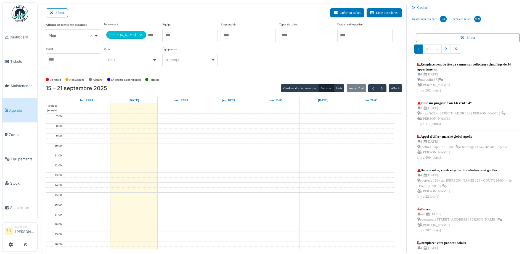
click at [247, 71] on div "**********" at bounding box center [224, 48] width 356 height 53
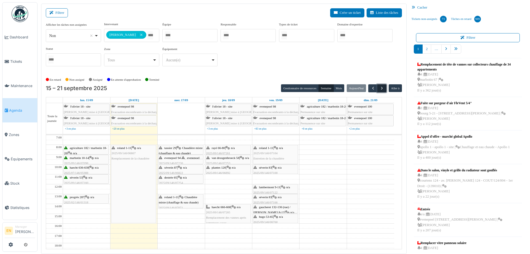
click at [381, 88] on button "button" at bounding box center [381, 88] width 9 height 8
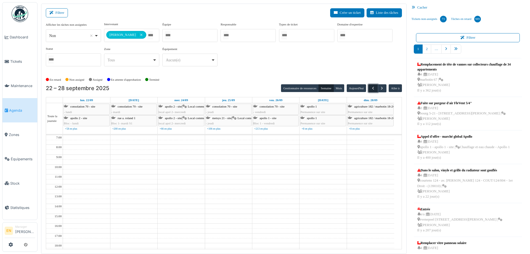
click at [372, 88] on span "button" at bounding box center [373, 88] width 5 height 5
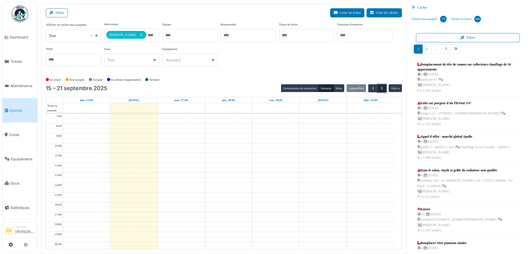
click at [380, 88] on span "button" at bounding box center [382, 88] width 5 height 5
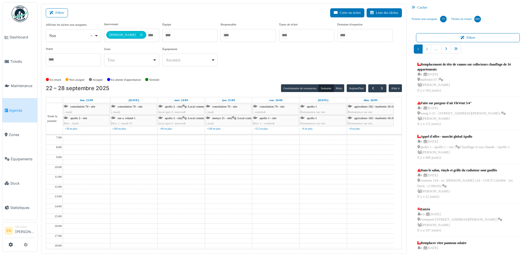
click at [248, 77] on div "En retard Non assigné Assigné En attente d'approbation Terminé" at bounding box center [224, 79] width 356 height 9
click at [252, 68] on div "**********" at bounding box center [224, 46] width 356 height 49
click at [273, 63] on div "**********" at bounding box center [224, 46] width 356 height 49
click at [380, 89] on span "button" at bounding box center [382, 88] width 5 height 5
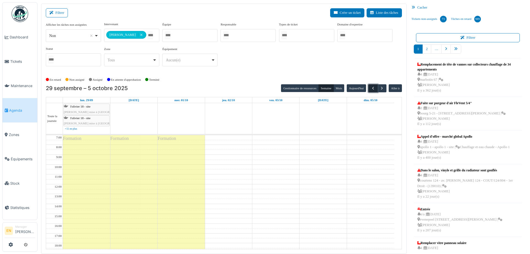
click at [373, 88] on button "button" at bounding box center [372, 88] width 9 height 8
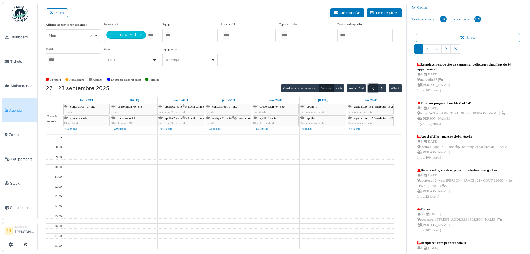
click at [371, 88] on span "button" at bounding box center [373, 88] width 5 height 5
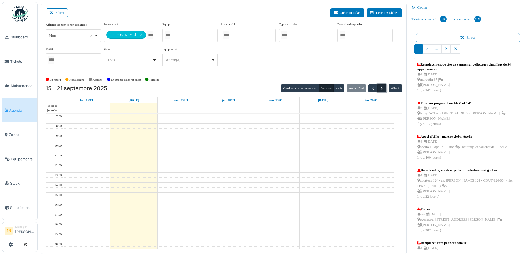
click at [380, 88] on span "button" at bounding box center [382, 88] width 5 height 5
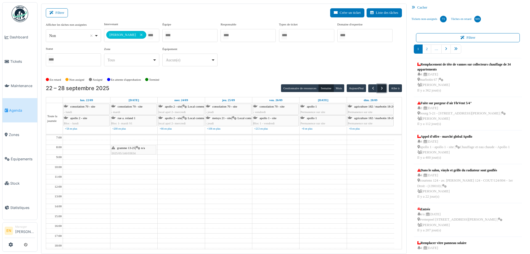
click at [380, 88] on span "button" at bounding box center [382, 88] width 5 height 5
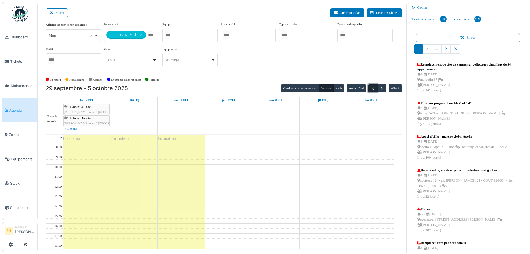
click at [371, 88] on span "button" at bounding box center [373, 88] width 5 height 5
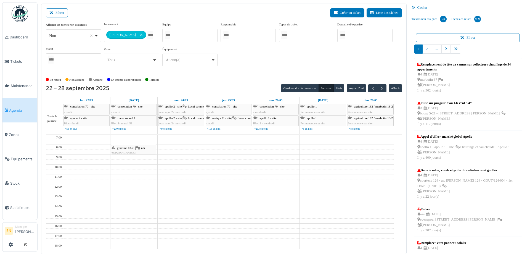
click at [249, 72] on div "**********" at bounding box center [224, 48] width 356 height 53
click at [371, 88] on span "button" at bounding box center [373, 88] width 5 height 5
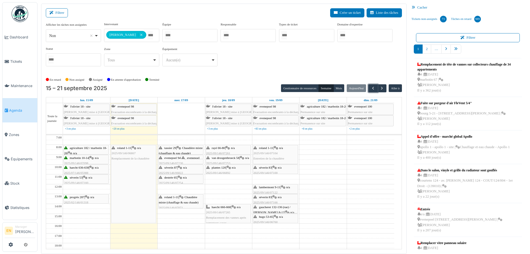
click at [224, 212] on span "2025/09/146/07265" at bounding box center [218, 211] width 24 height 3
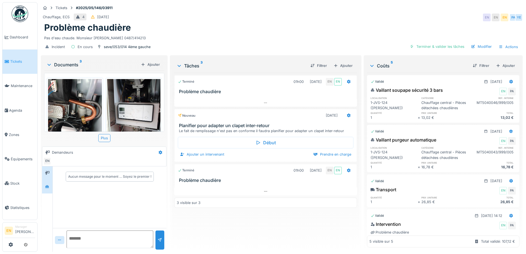
click at [52, 187] on div at bounding box center [47, 187] width 10 height 14
click at [234, 30] on div "Problème chaudière" at bounding box center [281, 27] width 475 height 10
click at [412, 27] on div "Problème chaudière" at bounding box center [281, 27] width 475 height 10
click at [256, 41] on div "Pas d'eau chaude. Monsieur [PERSON_NAME] 0487/414213" at bounding box center [281, 36] width 475 height 7
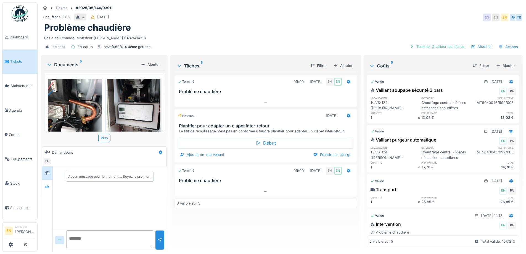
click at [264, 38] on div "Pas d'eau chaude. Monsieur [PERSON_NAME] 0487/414213" at bounding box center [281, 36] width 475 height 7
click at [265, 41] on div "Pas d'eau chaude. Monsieur [PERSON_NAME] 0487/414213" at bounding box center [281, 36] width 475 height 7
click at [293, 32] on div "Problème chaudière" at bounding box center [281, 27] width 475 height 10
click at [347, 118] on icon at bounding box center [349, 116] width 4 height 4
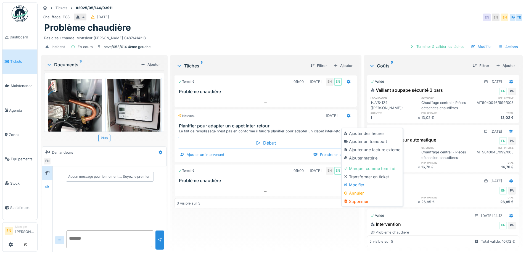
click at [362, 186] on div "Modifier" at bounding box center [372, 185] width 59 height 8
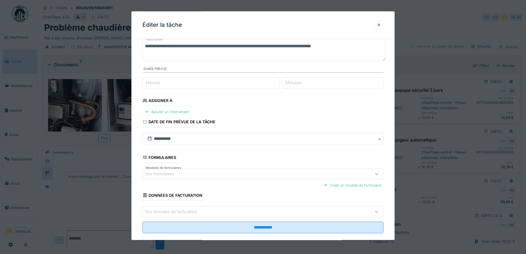
scroll to position [45, 0]
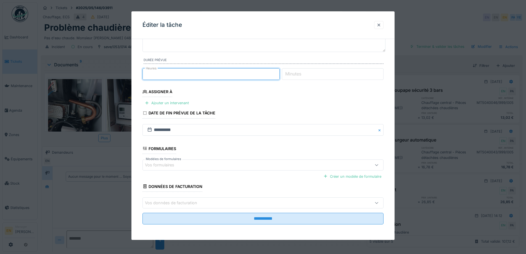
click at [279, 72] on input "*" at bounding box center [210, 74] width 137 height 12
type input "*"
click at [279, 73] on input "*" at bounding box center [210, 74] width 137 height 12
click at [184, 104] on div "Ajouter un intervenant" at bounding box center [166, 102] width 49 height 7
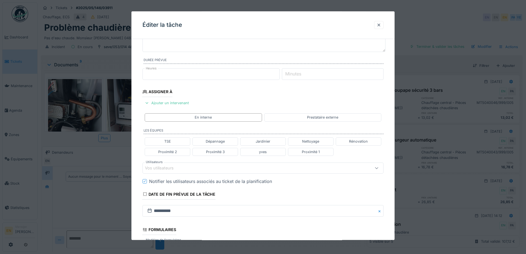
click at [191, 168] on div "Vos utilisateurs" at bounding box center [249, 168] width 208 height 6
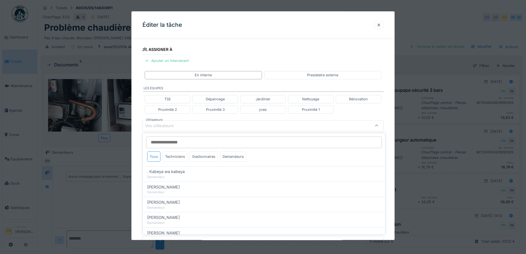
click at [187, 143] on input "Utilisateurs" at bounding box center [264, 142] width 236 height 12
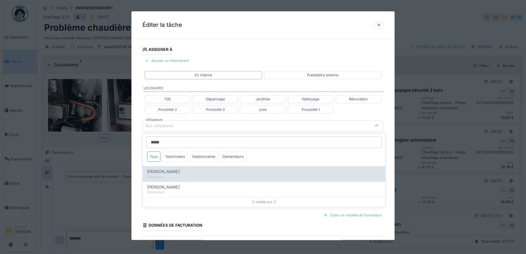
type input "*****"
click at [165, 175] on div "Technicien" at bounding box center [264, 176] width 234 height 5
type input "****"
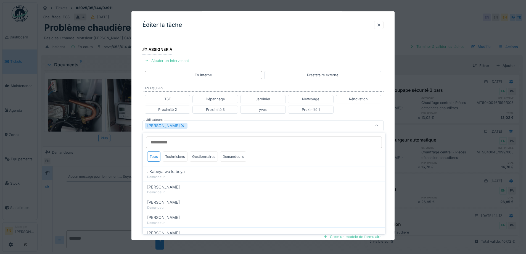
click at [394, 150] on div "**********" at bounding box center [262, 128] width 263 height 344
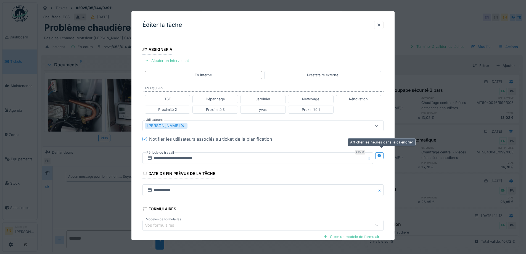
click at [381, 155] on icon at bounding box center [379, 156] width 4 height 4
click at [184, 157] on input "**********" at bounding box center [197, 158] width 111 height 12
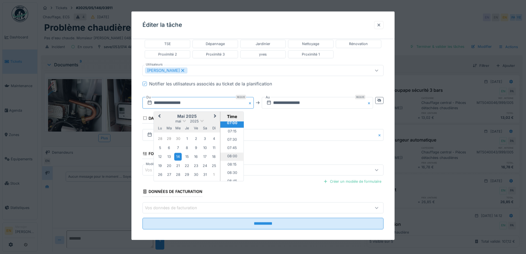
scroll to position [206, 0]
click at [215, 117] on span "Next Month" at bounding box center [215, 116] width 0 height 7
click at [213, 117] on button "Next Month" at bounding box center [215, 116] width 9 height 9
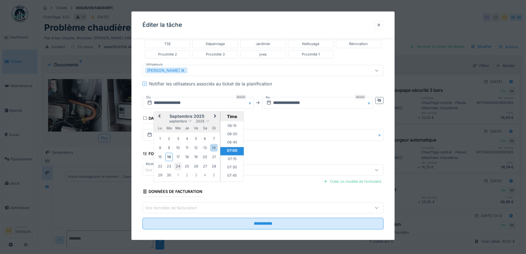
click at [177, 167] on div "24" at bounding box center [177, 165] width 7 height 7
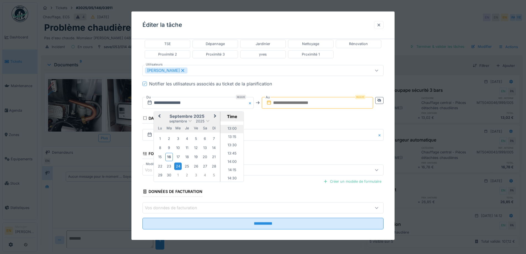
click at [232, 128] on li "13:00" at bounding box center [231, 129] width 23 height 8
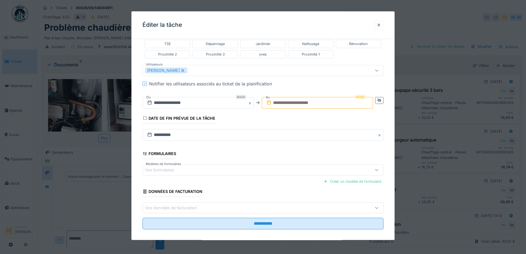
click at [308, 104] on input "text" at bounding box center [317, 103] width 111 height 12
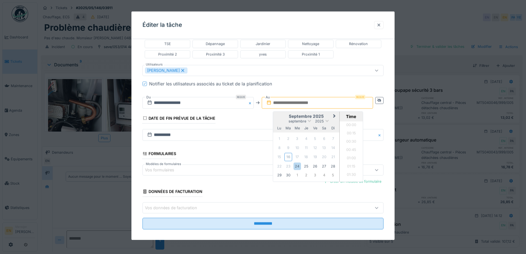
scroll to position [521, 0]
click at [300, 167] on div "24" at bounding box center [296, 165] width 7 height 7
click at [351, 150] on li "14:00" at bounding box center [351, 151] width 23 height 8
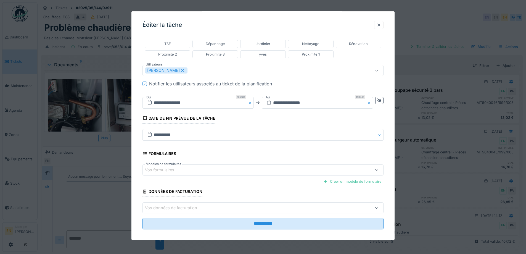
click at [301, 121] on fieldset "**********" at bounding box center [262, 67] width 241 height 333
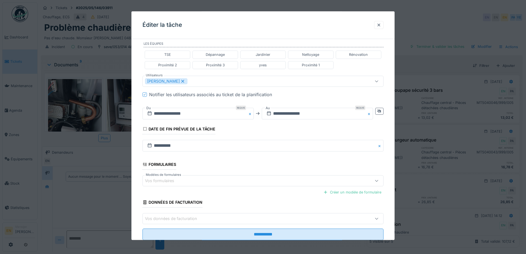
scroll to position [147, 0]
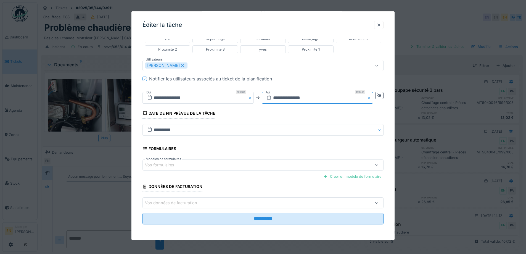
click at [313, 98] on input "**********" at bounding box center [317, 98] width 111 height 12
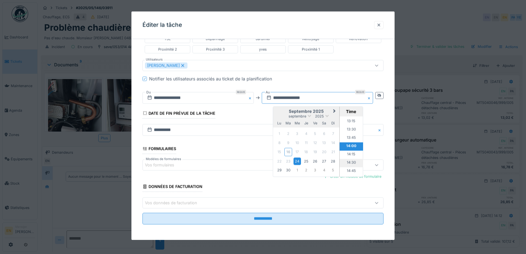
scroll to position [465, 0]
click at [350, 150] on li "15:00" at bounding box center [351, 152] width 23 height 8
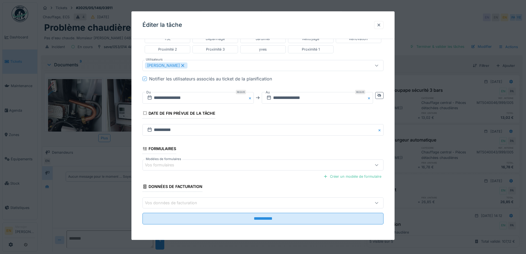
scroll to position [4, 0]
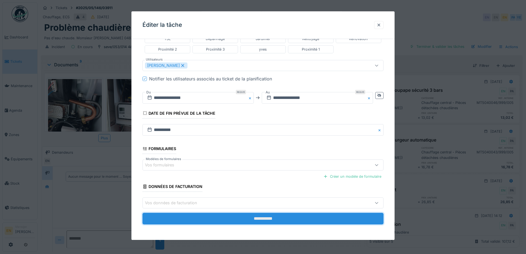
click at [277, 217] on input "**********" at bounding box center [262, 219] width 241 height 12
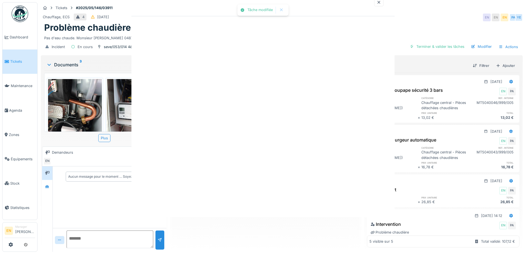
scroll to position [0, 0]
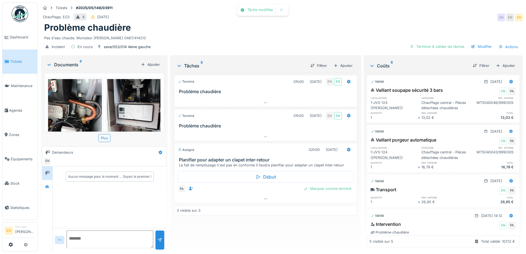
click at [269, 42] on div "Incident En cours seve/053/014 4ème gauche [PERSON_NAME] & valider les tâches M…" at bounding box center [282, 47] width 482 height 12
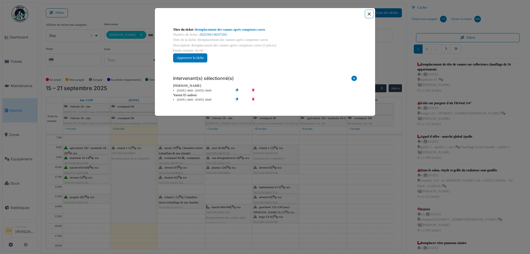
click at [370, 14] on button "Close" at bounding box center [368, 13] width 7 height 7
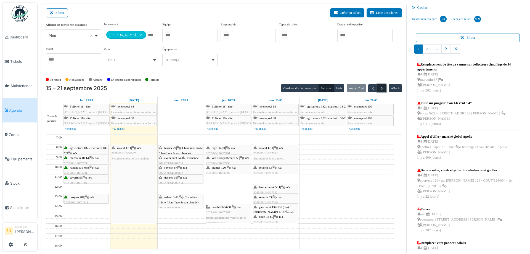
click at [380, 87] on span "button" at bounding box center [382, 88] width 5 height 5
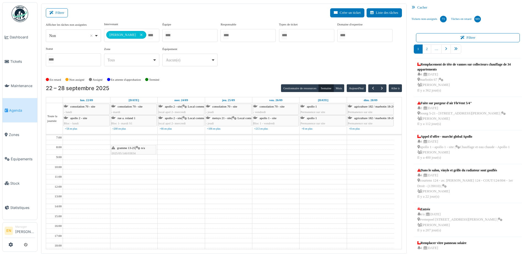
click at [265, 56] on div "**********" at bounding box center [224, 46] width 356 height 49
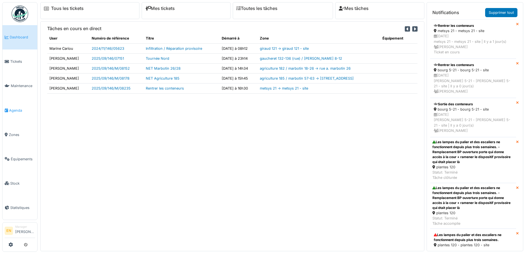
click at [14, 109] on span "Agenda" at bounding box center [22, 110] width 26 height 5
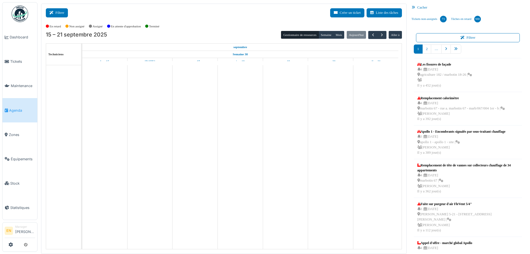
click at [62, 12] on button "Filtrer" at bounding box center [57, 12] width 22 height 9
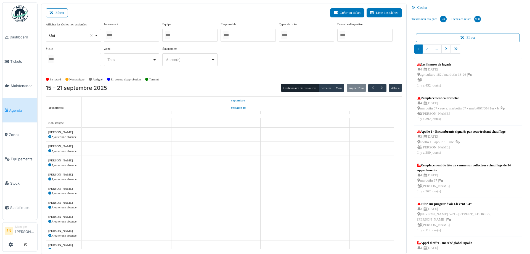
click at [95, 36] on div "Oui Remove item" at bounding box center [73, 35] width 51 height 8
select select "**"
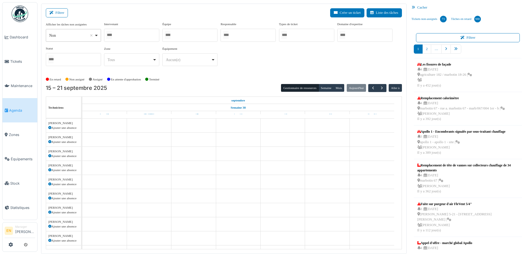
click at [121, 37] on div at bounding box center [131, 35] width 55 height 13
type input "*****"
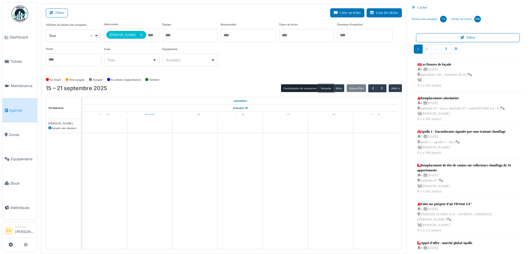
click at [325, 88] on button "Semaine" at bounding box center [326, 88] width 15 height 8
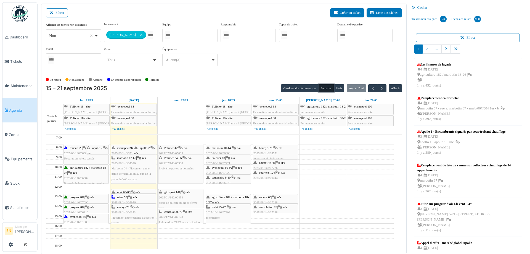
click at [124, 148] on span "evenepoel 94-96" at bounding box center [127, 147] width 20 height 3
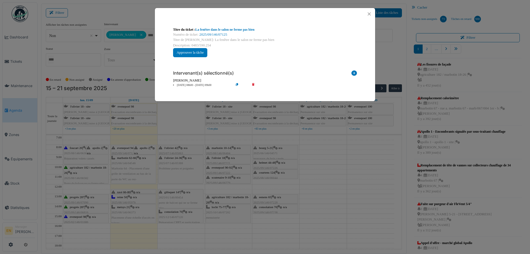
click at [231, 27] on div "Titre du ticket : La fenêtre dans le salon ne ferme pas bien" at bounding box center [265, 29] width 184 height 5
click at [233, 29] on link "La fenêtre dans le salon ne ferme pas bien" at bounding box center [224, 30] width 59 height 4
click at [369, 15] on button "Close" at bounding box center [368, 13] width 7 height 7
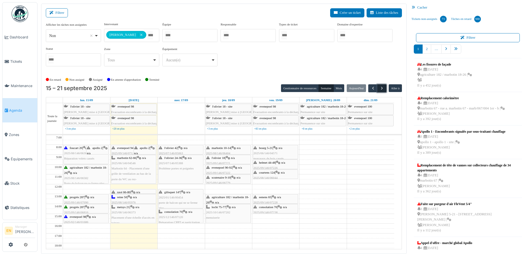
click at [380, 88] on span "button" at bounding box center [382, 88] width 5 height 5
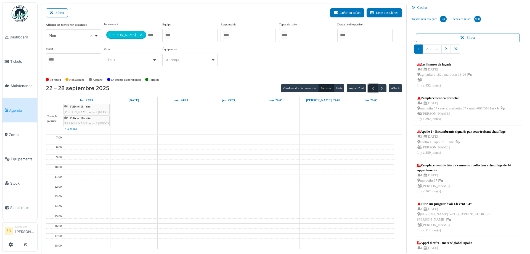
click at [368, 88] on button "button" at bounding box center [372, 88] width 9 height 8
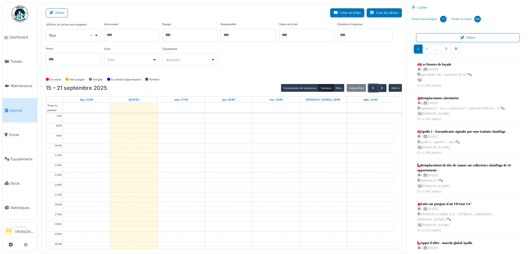
click at [126, 38] on div at bounding box center [131, 35] width 55 height 13
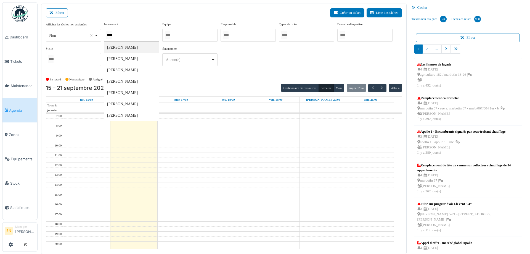
type input "*****"
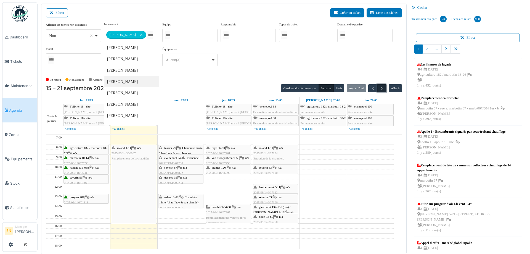
click at [377, 88] on button "button" at bounding box center [381, 88] width 9 height 8
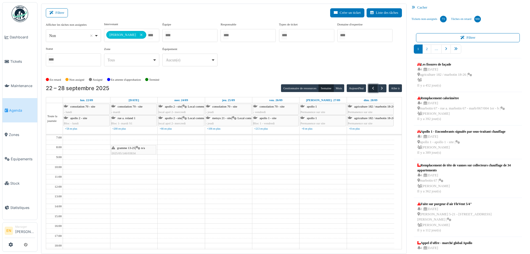
click at [371, 88] on span "button" at bounding box center [373, 88] width 5 height 5
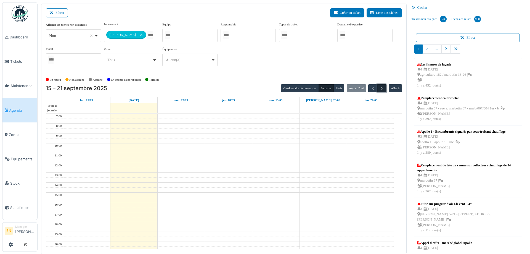
click at [380, 89] on span "button" at bounding box center [382, 88] width 5 height 5
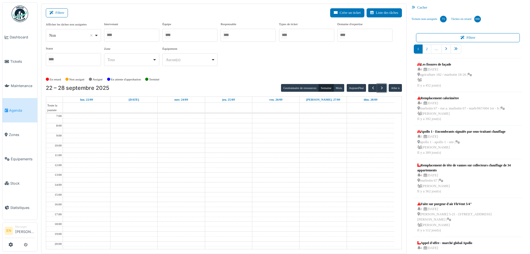
click at [139, 36] on div at bounding box center [131, 35] width 55 height 13
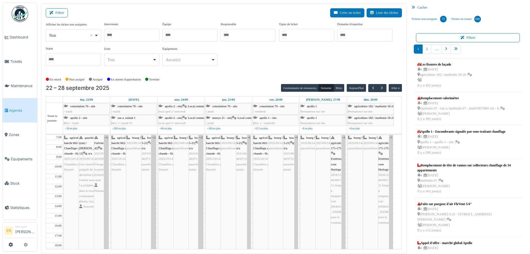
click at [232, 70] on div "Afficher les tâches non assignées *** Non Remove item Oui Non Intervenant Abdel…" at bounding box center [224, 46] width 356 height 49
click at [133, 35] on div at bounding box center [131, 35] width 55 height 13
click at [250, 63] on div "Afficher les tâches non assignées *** Non Remove item Oui Non Intervenant Abdel…" at bounding box center [224, 46] width 356 height 49
click at [130, 36] on div at bounding box center [131, 35] width 55 height 13
click at [243, 76] on div "En retard Non assigné Assigné En attente d'approbation Terminé" at bounding box center [224, 79] width 356 height 9
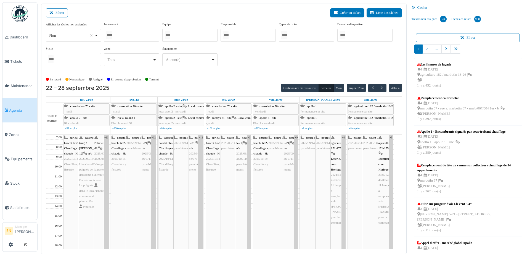
click at [249, 73] on div "Afficher les tâches non assignées *** Non Remove item Oui Non Intervenant Abdel…" at bounding box center [224, 48] width 356 height 53
click at [258, 77] on div "En retard Non assigné Assigné En attente d'approbation Terminé" at bounding box center [224, 79] width 356 height 9
click at [255, 71] on div "Afficher les tâches non assignées *** Non Remove item Oui Non Intervenant Abdel…" at bounding box center [224, 48] width 356 height 53
click at [120, 36] on div at bounding box center [131, 35] width 55 height 13
type input "******"
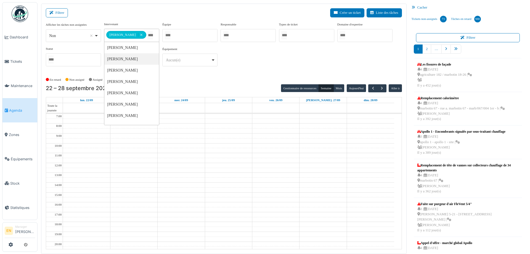
click at [267, 72] on div "**********" at bounding box center [224, 48] width 356 height 53
click at [323, 89] on button "Semaine" at bounding box center [326, 88] width 15 height 8
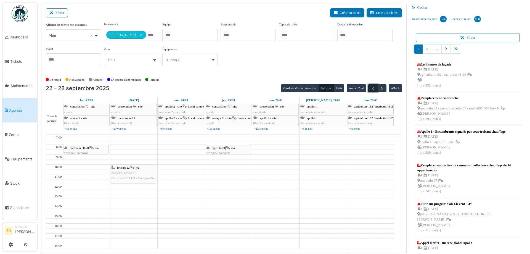
click at [371, 88] on span "button" at bounding box center [373, 88] width 5 height 5
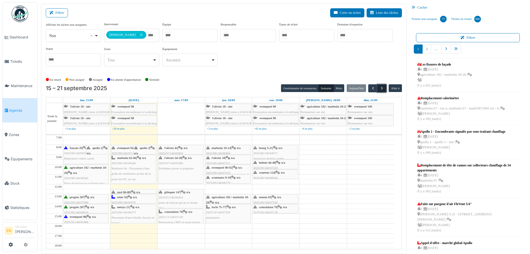
click at [380, 89] on span "button" at bounding box center [382, 88] width 5 height 5
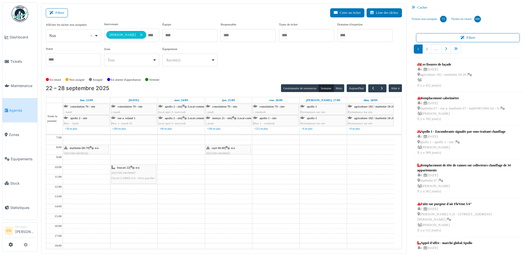
click at [256, 63] on div "**********" at bounding box center [224, 46] width 356 height 49
click at [323, 57] on div "**********" at bounding box center [224, 46] width 356 height 49
click at [381, 88] on span "button" at bounding box center [382, 88] width 5 height 5
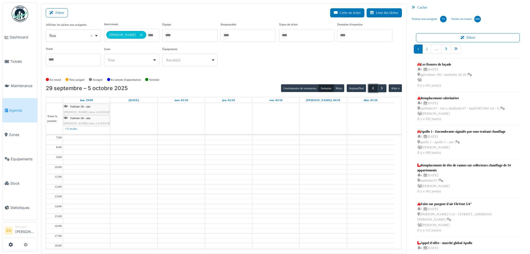
click at [371, 89] on span "button" at bounding box center [373, 88] width 5 height 5
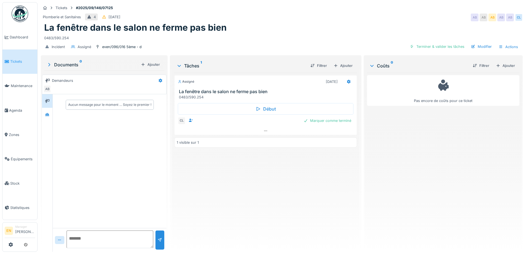
click at [425, 149] on div "Pas encore de coûts pour ce ticket" at bounding box center [443, 160] width 152 height 174
click at [396, 166] on div "Pas encore de coûts pour ce ticket" at bounding box center [443, 160] width 152 height 174
click at [397, 167] on div "Pas encore de coûts pour ce ticket" at bounding box center [443, 160] width 152 height 174
click at [399, 174] on div "Pas encore de coûts pour ce ticket" at bounding box center [443, 160] width 152 height 174
click at [385, 169] on div "Pas encore de coûts pour ce ticket" at bounding box center [443, 160] width 152 height 174
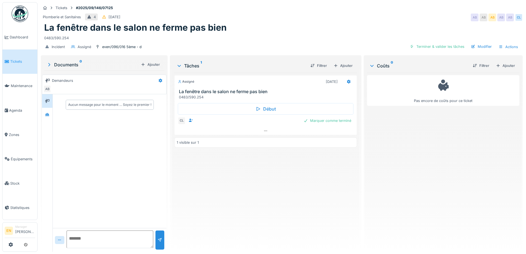
click at [269, 29] on div "La fenêtre dans le salon ne ferme pas bien" at bounding box center [281, 27] width 475 height 10
click at [380, 22] on div "Plomberie et Sanitaires 4 [DATE] AB AB AB AB AB CL" at bounding box center [282, 17] width 482 height 10
click at [373, 26] on div "La fenêtre dans le salon ne ferme pas bien" at bounding box center [281, 27] width 475 height 10
click at [337, 22] on div "La fenêtre dans le salon ne ferme pas bien" at bounding box center [281, 27] width 475 height 10
click at [308, 35] on div "0483/590.254" at bounding box center [281, 36] width 475 height 7
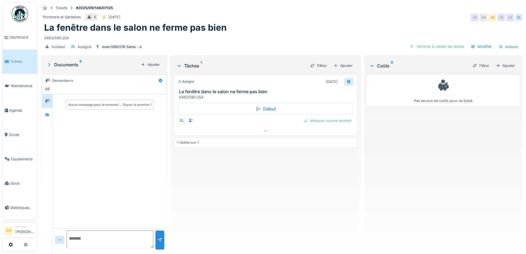
click at [347, 84] on div at bounding box center [348, 81] width 4 height 5
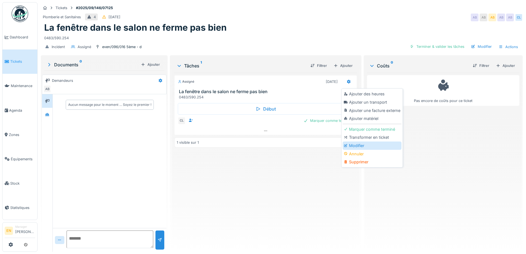
click at [353, 147] on div "Modifier" at bounding box center [372, 145] width 59 height 8
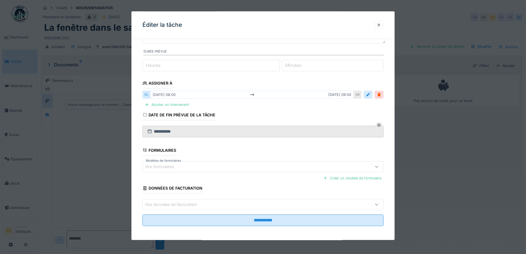
scroll to position [55, 0]
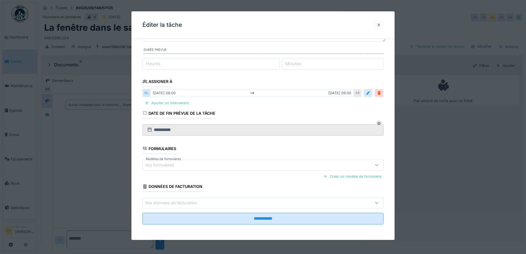
click at [381, 25] on div at bounding box center [379, 24] width 4 height 5
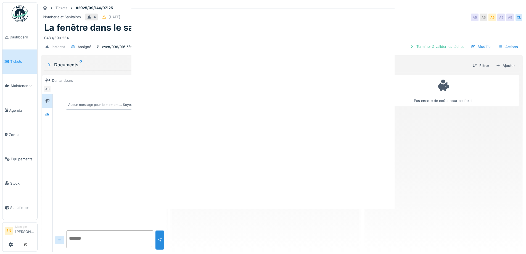
scroll to position [0, 0]
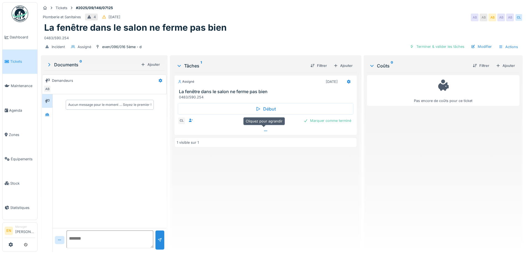
click at [261, 129] on div at bounding box center [265, 131] width 182 height 8
click at [347, 80] on icon at bounding box center [349, 82] width 4 height 4
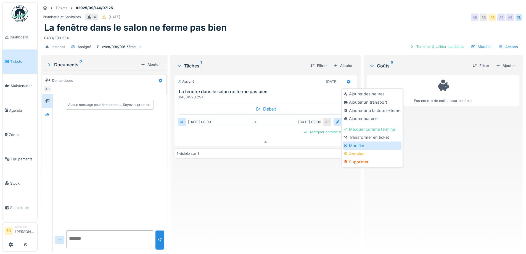
click at [363, 141] on div "Modifier" at bounding box center [372, 145] width 59 height 8
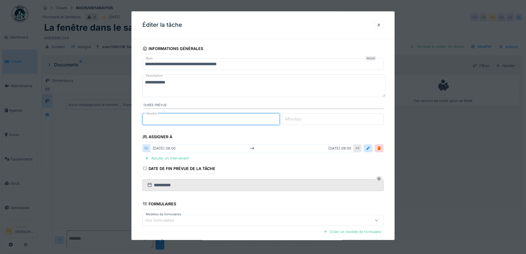
type input "*"
click at [277, 117] on input "*" at bounding box center [210, 119] width 137 height 12
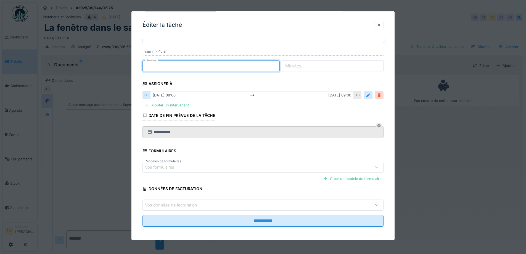
scroll to position [55, 0]
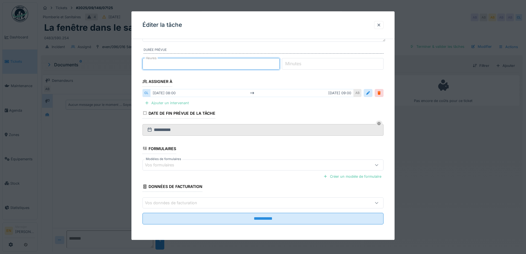
click at [174, 103] on div "Ajouter un intervenant" at bounding box center [166, 102] width 49 height 7
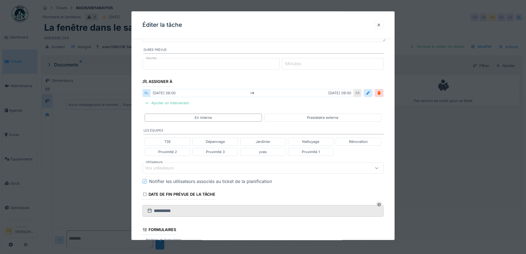
click at [195, 168] on div "Vos utilisateurs" at bounding box center [249, 168] width 208 height 6
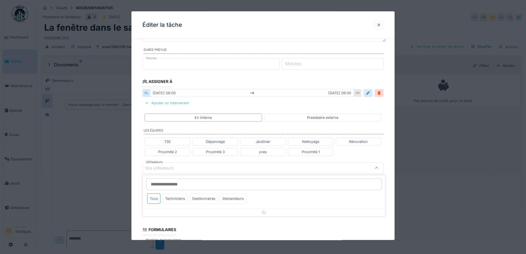
scroll to position [97, 0]
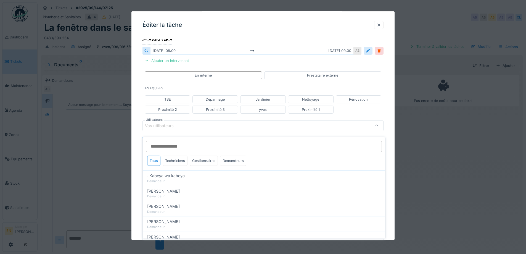
click at [198, 144] on input "Utilisateurs" at bounding box center [264, 147] width 236 height 12
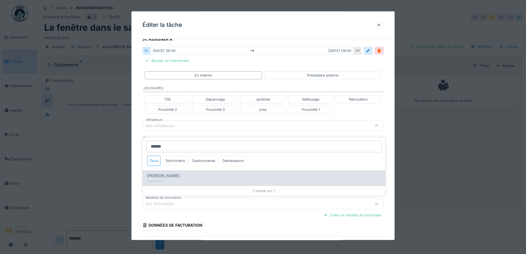
type input "******"
click at [177, 173] on div "[PERSON_NAME]" at bounding box center [264, 176] width 234 height 6
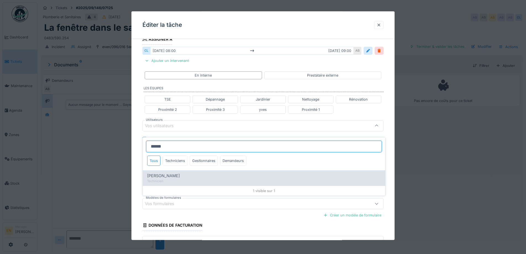
type input "****"
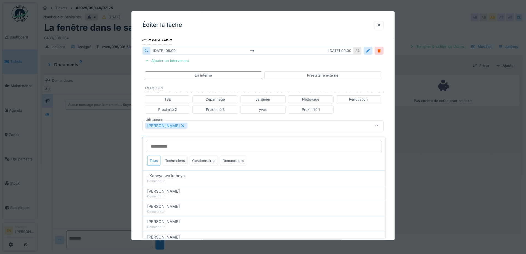
click at [391, 166] on div "**********" at bounding box center [262, 123] width 263 height 354
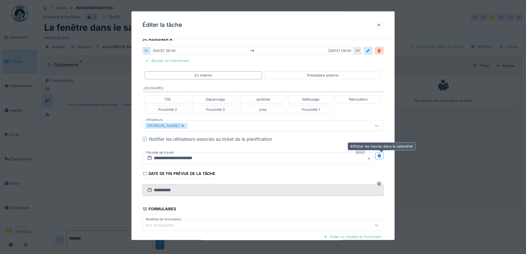
click at [381, 156] on icon at bounding box center [379, 156] width 4 height 4
click at [176, 158] on input "**********" at bounding box center [197, 158] width 111 height 12
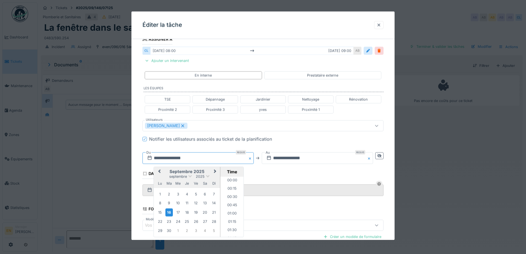
scroll to position [239, 0]
click at [160, 222] on div "22" at bounding box center [159, 221] width 7 height 7
click at [233, 205] on li "13:00" at bounding box center [231, 206] width 23 height 8
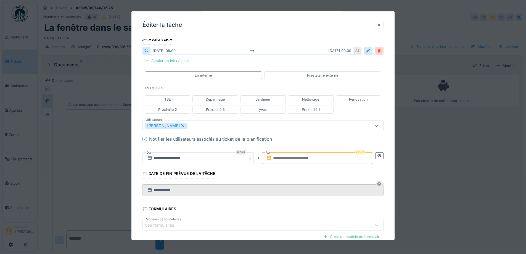
click at [302, 156] on input "text" at bounding box center [317, 158] width 111 height 12
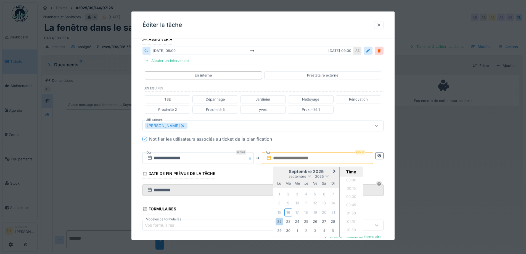
scroll to position [529, 0]
click at [280, 222] on div "22" at bounding box center [278, 221] width 7 height 7
click at [352, 196] on li "14:00" at bounding box center [351, 198] width 23 height 8
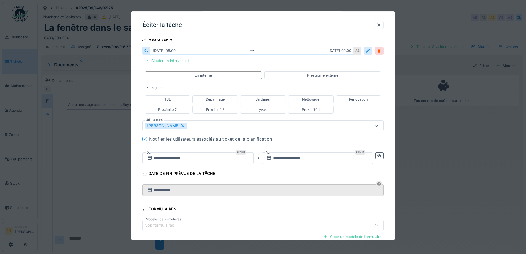
click at [389, 171] on div "**********" at bounding box center [262, 123] width 263 height 354
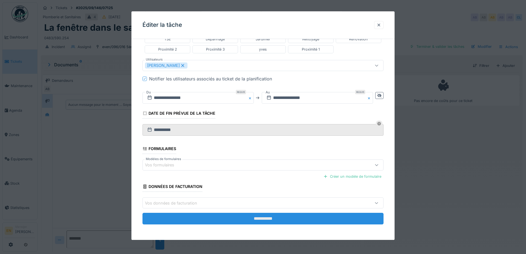
click at [255, 218] on input "**********" at bounding box center [262, 219] width 241 height 12
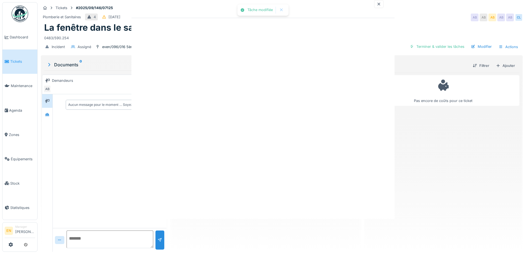
scroll to position [0, 0]
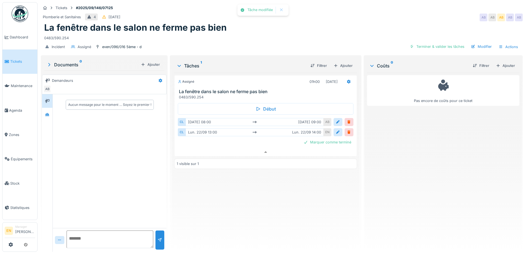
click at [315, 198] on div "Assigné 01h00 [DATE] La fenêtre dans le salon ne ferme pas bien 0483/590.254 Dé…" at bounding box center [265, 160] width 182 height 174
click at [298, 206] on div "Assigné 01h00 [DATE] La fenêtre dans le salon ne ferme pas bien 0483/590.254 Dé…" at bounding box center [265, 160] width 182 height 174
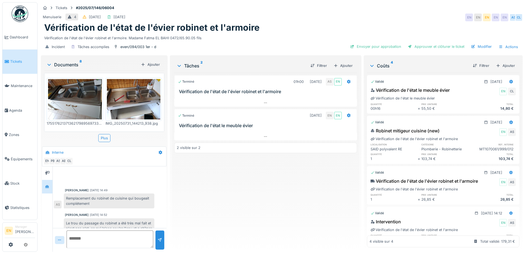
scroll to position [57, 0]
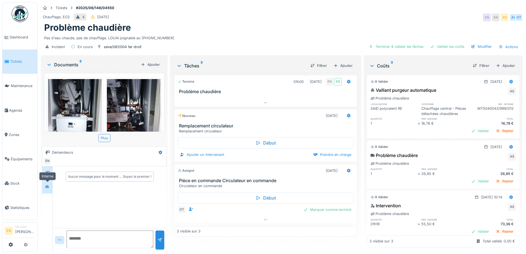
click at [48, 187] on icon at bounding box center [47, 187] width 4 height 4
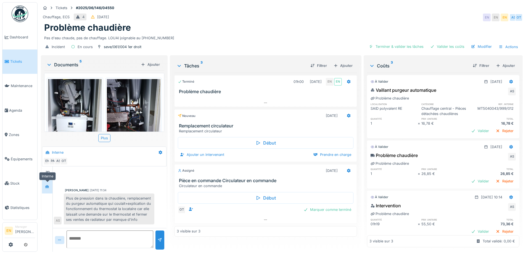
scroll to position [73, 0]
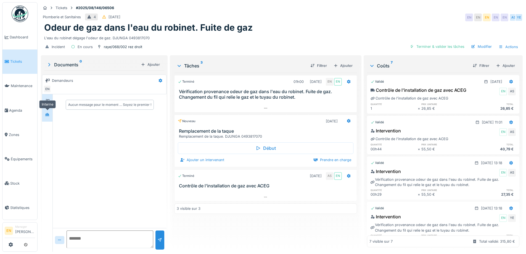
click at [51, 113] on div at bounding box center [47, 114] width 8 height 7
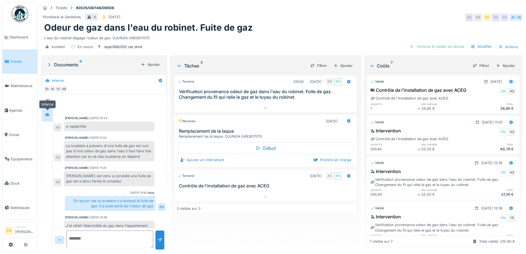
scroll to position [127, 0]
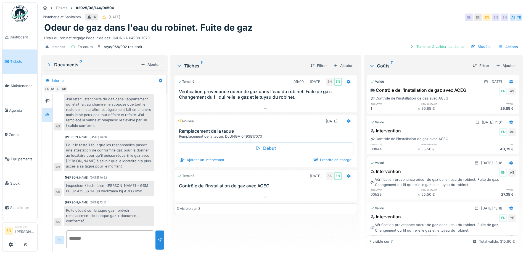
click at [137, 213] on div "Fuite décelé sur la taque gaz , prévoir remplacement de la taque gaz + document…" at bounding box center [109, 215] width 91 height 20
click at [115, 206] on div "Fuite décelé sur la taque gaz , prévoir remplacement de la taque gaz + document…" at bounding box center [109, 215] width 91 height 20
click at [135, 190] on div "Inspecteur / technicien: David Volont - GSM 00 32 475 56 34 38 werkzaam bij ACE…" at bounding box center [109, 188] width 91 height 15
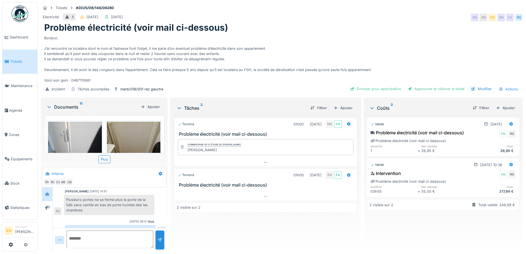
scroll to position [123, 0]
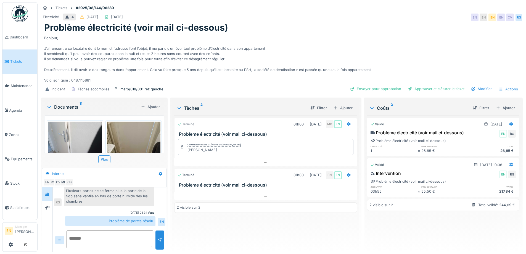
click at [324, 222] on div "Terminé 01h00 [DATE] MD EN Problème électricité (voir mail ci-dessous) Commenta…" at bounding box center [265, 181] width 182 height 132
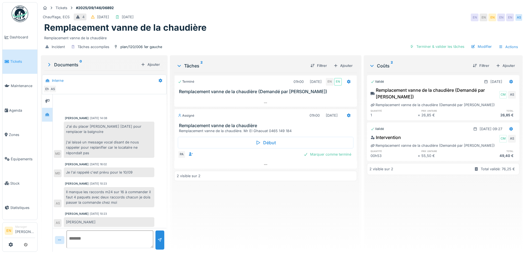
scroll to position [21, 0]
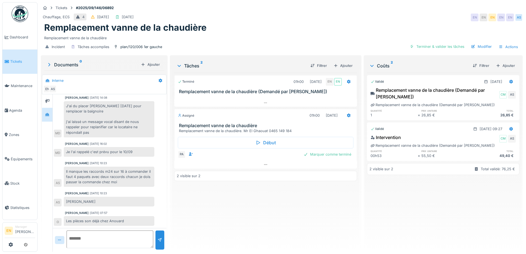
click at [244, 217] on div "Terminé 01h00 [DATE] EN EN Remplacement vanne de la chaudière (Demandé par Anou…" at bounding box center [265, 160] width 182 height 174
click at [247, 218] on div "Terminé 01h00 [DATE] EN EN Remplacement vanne de la chaudière (Demandé par Anou…" at bounding box center [265, 160] width 182 height 174
click at [265, 165] on icon at bounding box center [265, 164] width 3 height 1
click at [290, 208] on div "Terminé 01h00 10/09/2025 EN EN Remplacement vanne de la chaudière (Demandé par …" at bounding box center [265, 160] width 182 height 174
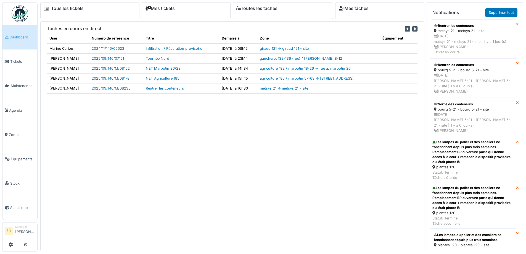
click at [20, 15] on img at bounding box center [20, 14] width 17 height 17
click at [20, 109] on span "Agenda" at bounding box center [22, 110] width 26 height 5
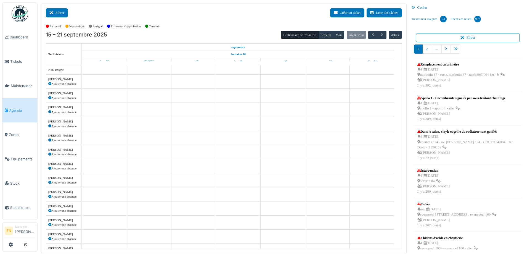
click at [62, 14] on button "Filtrer" at bounding box center [57, 12] width 22 height 9
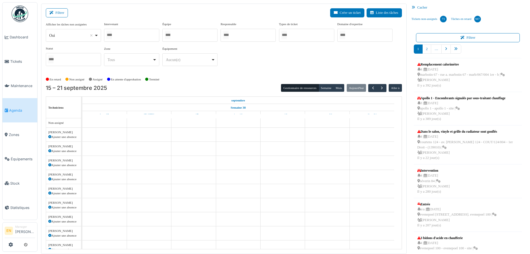
click at [95, 35] on div "Oui Remove item" at bounding box center [73, 35] width 51 height 8
select select "**"
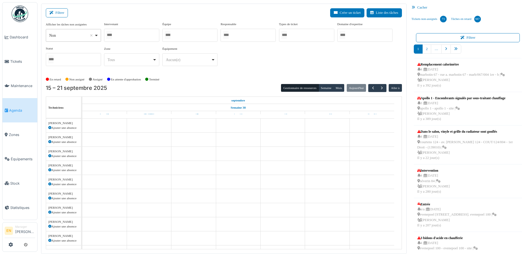
click at [142, 30] on div at bounding box center [131, 35] width 55 height 13
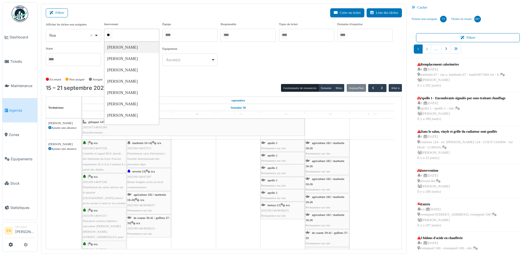
type input "*"
type input "*****"
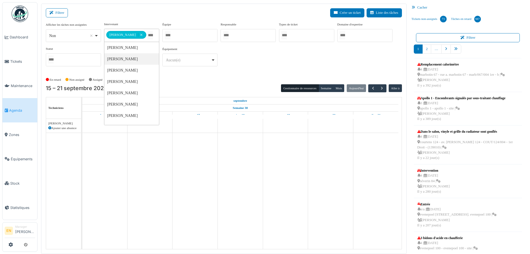
click at [251, 71] on div "**********" at bounding box center [224, 48] width 356 height 53
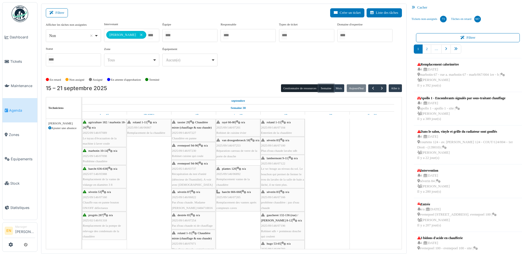
click at [325, 88] on button "Semaine" at bounding box center [326, 88] width 15 height 8
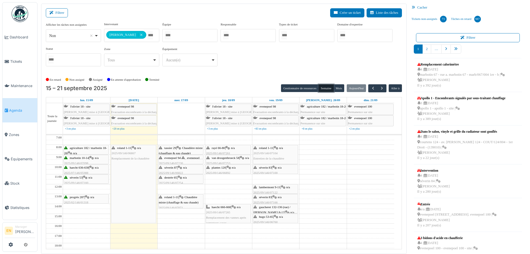
click at [134, 160] on span "Remplacement de la chaudière" at bounding box center [131, 158] width 38 height 3
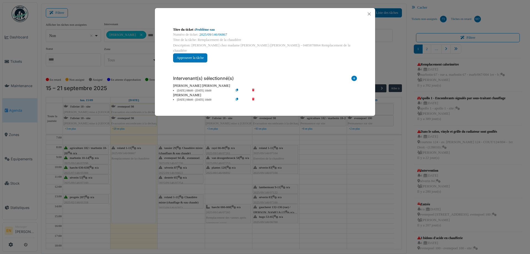
click at [212, 30] on link "Problème eau" at bounding box center [204, 30] width 19 height 4
click at [373, 14] on button "Close" at bounding box center [368, 13] width 7 height 7
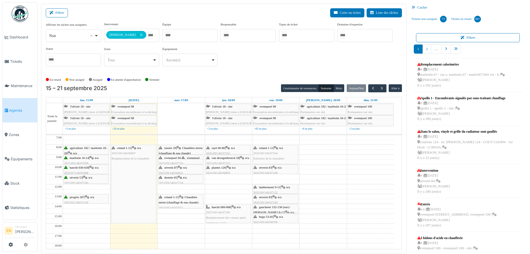
click at [186, 200] on span "Chaudière mixte (chauffage & eau chaude)" at bounding box center [179, 199] width 40 height 9
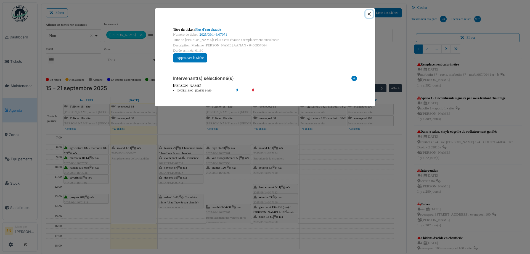
click at [369, 14] on button "Close" at bounding box center [368, 13] width 7 height 7
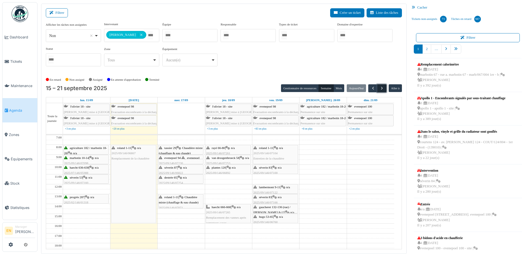
click at [381, 89] on button "button" at bounding box center [381, 88] width 9 height 8
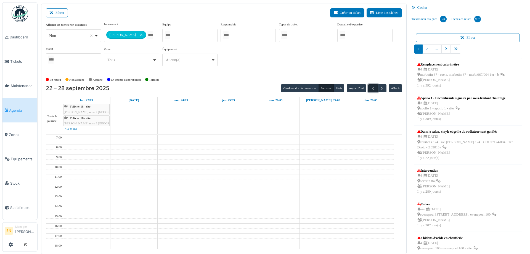
click at [371, 90] on span "button" at bounding box center [373, 88] width 5 height 5
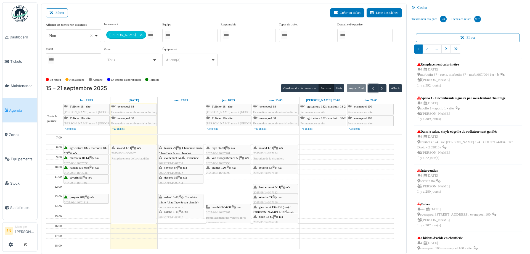
drag, startPoint x: 179, startPoint y: 219, endPoint x: 179, endPoint y: 215, distance: 4.0
click at [179, 215] on div "evenepoel 94-96 | n/a 2025/09/146/07230 Robinet cuisine qui coule evenepoel 94-…" at bounding box center [181, 218] width 47 height 167
click at [309, 49] on div "**********" at bounding box center [224, 46] width 356 height 49
click at [328, 59] on div "**********" at bounding box center [224, 46] width 356 height 49
click at [377, 89] on button "button" at bounding box center [381, 88] width 9 height 8
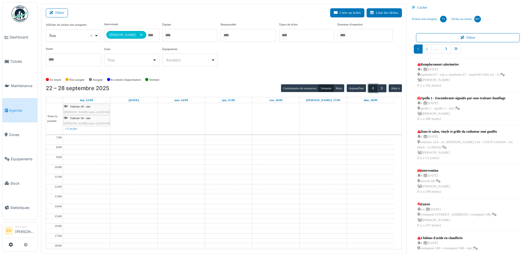
click at [371, 89] on span "button" at bounding box center [373, 88] width 5 height 5
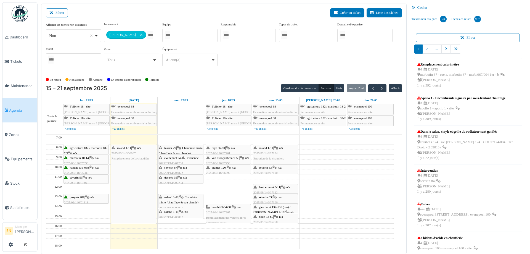
click at [276, 61] on div "**********" at bounding box center [224, 46] width 356 height 49
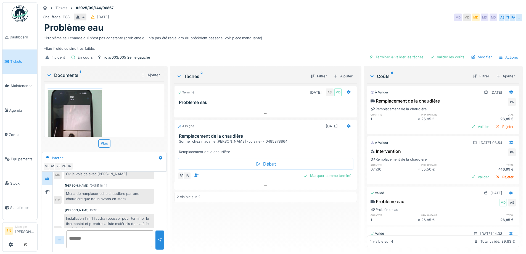
scroll to position [158, 0]
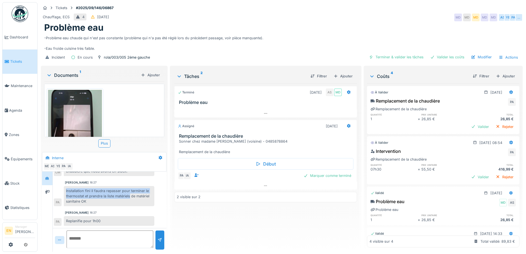
drag, startPoint x: 67, startPoint y: 190, endPoint x: 131, endPoint y: 195, distance: 64.5
click at [131, 195] on div "Installation fini il faudra repasser pour terminer le thermostat et prendre la …" at bounding box center [109, 196] width 91 height 20
click at [118, 204] on div "Installation fini il faudra repasser pour terminer le thermostat et prendre la …" at bounding box center [109, 196] width 91 height 20
drag, startPoint x: 66, startPoint y: 190, endPoint x: 84, endPoint y: 196, distance: 19.5
click at [84, 196] on div "Installation fini il faudra repasser pour terminer le thermostat et prendre la …" at bounding box center [109, 196] width 91 height 20
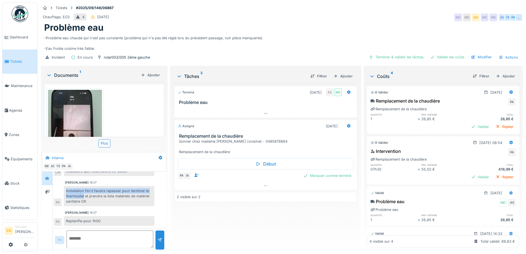
copy div "Installation fini il faudra repasser pour terminer le thermostat"
click at [282, 213] on div "Terminé [DATE] AS MD Problème eau Assigné [DATE] Remplacement de la chaudière S…" at bounding box center [265, 165] width 182 height 164
click at [267, 187] on div at bounding box center [265, 186] width 182 height 8
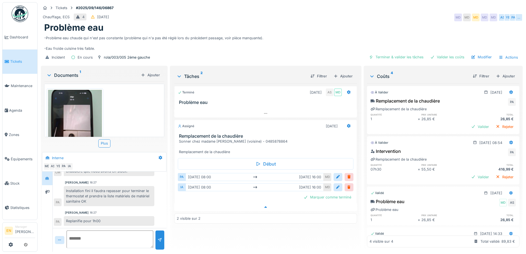
scroll to position [4, 0]
click at [266, 230] on div "Terminé [DATE] AS MD Problème eau Assigné [DATE] Remplacement de la chaudière S…" at bounding box center [265, 165] width 182 height 164
click at [283, 229] on div "Terminé [DATE] AS MD Problème eau Assigné [DATE] Remplacement de la chaudière S…" at bounding box center [265, 165] width 182 height 164
click at [261, 203] on div at bounding box center [265, 207] width 182 height 8
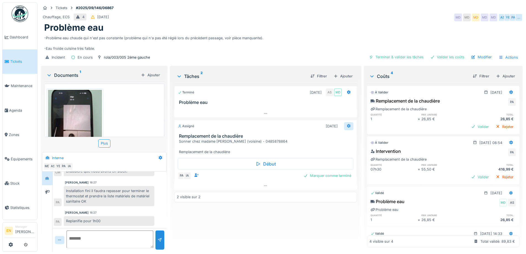
click at [347, 124] on div at bounding box center [348, 125] width 4 height 5
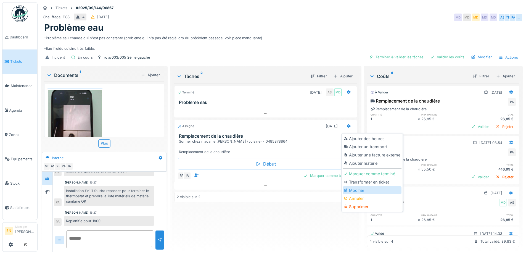
click at [362, 186] on div "Modifier" at bounding box center [372, 190] width 59 height 8
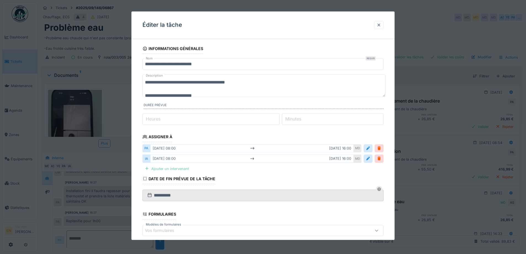
click at [177, 168] on div "Ajouter un intervenant" at bounding box center [166, 168] width 49 height 7
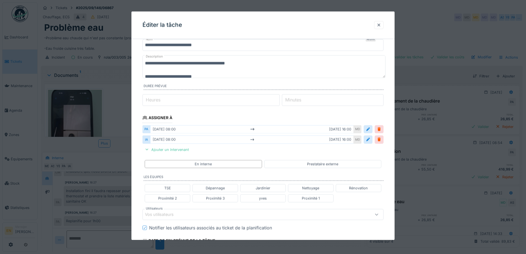
scroll to position [28, 0]
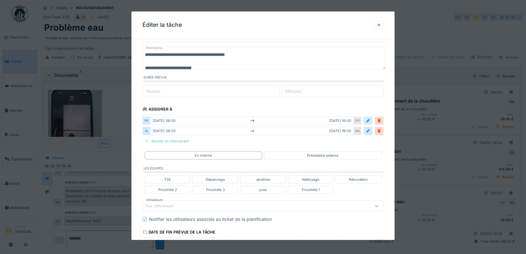
type input "*"
click at [279, 89] on input "*" at bounding box center [210, 92] width 137 height 12
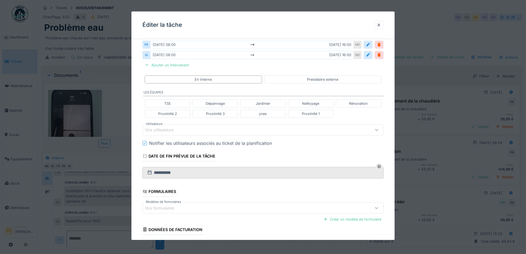
scroll to position [110, 0]
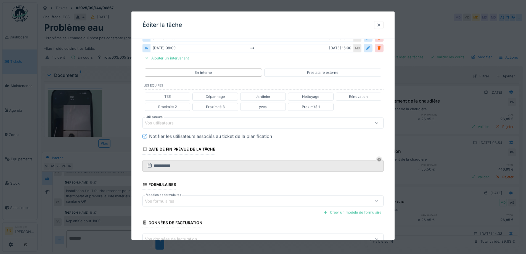
click at [192, 125] on div "Vos utilisateurs" at bounding box center [249, 123] width 208 height 6
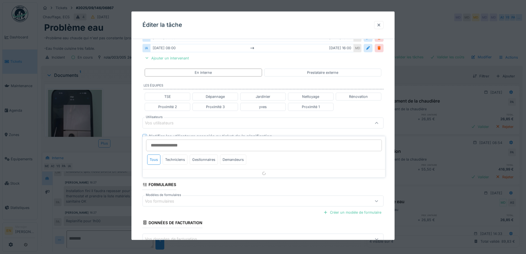
scroll to position [108, 0]
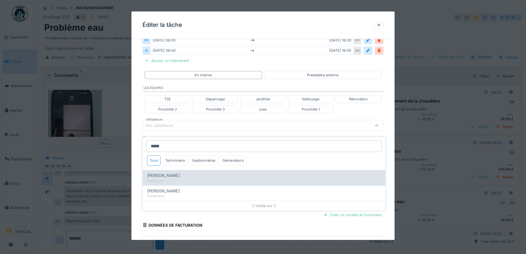
type input "*****"
click at [177, 172] on span "[PERSON_NAME]" at bounding box center [163, 175] width 33 height 6
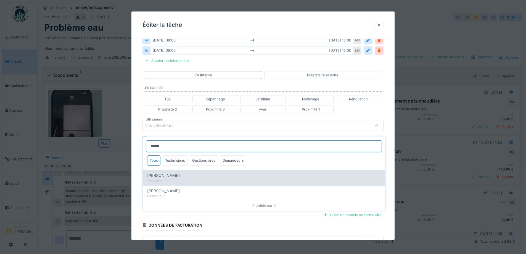
type input "****"
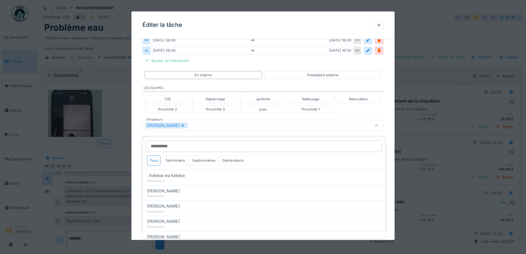
click at [386, 174] on div "**********" at bounding box center [262, 117] width 263 height 364
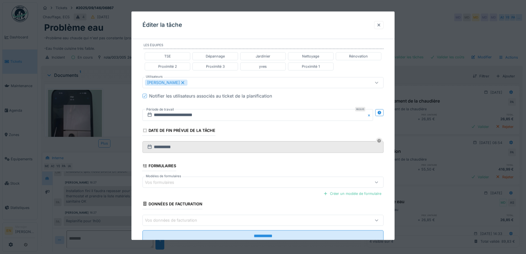
scroll to position [163, 0]
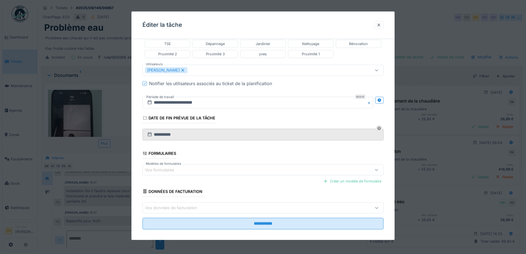
click at [390, 115] on div "**********" at bounding box center [262, 62] width 263 height 364
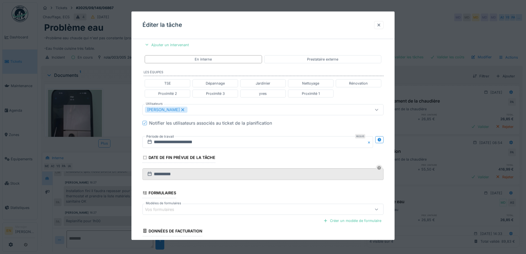
scroll to position [108, 0]
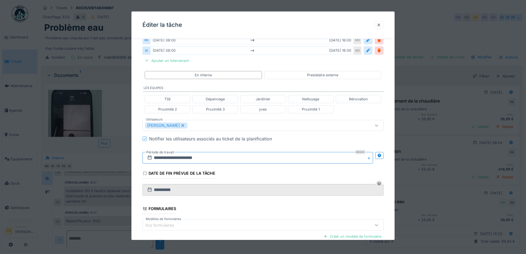
click at [186, 157] on input "**********" at bounding box center [257, 158] width 230 height 12
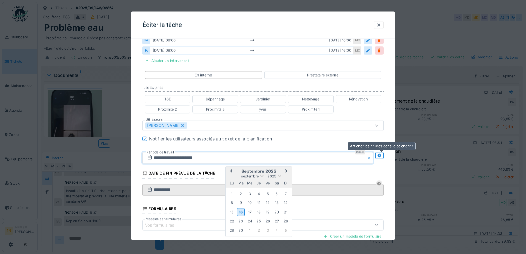
click at [380, 155] on icon at bounding box center [379, 155] width 4 height 4
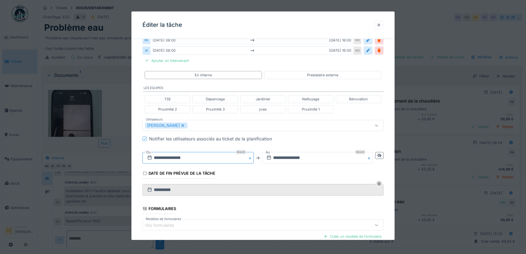
click at [190, 158] on input "**********" at bounding box center [197, 158] width 111 height 12
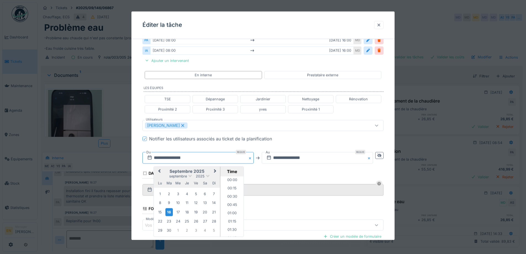
scroll to position [239, 0]
click at [177, 212] on div "17" at bounding box center [177, 211] width 7 height 7
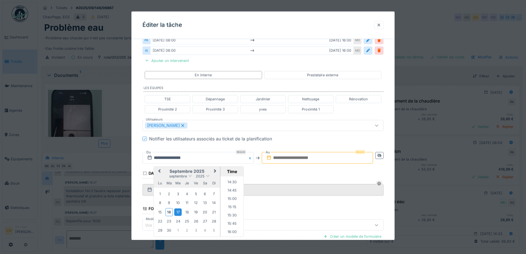
scroll to position [487, 0]
click at [233, 190] on li "15:00" at bounding box center [231, 190] width 23 height 8
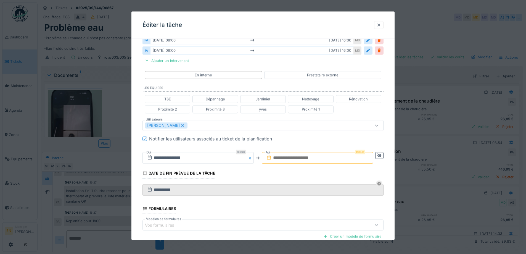
click at [322, 156] on input "text" at bounding box center [317, 158] width 111 height 12
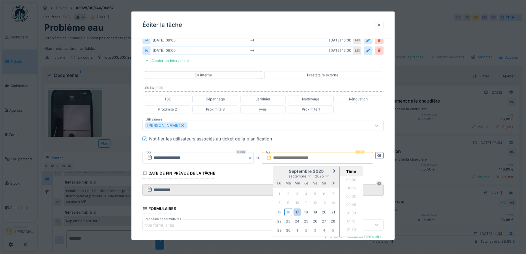
scroll to position [521, 0]
click at [298, 211] on div "17" at bounding box center [296, 211] width 7 height 7
click at [350, 187] on li "16:00" at bounding box center [351, 190] width 23 height 8
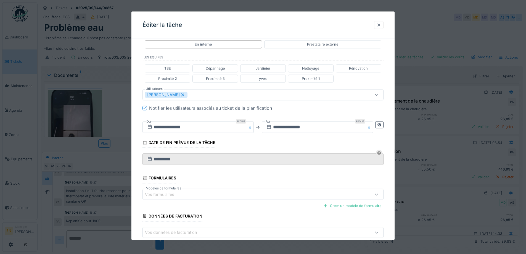
scroll to position [168, 0]
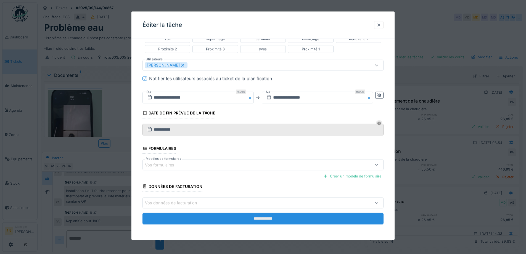
click at [264, 221] on input "**********" at bounding box center [262, 219] width 241 height 12
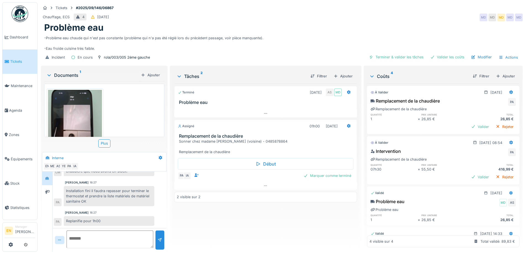
scroll to position [158, 0]
click at [354, 25] on div "Problème eau" at bounding box center [281, 27] width 475 height 10
click at [331, 33] on div "-Problème eau chaude qui n'est pas constante (problème qui n'a pas été réglé lo…" at bounding box center [281, 42] width 475 height 18
click at [301, 39] on div "-Problème eau chaude qui n'est pas constante (problème qui n'a pas été réglé lo…" at bounding box center [281, 42] width 475 height 18
drag, startPoint x: 367, startPoint y: 21, endPoint x: 402, endPoint y: 6, distance: 38.6
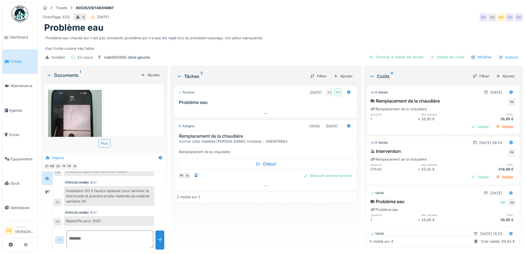
click at [367, 22] on div "Problème eau" at bounding box center [281, 27] width 475 height 10
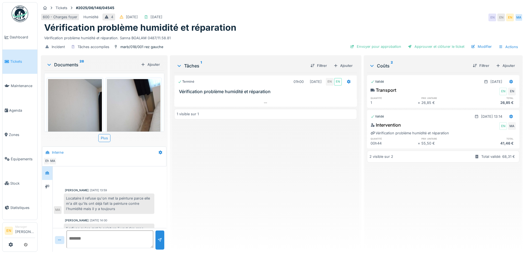
scroll to position [70, 0]
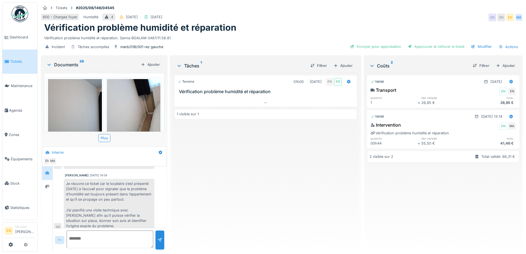
click at [275, 30] on div "Vérification problème humidité et réparation" at bounding box center [281, 27] width 475 height 10
click at [264, 176] on div "Terminé 01h00 [DATE] EN EN Vérification problème humidité et réparation 1 visib…" at bounding box center [265, 160] width 182 height 174
click at [264, 173] on div "Terminé 01h00 [DATE] EN EN Vérification problème humidité et réparation 1 visib…" at bounding box center [265, 160] width 182 height 174
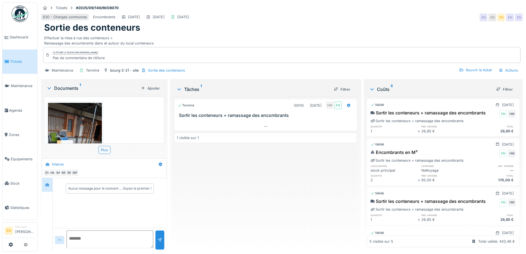
click at [343, 27] on div "Sortie des conteneurs" at bounding box center [281, 27] width 475 height 10
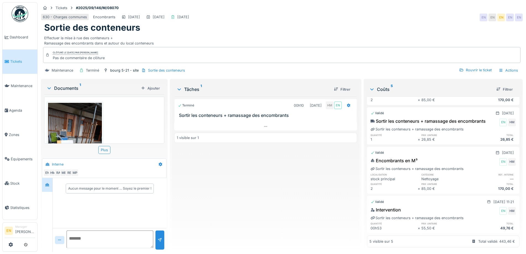
click at [284, 176] on div "Terminé 00h10 16/09/2025 HM EN Sortir les conteneurs + ramassage des encombrant…" at bounding box center [265, 171] width 182 height 151
click at [375, 12] on div "630 - Charges communes Encombrants 16/09/2025 16/09/2025 16/09/2025 EN EN EN EN…" at bounding box center [282, 17] width 482 height 10
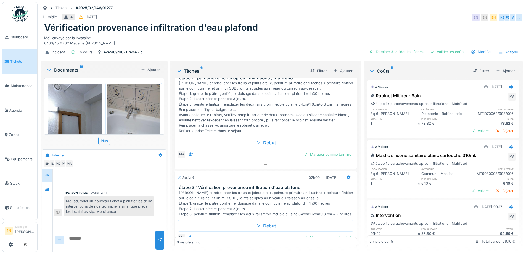
scroll to position [230, 0]
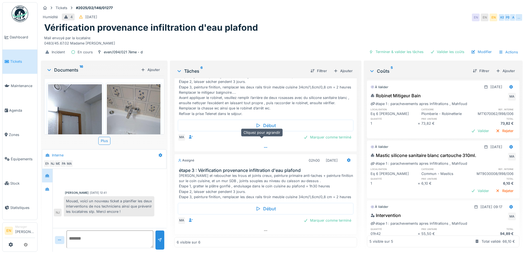
click at [263, 143] on div at bounding box center [265, 147] width 182 height 8
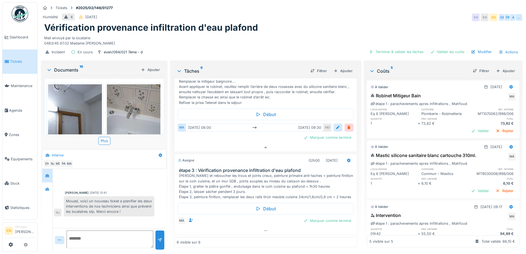
scroll to position [241, 0]
click at [263, 229] on icon at bounding box center [265, 231] width 4 height 4
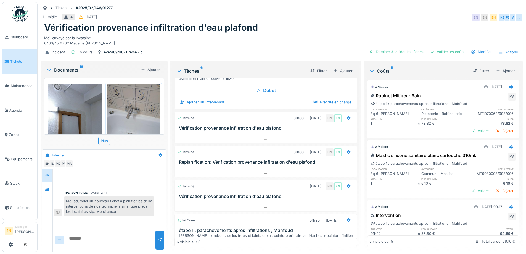
scroll to position [83, 0]
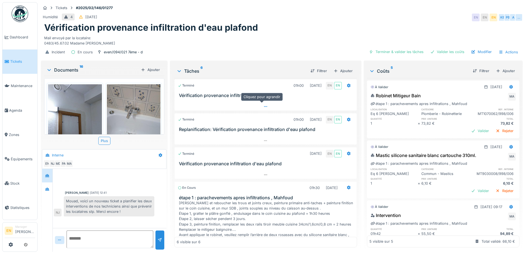
click at [264, 102] on div at bounding box center [265, 106] width 182 height 8
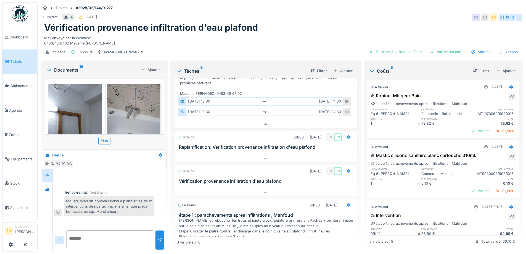
scroll to position [166, 0]
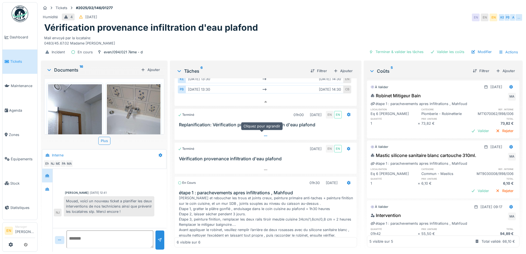
click at [259, 132] on div at bounding box center [265, 136] width 182 height 8
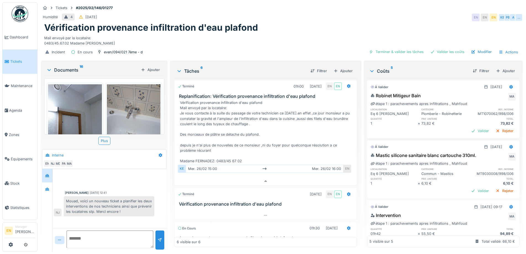
scroll to position [196, 0]
click at [298, 33] on div "Mail envoyé par la locataire: 0483/45.67.02 Madame Ana DIEZ FERNANDEZ" at bounding box center [281, 39] width 475 height 13
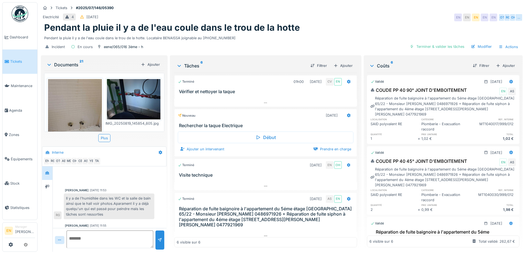
click at [322, 26] on div "Pendant la pluie il y a de l'eau coule dans le trou de la hotte" at bounding box center [281, 27] width 475 height 10
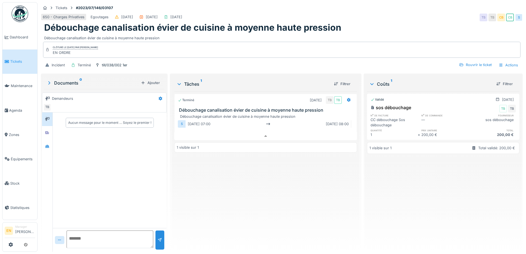
scroll to position [4, 0]
click at [360, 23] on div "Débouchage canalisation évier de cuisine à moyenne haute pression" at bounding box center [281, 27] width 475 height 10
click at [349, 27] on div "Débouchage canalisation évier de cuisine à moyenne haute pression" at bounding box center [281, 27] width 475 height 10
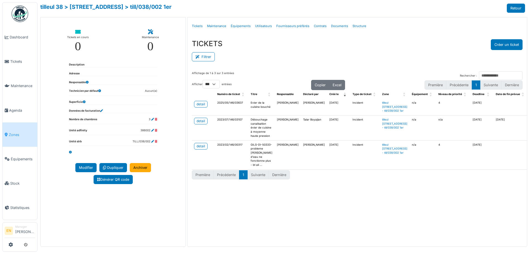
select select "***"
click at [201, 123] on div "detail" at bounding box center [201, 120] width 9 height 5
click at [204, 102] on div "detail" at bounding box center [201, 104] width 9 height 5
click at [102, 7] on link "> rue du tilleul 38" at bounding box center [93, 7] width 59 height 7
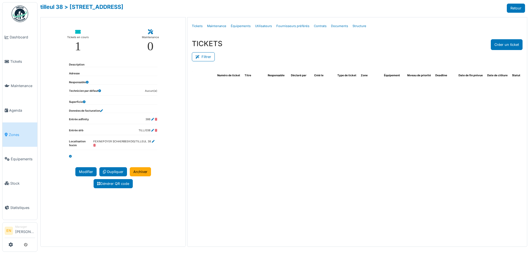
select select "***"
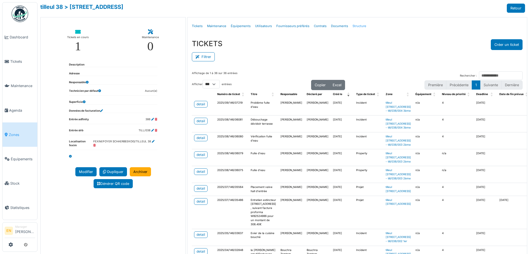
click at [353, 27] on link "Structure" at bounding box center [359, 26] width 18 height 13
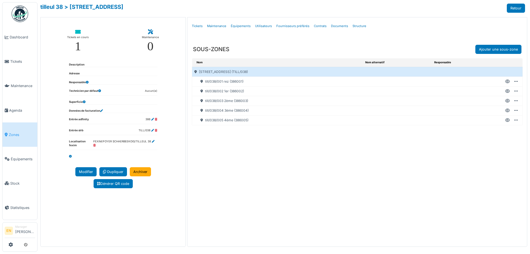
click at [505, 101] on icon at bounding box center [507, 101] width 5 height 0
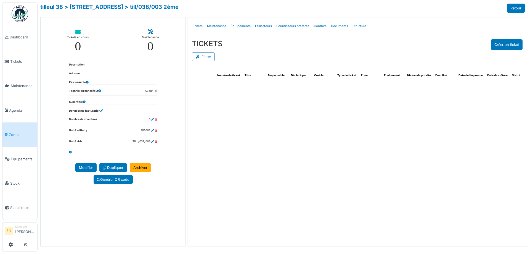
select select "***"
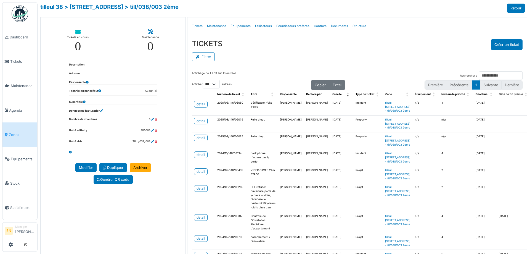
click at [286, 54] on div "Filtrer" at bounding box center [357, 56] width 331 height 12
click at [278, 74] on div "Affichage de 1 à 13 sur 13 entrées Rechercher :" at bounding box center [357, 75] width 331 height 9
click at [198, 103] on div "detail" at bounding box center [201, 104] width 9 height 5
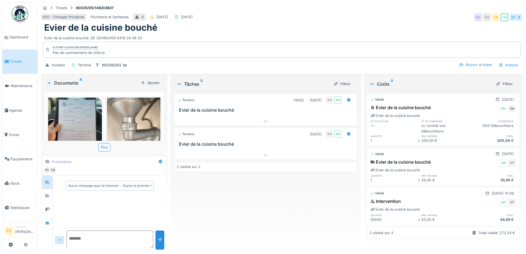
click at [308, 24] on div "Evier de la cuisine bouché" at bounding box center [281, 27] width 475 height 10
click at [273, 19] on div "650 - Charges Privatives Plomberie et Sanitaires 4 [DATE] [DATE] EN EN CB CB CT…" at bounding box center [282, 17] width 482 height 10
click at [271, 21] on div "650 - Charges Privatives Plomberie et Sanitaires 4 [DATE] [DATE] EN EN CB CB CT…" at bounding box center [282, 17] width 482 height 10
click at [244, 30] on div "Evier de la cuisine bouché" at bounding box center [281, 27] width 475 height 10
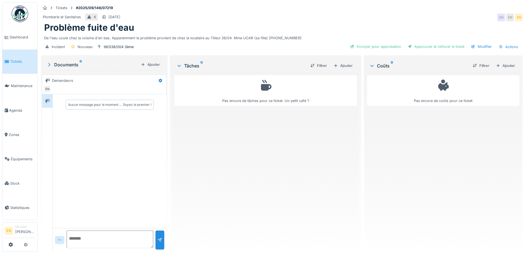
click at [270, 28] on div "Problème fuite d'eau" at bounding box center [281, 27] width 475 height 10
click at [309, 36] on div "De l'eau coule chez la voisine d'en bas. Apparemment le problème provient de ch…" at bounding box center [281, 36] width 475 height 7
drag, startPoint x: 295, startPoint y: 37, endPoint x: 211, endPoint y: 37, distance: 83.9
click at [211, 37] on div "De l'eau coule chez la voisine d'en bas. Apparemment le problème provient de ch…" at bounding box center [281, 36] width 475 height 7
drag, startPoint x: 226, startPoint y: 155, endPoint x: 224, endPoint y: 158, distance: 3.6
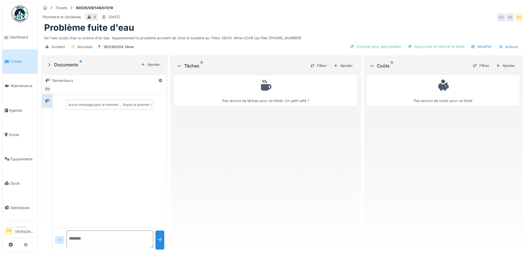
click at [224, 158] on div "Pas encore de tâches pour ce ticket. Un petit café ?" at bounding box center [265, 160] width 182 height 174
click at [234, 170] on div "Pas encore de tâches pour ce ticket. Un petit café ?" at bounding box center [265, 160] width 182 height 174
click at [320, 18] on div "Plomberie et Sanitaires 4 [DATE] EN EN EN" at bounding box center [282, 17] width 482 height 10
click at [322, 19] on div "Plomberie et Sanitaires 4 [DATE] EN EN EN" at bounding box center [282, 17] width 482 height 10
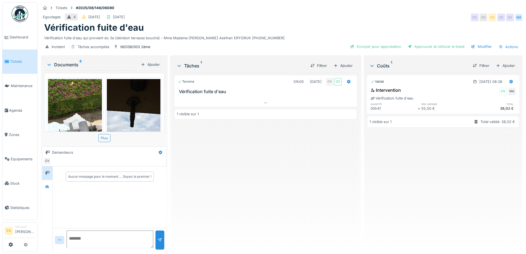
click at [234, 168] on div "Terminé 01h00 30/07/2025 CV CV Vérification fuite d'eau 1 visible sur 1" at bounding box center [265, 160] width 182 height 174
click at [232, 168] on div "Terminé 01h00 30/07/2025 CV CV Vérification fuite d'eau 1 visible sur 1" at bounding box center [265, 160] width 182 height 174
click at [274, 32] on div "Vérification fuite d'eau" at bounding box center [281, 27] width 475 height 10
click at [280, 44] on div "Incident Tâches accomplies till/038/003 2ème Envoyer pour approbation Approuver…" at bounding box center [282, 47] width 482 height 12
click at [244, 182] on div "Terminé 01h00 30/07/2025 CV CV Vérification fuite d'eau 1 visible sur 1" at bounding box center [265, 160] width 182 height 174
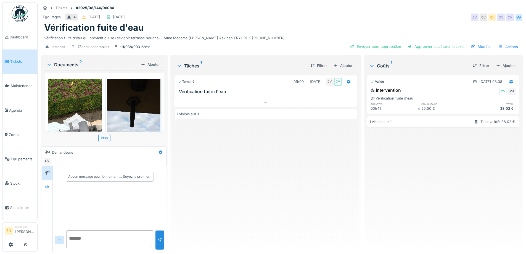
click at [259, 174] on div "Terminé 01h00 30/07/2025 CV CV Vérification fuite d'eau 1 visible sur 1" at bounding box center [265, 160] width 182 height 174
click at [245, 170] on div "Terminé 01h00 30/07/2025 CV CV Vérification fuite d'eau 1 visible sur 1" at bounding box center [265, 160] width 182 height 174
click at [265, 103] on icon at bounding box center [265, 102] width 3 height 1
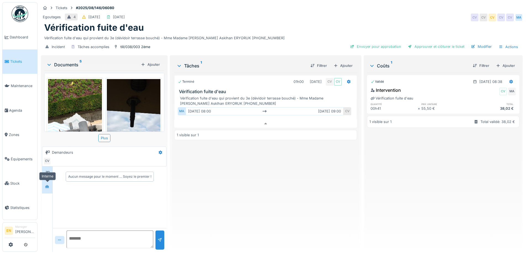
click at [45, 183] on div at bounding box center [47, 186] width 8 height 7
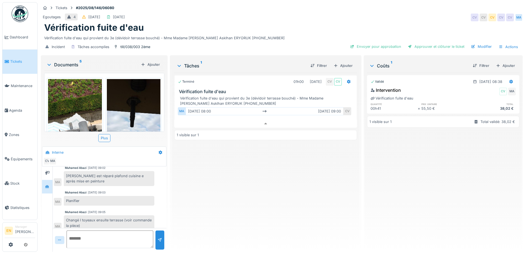
scroll to position [27, 0]
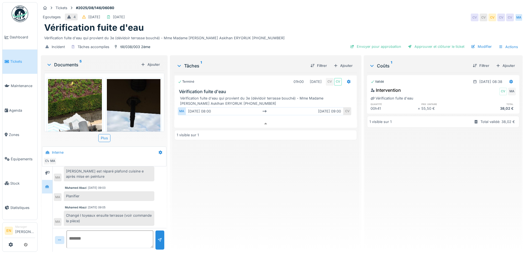
click at [120, 236] on textarea at bounding box center [110, 239] width 87 height 18
click at [72, 241] on textarea "**********" at bounding box center [110, 239] width 87 height 18
click at [96, 235] on textarea "**********" at bounding box center [110, 239] width 87 height 18
click at [98, 240] on textarea "**********" at bounding box center [110, 239] width 87 height 18
type textarea "**********"
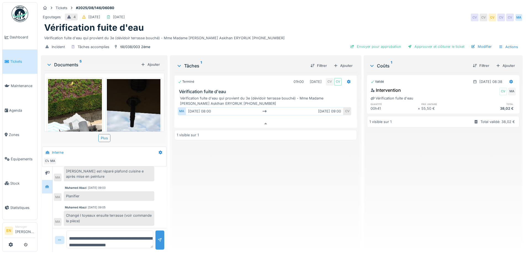
click at [160, 237] on div at bounding box center [160, 239] width 4 height 5
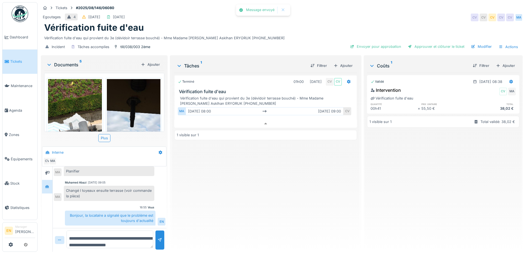
click at [235, 210] on div "Terminé 01h00 30/07/2025 CV CV Vérification fuite d'eau Vérification fuite d'ea…" at bounding box center [265, 160] width 182 height 174
click at [211, 217] on div "Terminé 01h00 30/07/2025 CV CV Vérification fuite d'eau Vérification fuite d'ea…" at bounding box center [265, 160] width 182 height 174
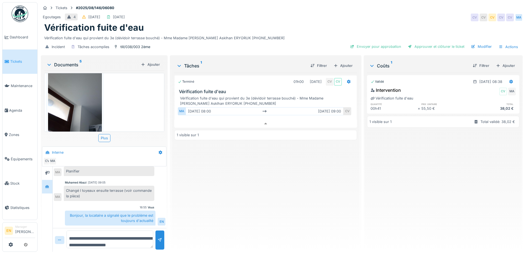
scroll to position [192, 0]
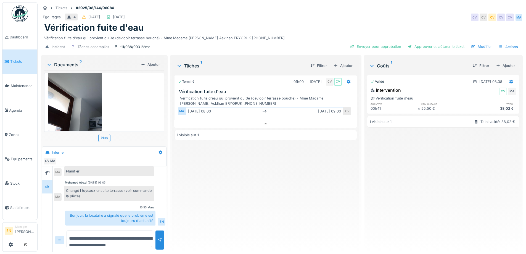
click at [131, 99] on div "17538599553267483504151778179658.jpg 17538587974858783365313923224769.jpg 17538…" at bounding box center [104, 102] width 120 height 59
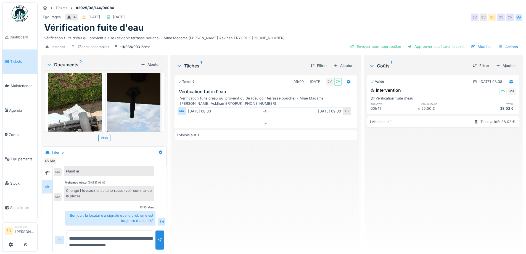
scroll to position [0, 0]
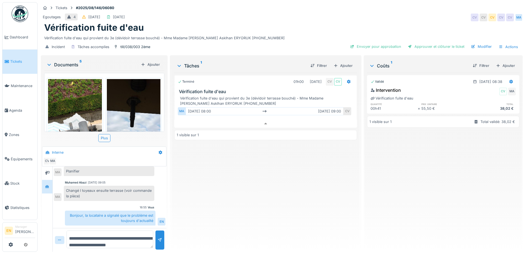
click at [213, 166] on div "Terminé 01h00 30/07/2025 CV CV Vérification fuite d'eau Vérification fuite d'ea…" at bounding box center [265, 160] width 182 height 174
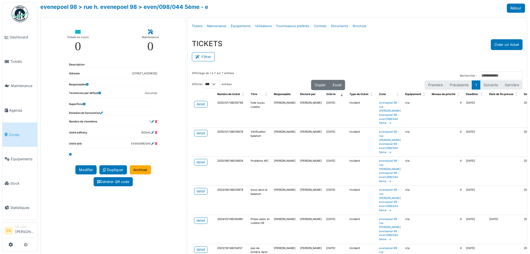
select select "***"
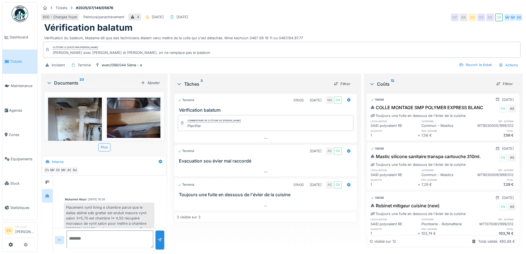
scroll to position [197, 0]
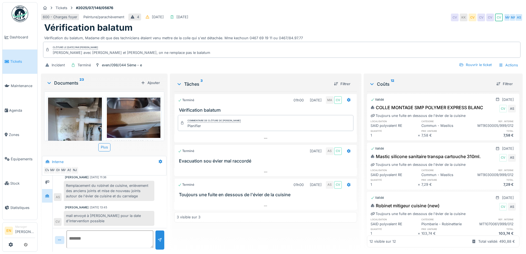
click at [280, 4] on div "Tickets #2025/07/146/05676 600 - Charges foyer Peinture/parachèvement 4 19/07/2…" at bounding box center [282, 37] width 484 height 70
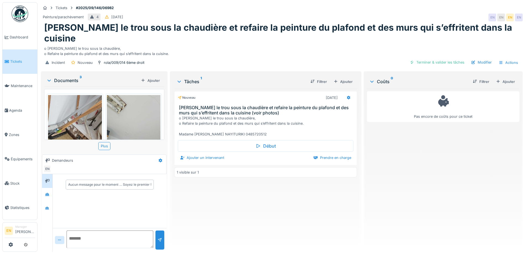
click at [280, 4] on div "Tickets #2025/09/146/06982 Peinture/parachèvement 4 [DATE] EN EN EN EN Rebouche…" at bounding box center [282, 36] width 484 height 68
click at [229, 203] on div "Nouveau [DATE] Reboucher le trou sous la chaudière et refaire la peinture du pl…" at bounding box center [265, 168] width 182 height 158
click at [119, 60] on div "rola/009/014 6ème droit" at bounding box center [124, 62] width 41 height 5
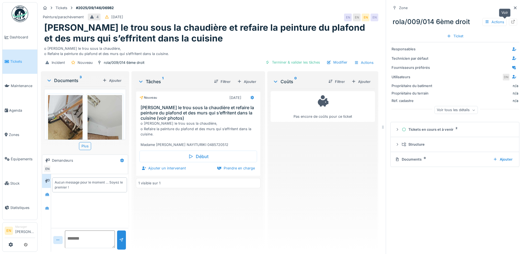
click at [511, 22] on icon at bounding box center [513, 22] width 4 height 4
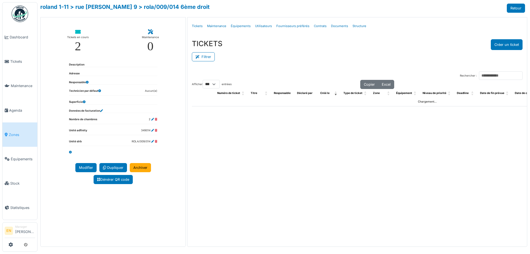
select select "***"
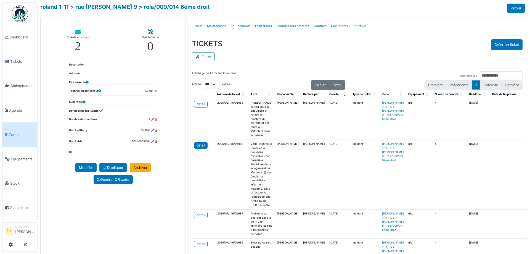
click at [201, 144] on div "detail" at bounding box center [201, 145] width 9 height 5
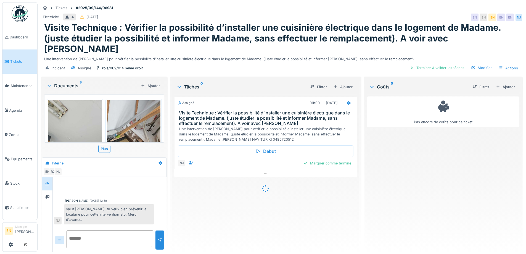
scroll to position [68, 0]
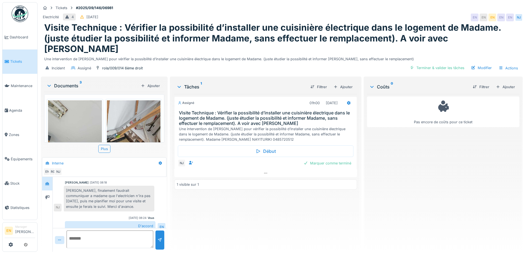
click at [237, 196] on div "Assigné 01h00 23/09/2025 Visite Technique : Vérifier la possibilité d’installer…" at bounding box center [265, 170] width 182 height 153
click at [417, 188] on div "Pas encore de coûts pour ce ticket" at bounding box center [443, 170] width 152 height 153
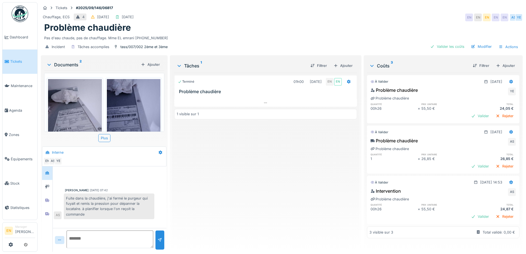
click at [262, 24] on div "Problème chaudière" at bounding box center [281, 27] width 475 height 10
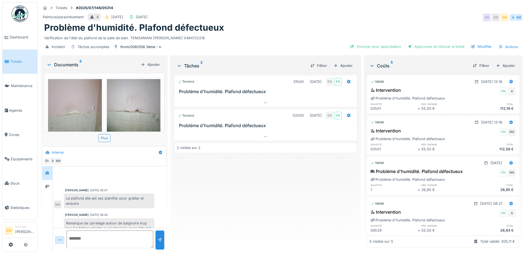
scroll to position [32, 0]
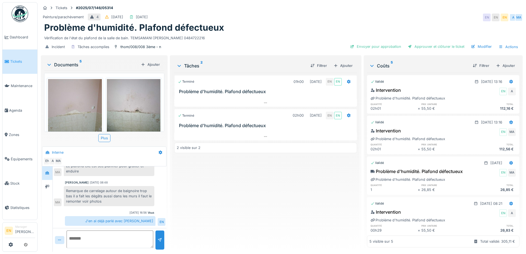
click at [261, 35] on div "Vérification de l'état du plafond de la salle de bain. TEMSAMANI [PERSON_NAME] …" at bounding box center [281, 36] width 475 height 7
click at [106, 194] on div "Remarque de carrelage autour de baignoire trop bas il a fait les dégâts aussi d…" at bounding box center [109, 196] width 91 height 20
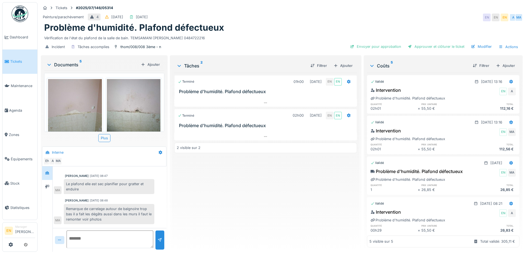
scroll to position [5, 0]
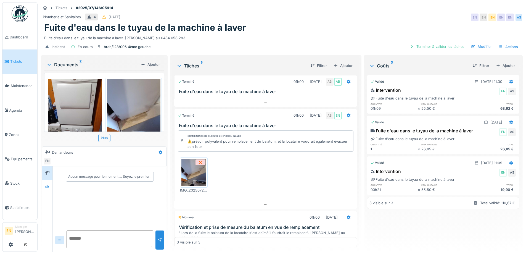
click at [268, 30] on div "Fuite d'eau dans le tuyau de la machine à laver" at bounding box center [281, 27] width 475 height 10
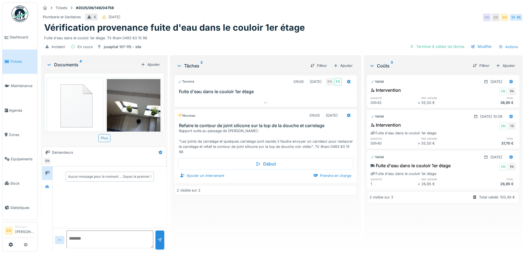
drag, startPoint x: 319, startPoint y: 28, endPoint x: 257, endPoint y: 17, distance: 63.3
click at [319, 28] on div "Vérification provenance fuite d'eau dans le couloir 1er étage" at bounding box center [281, 27] width 475 height 10
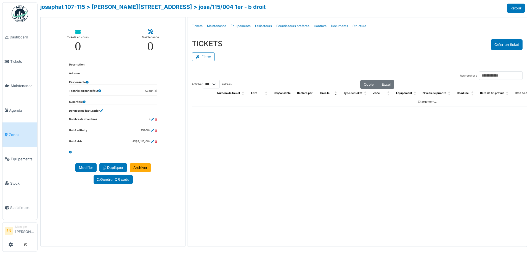
select select "***"
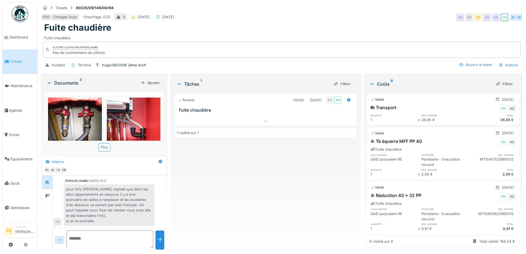
scroll to position [4, 0]
click at [246, 22] on div "Fuite chaudière" at bounding box center [281, 27] width 475 height 10
click at [218, 205] on div "Terminé 01h00 [DATE] AS EN Fuite chaudière 1 visible sur 1" at bounding box center [265, 169] width 182 height 156
click at [245, 27] on div "Fuite chaudière" at bounding box center [281, 27] width 475 height 10
click at [116, 62] on div "hugo/063/006 2ème droit" at bounding box center [124, 64] width 44 height 5
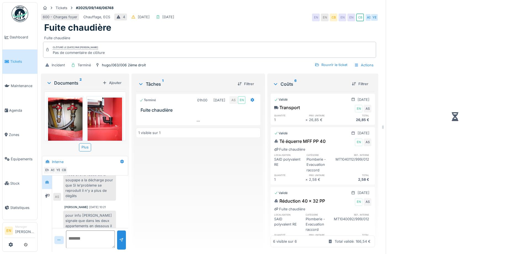
scroll to position [124, 0]
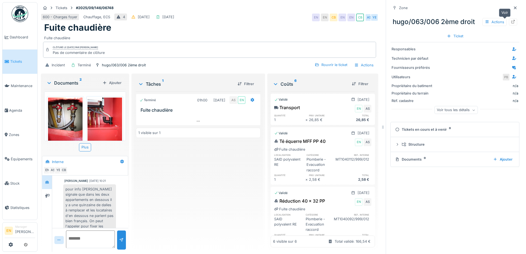
click at [511, 20] on icon at bounding box center [513, 22] width 4 height 4
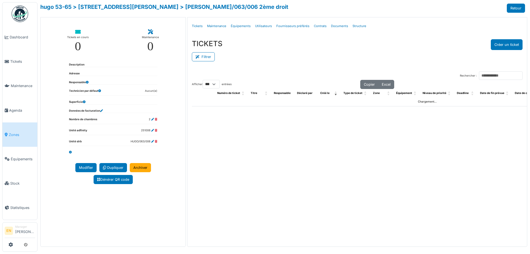
select select "***"
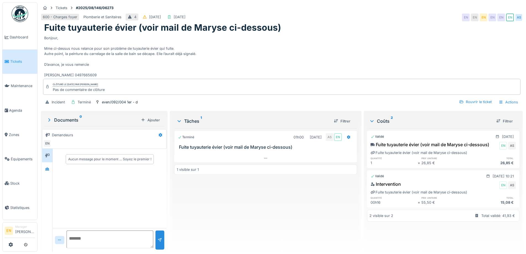
click at [262, 213] on div "Terminé 01h00 [DATE] AS EN Fuite tuyauterie évier (voir mail de Maryse ci-desso…" at bounding box center [265, 187] width 182 height 119
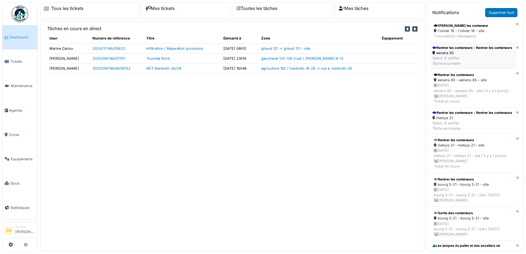
click at [459, 50] on div "Rentrer les conteneurs - Rentrer les conteneurs" at bounding box center [472, 47] width 80 height 5
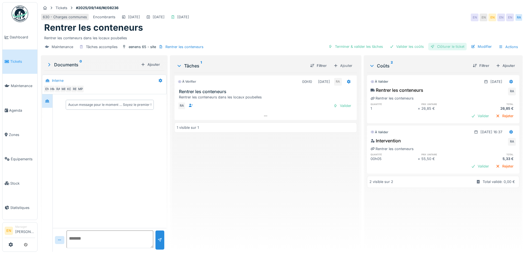
click at [451, 47] on div "Clôturer le ticket" at bounding box center [447, 46] width 38 height 7
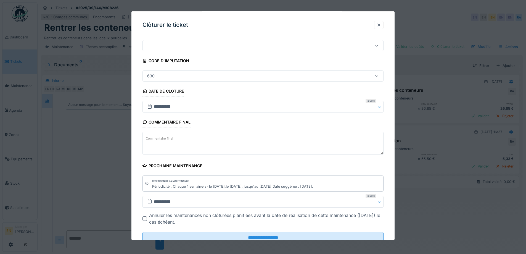
scroll to position [37, 0]
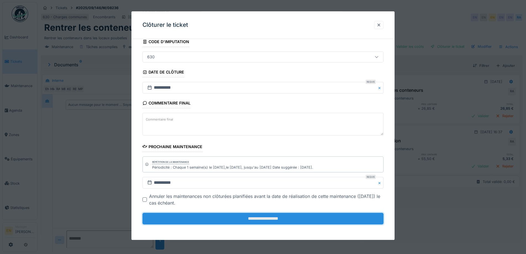
click at [270, 221] on input "**********" at bounding box center [262, 219] width 241 height 12
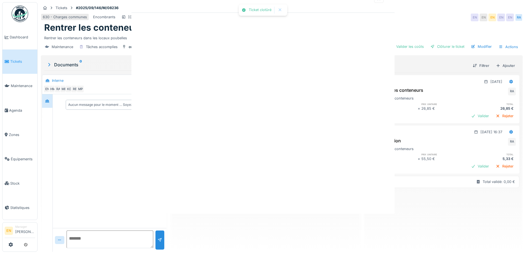
scroll to position [0, 0]
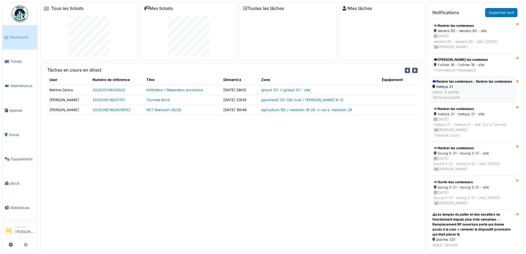
click at [477, 83] on div "Rentrer les conteneurs - Rentrer les conteneurs" at bounding box center [472, 81] width 80 height 5
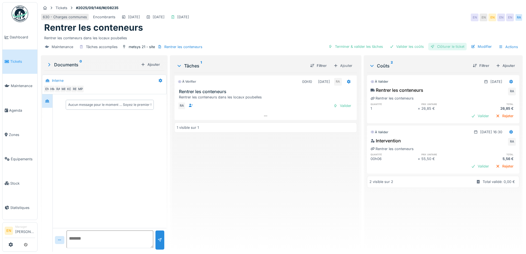
click at [451, 47] on div "Clôturer le ticket" at bounding box center [447, 46] width 38 height 7
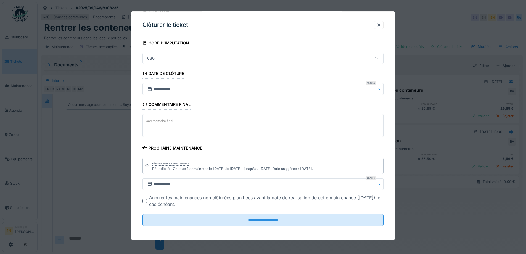
scroll to position [37, 0]
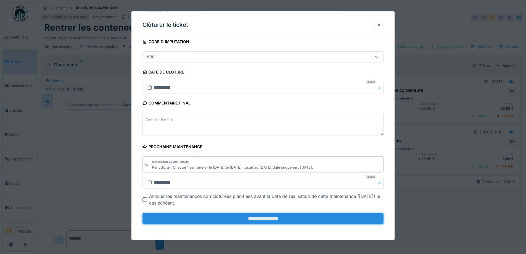
click at [263, 221] on input "**********" at bounding box center [262, 219] width 241 height 12
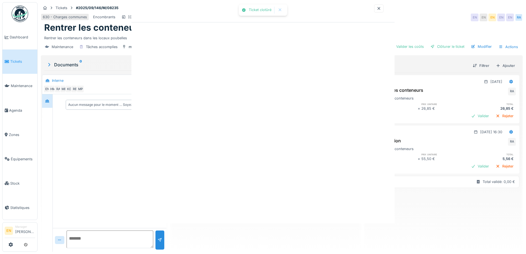
scroll to position [0, 0]
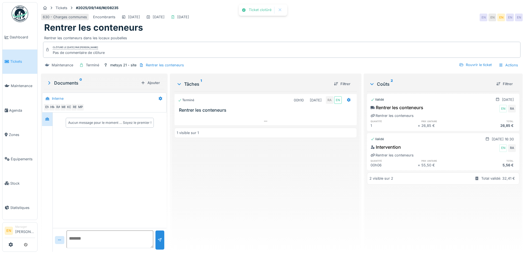
click at [21, 16] on img at bounding box center [20, 14] width 17 height 17
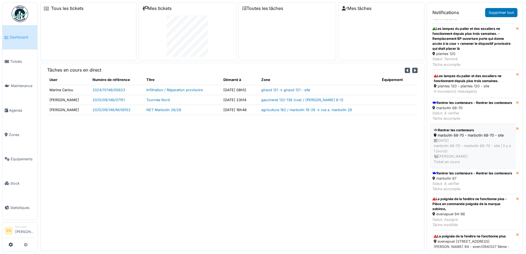
scroll to position [138, 0]
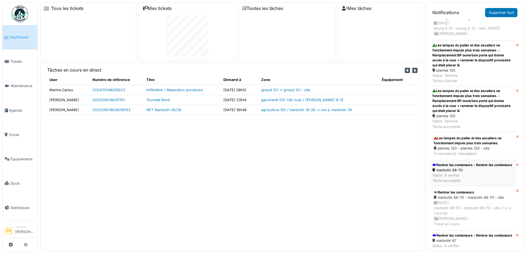
click at [449, 167] on div "Rentrer les conteneurs - Rentrer les conteneurs" at bounding box center [472, 164] width 80 height 5
